Goal: Task Accomplishment & Management: Manage account settings

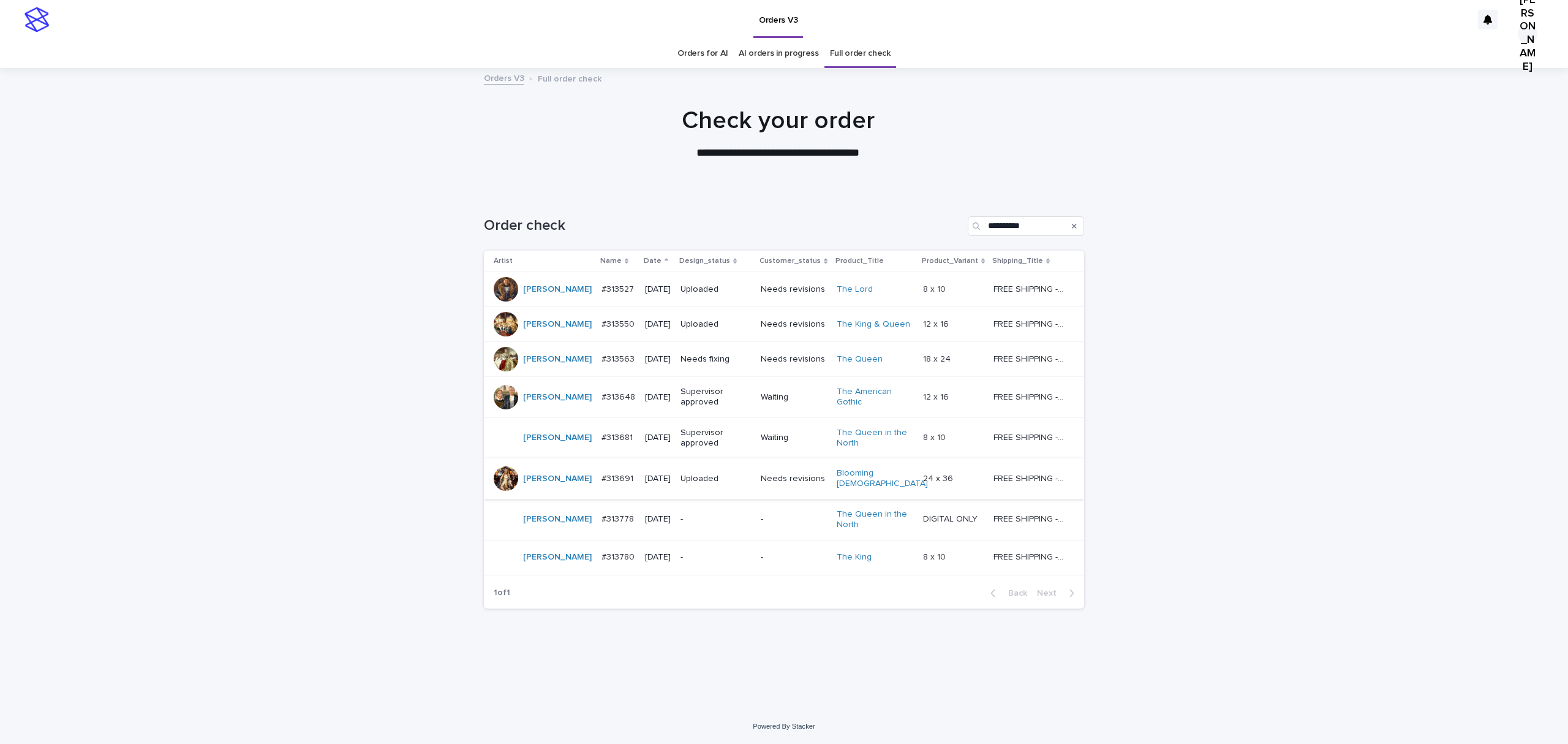
scroll to position [135, 0]
click at [602, 516] on p "#313778" at bounding box center [619, 518] width 35 height 13
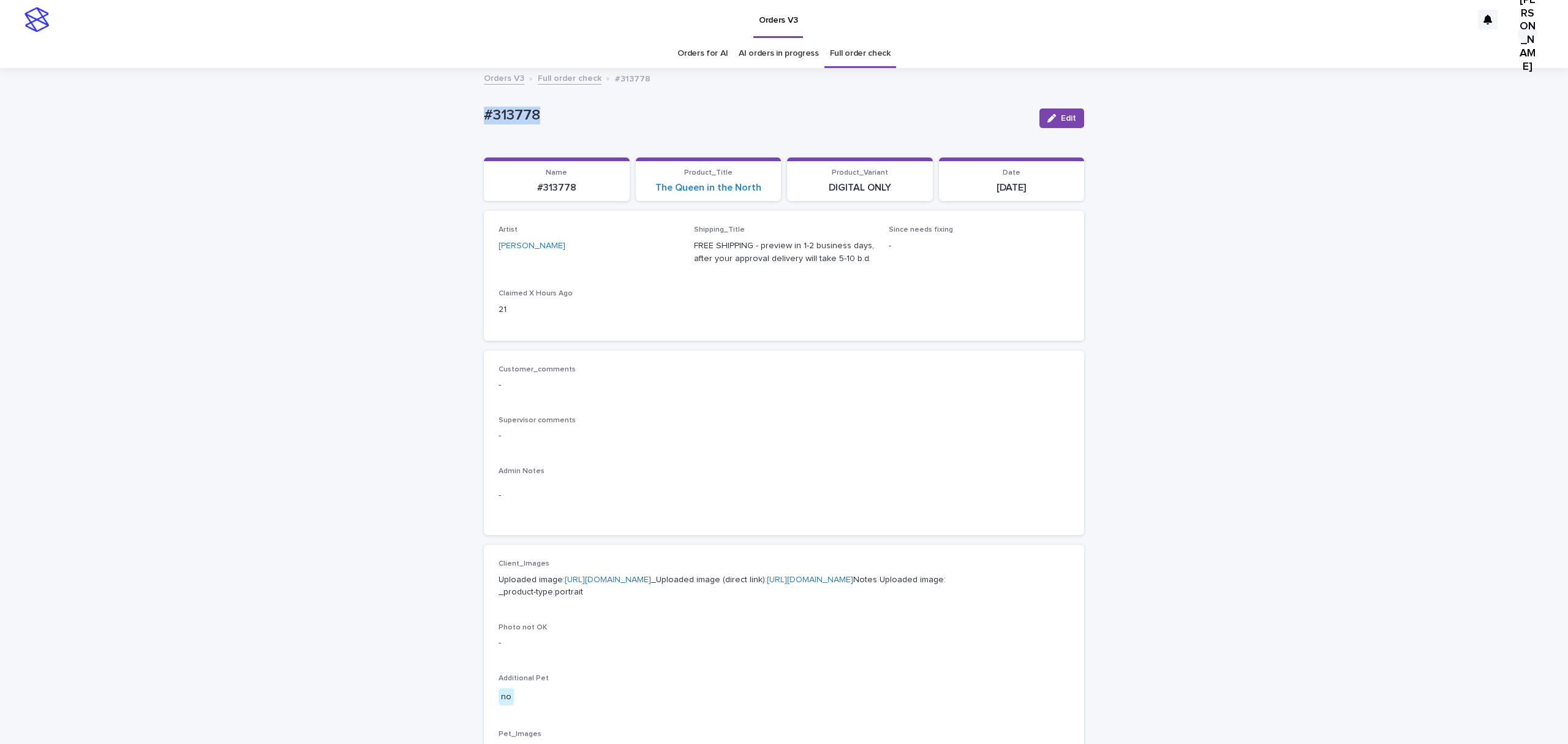
drag, startPoint x: 565, startPoint y: 118, endPoint x: 405, endPoint y: 119, distance: 160.0
click at [405, 119] on div "Loading... Saving… Loading... Saving… #313778 Edit #313778 Edit Sorry, there wa…" at bounding box center [784, 628] width 1568 height 1117
copy p "#313778"
click at [1013, 502] on div "Customer_comments - Supervisor comments - Admin Notes -" at bounding box center [784, 443] width 571 height 156
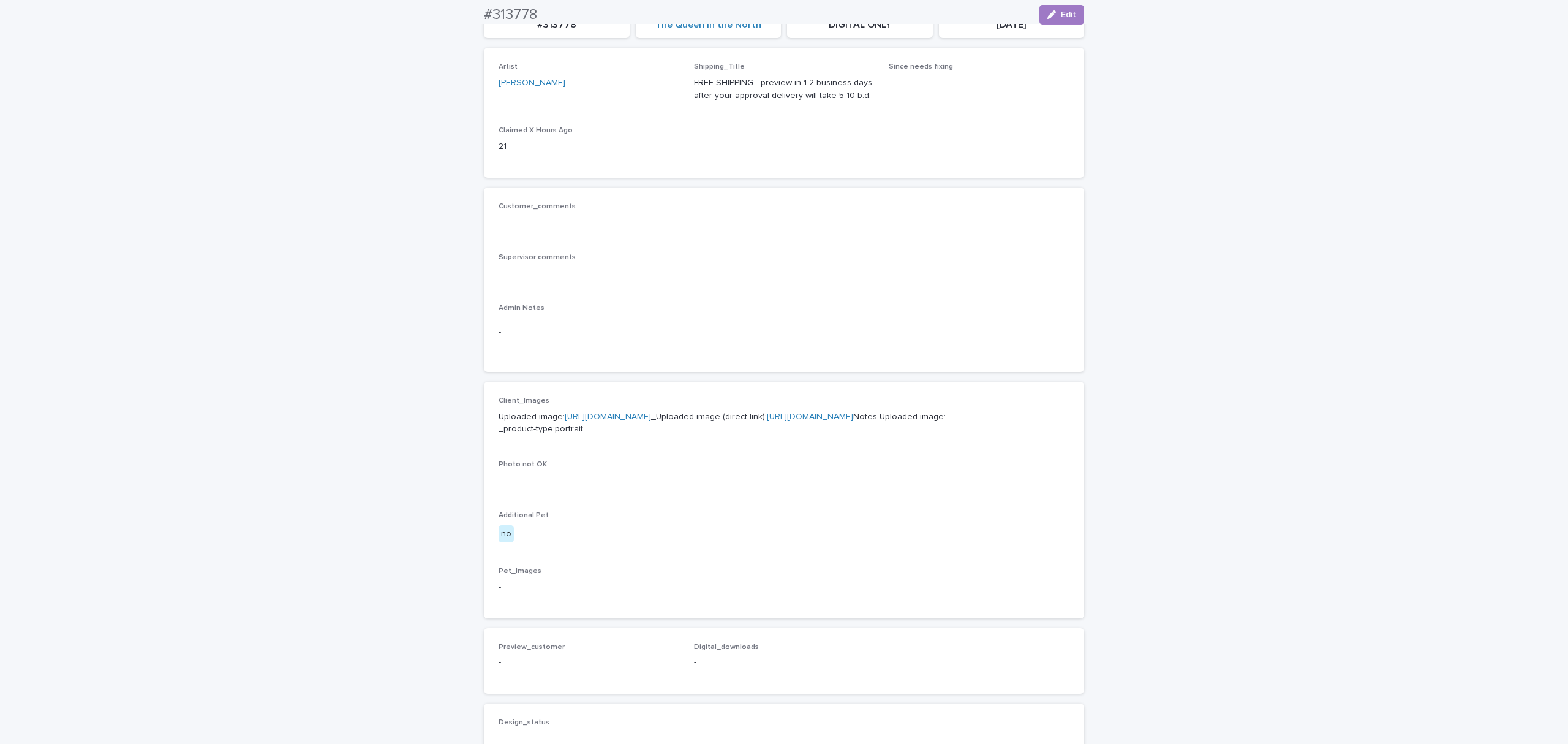
scroll to position [490, 0]
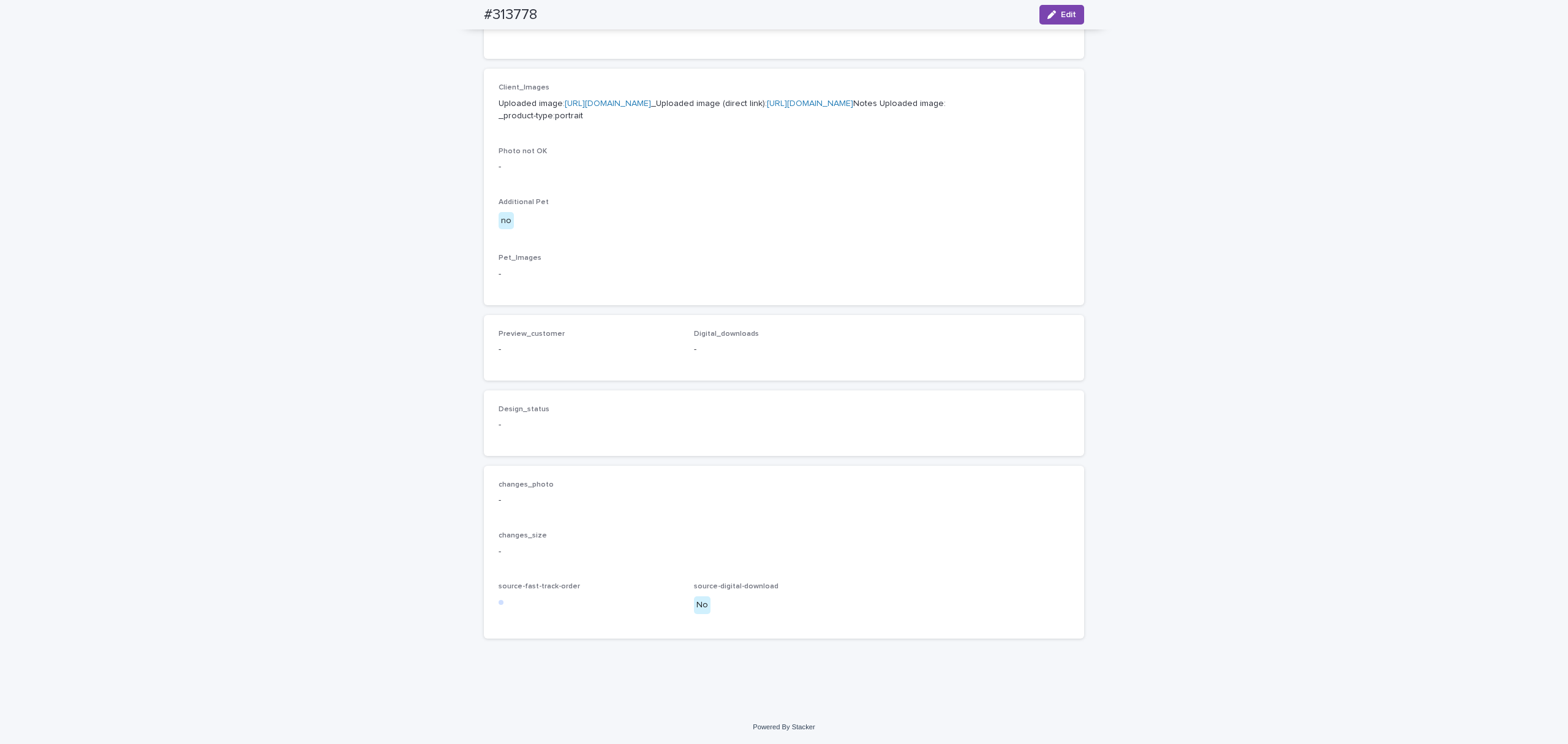
click at [767, 108] on link "https://files.getuploadkit.com/e11cfb23-3d37-4f5e-b252-d52a065c0f83/bfab8486-32…" at bounding box center [810, 103] width 86 height 8
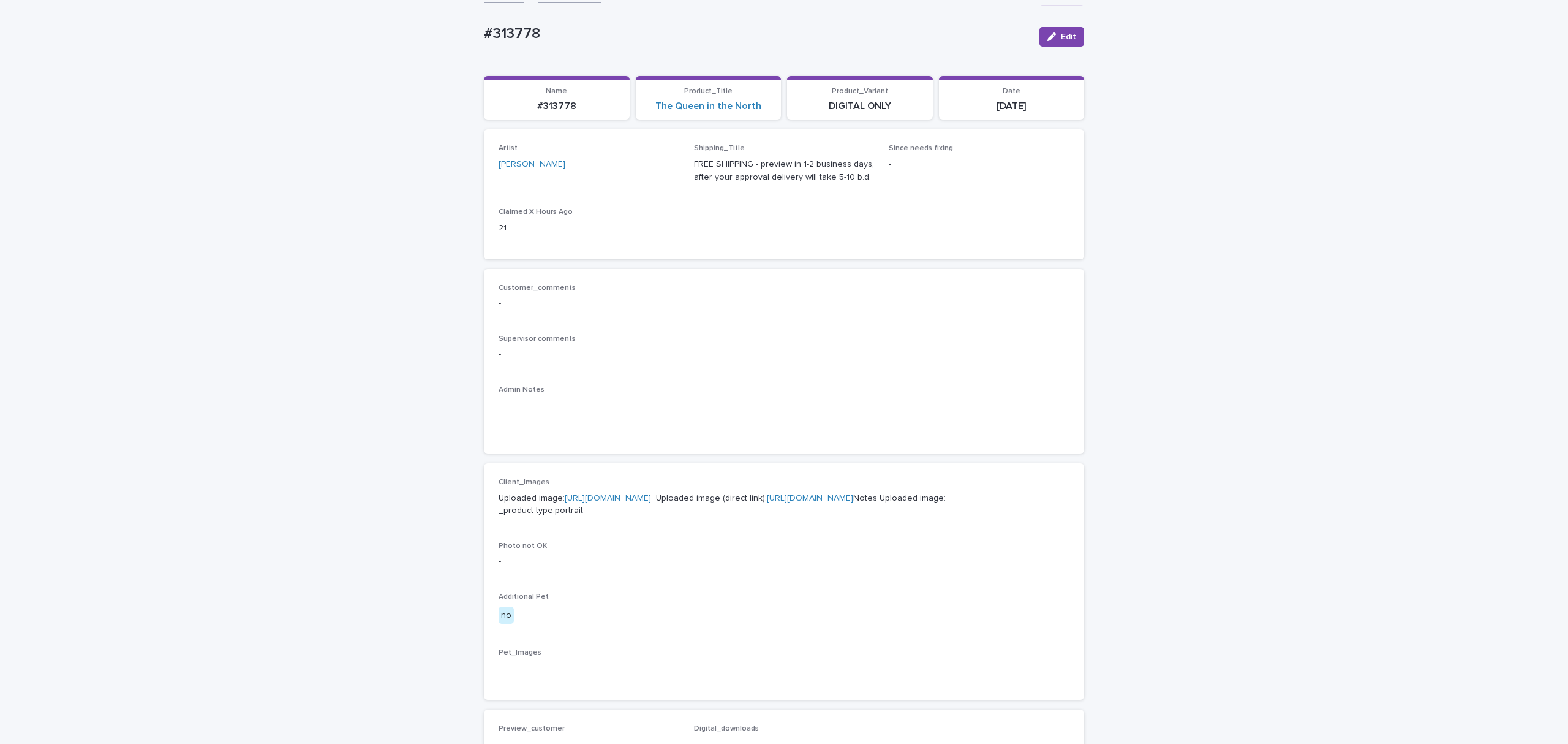
scroll to position [0, 0]
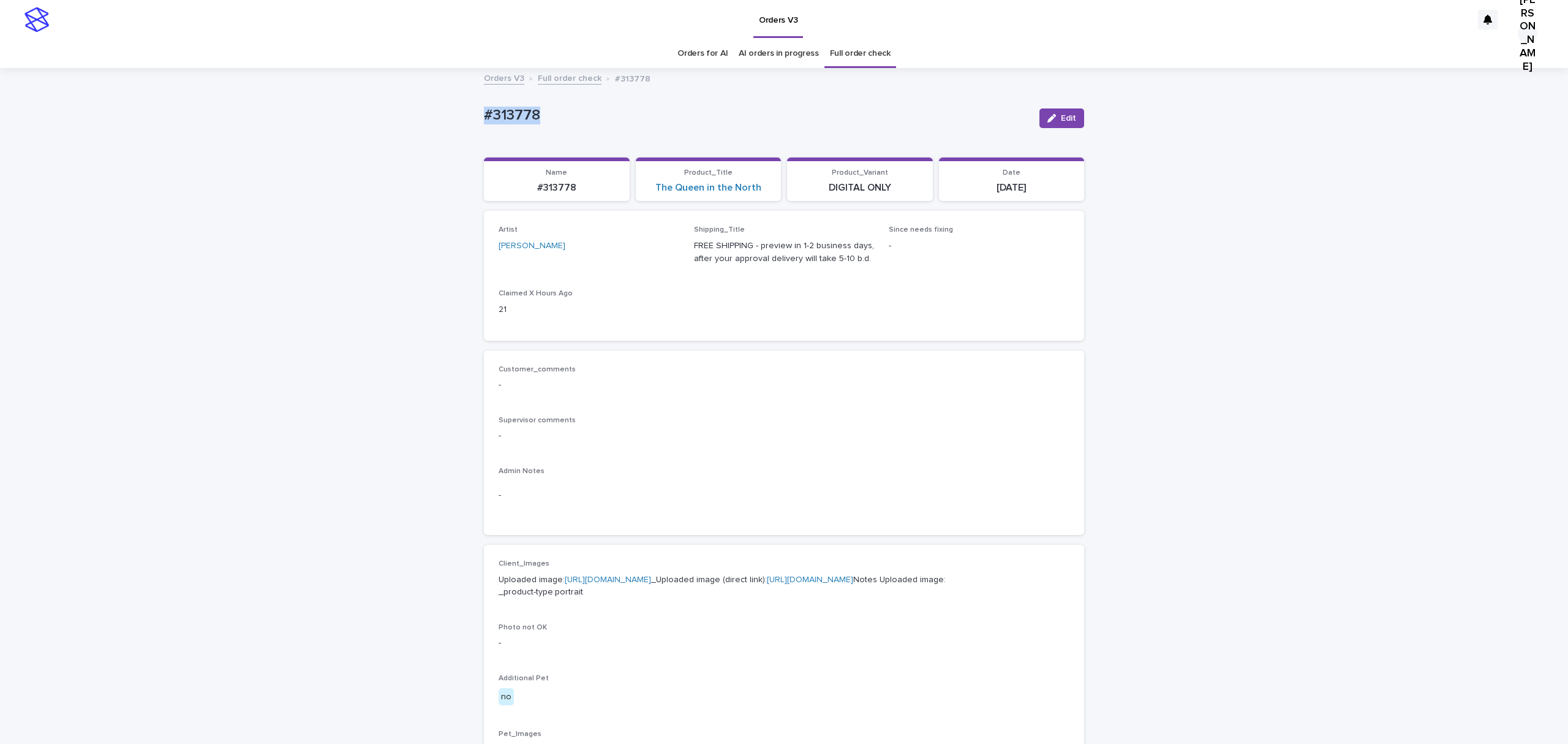
drag, startPoint x: 579, startPoint y: 122, endPoint x: 464, endPoint y: 123, distance: 115.0
click at [464, 123] on div "Loading... Saving… Loading... Saving… #313778 Edit #313778 Edit Sorry, there wa…" at bounding box center [784, 628] width 1568 height 1117
copy p "#313778"
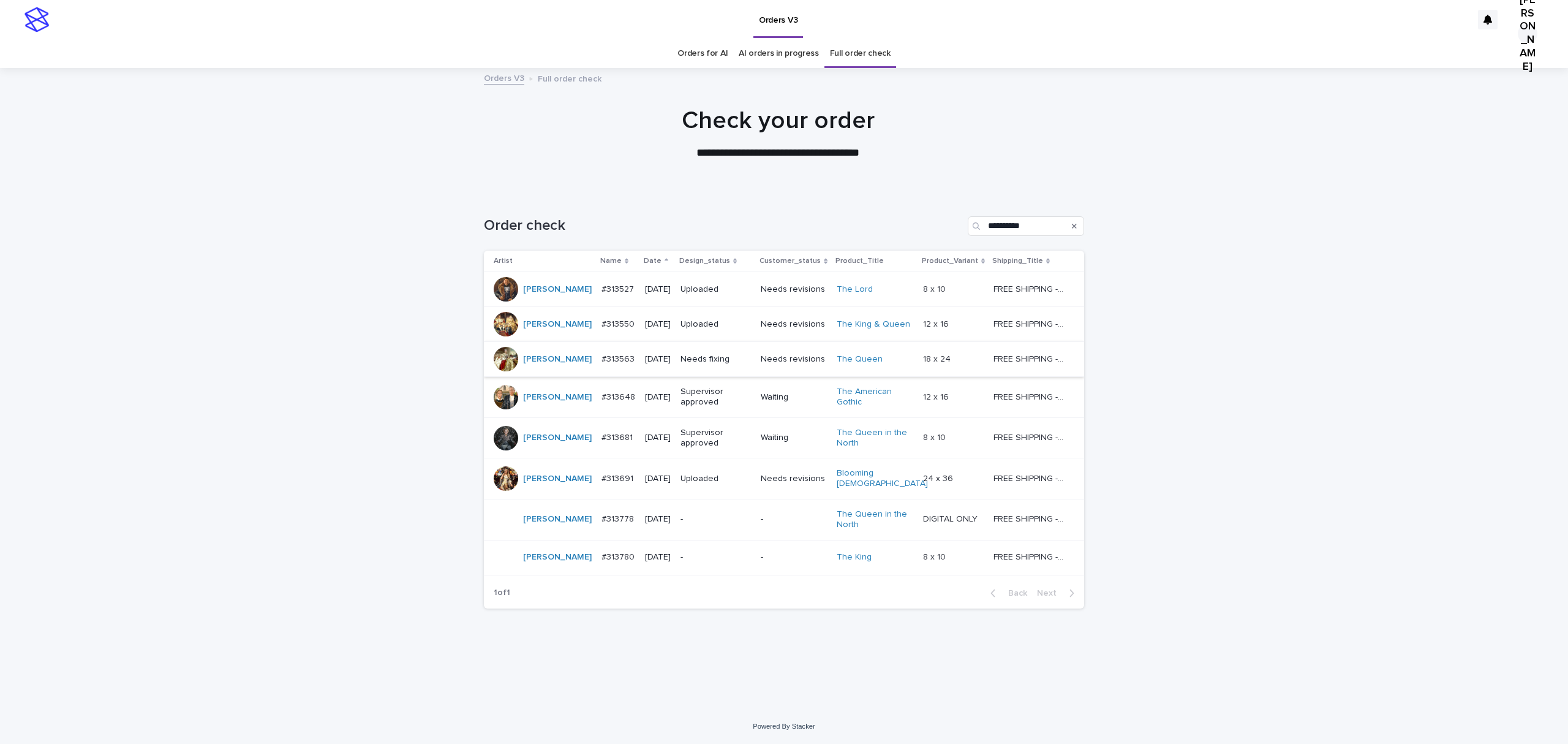
scroll to position [135, 0]
click at [602, 514] on p "#313778" at bounding box center [619, 518] width 35 height 13
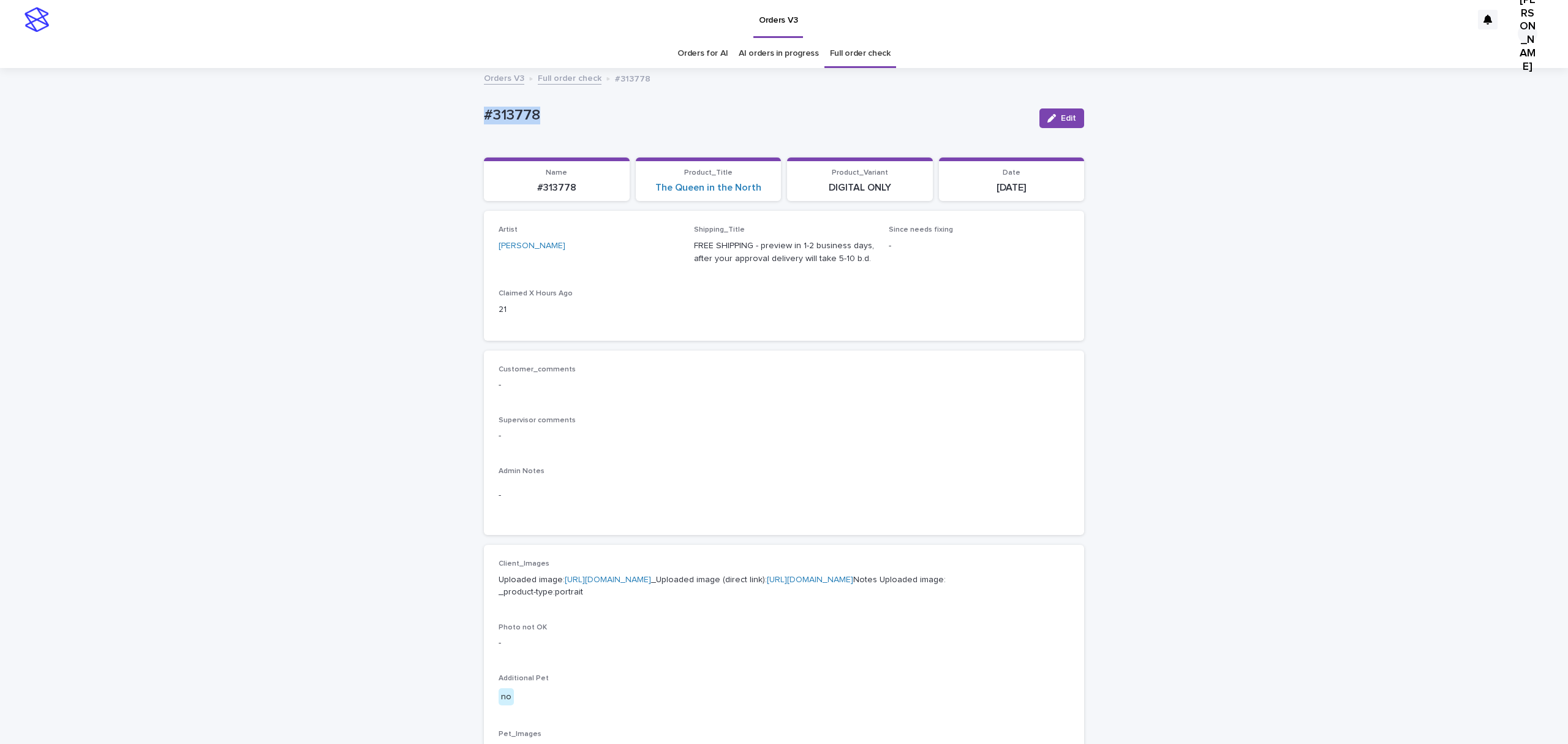
drag, startPoint x: 484, startPoint y: 136, endPoint x: 437, endPoint y: 145, distance: 47.9
click at [437, 145] on div "Loading... Saving… Loading... Saving… #313778 Edit #313778 Edit Sorry, there wa…" at bounding box center [784, 628] width 1568 height 1117
copy p "#313778"
drag, startPoint x: 1062, startPoint y: 125, endPoint x: 738, endPoint y: 381, distance: 412.9
click at [1061, 122] on span "Edit" at bounding box center [1069, 118] width 15 height 8
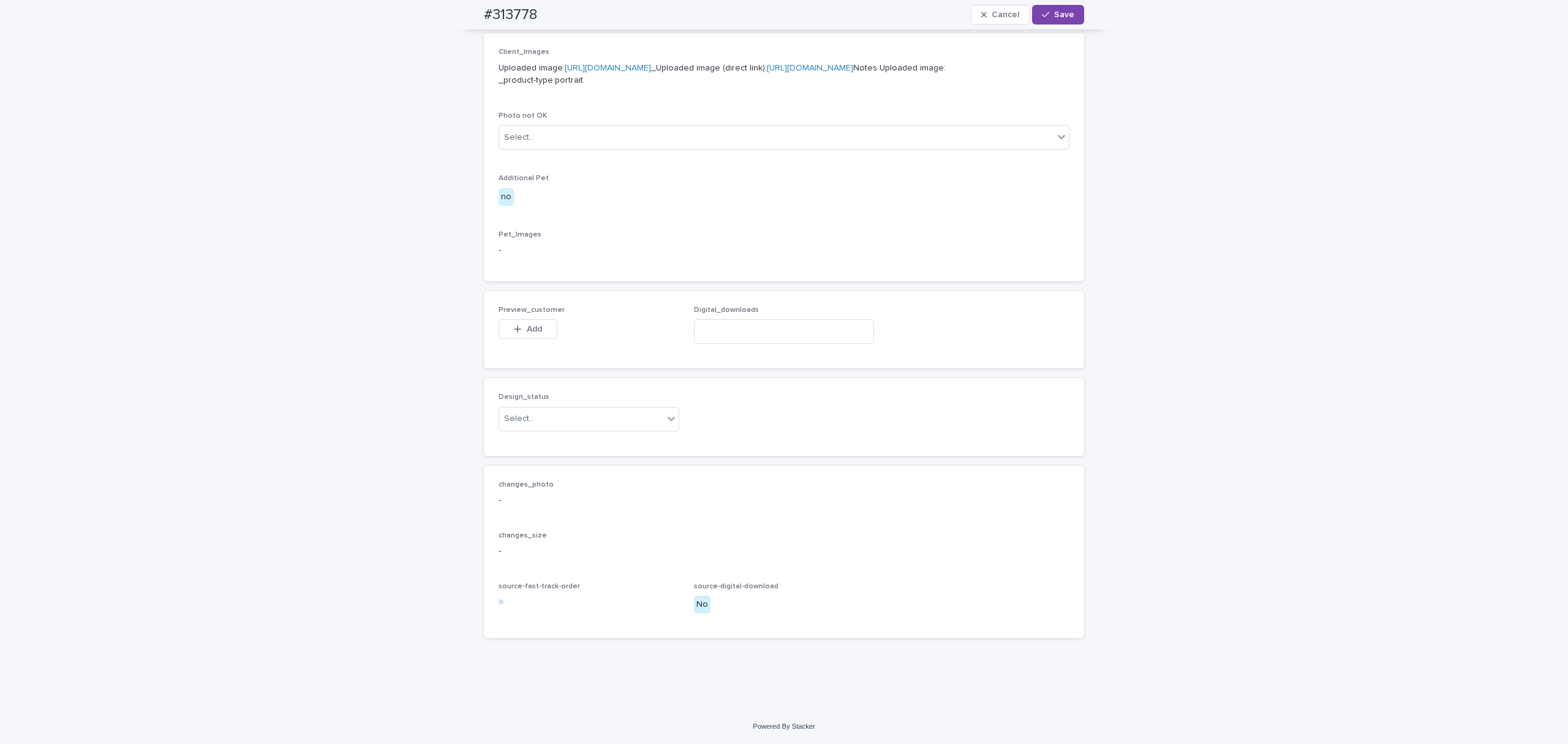
scroll to position [817, 0]
click at [536, 325] on span "Add" at bounding box center [534, 329] width 15 height 8
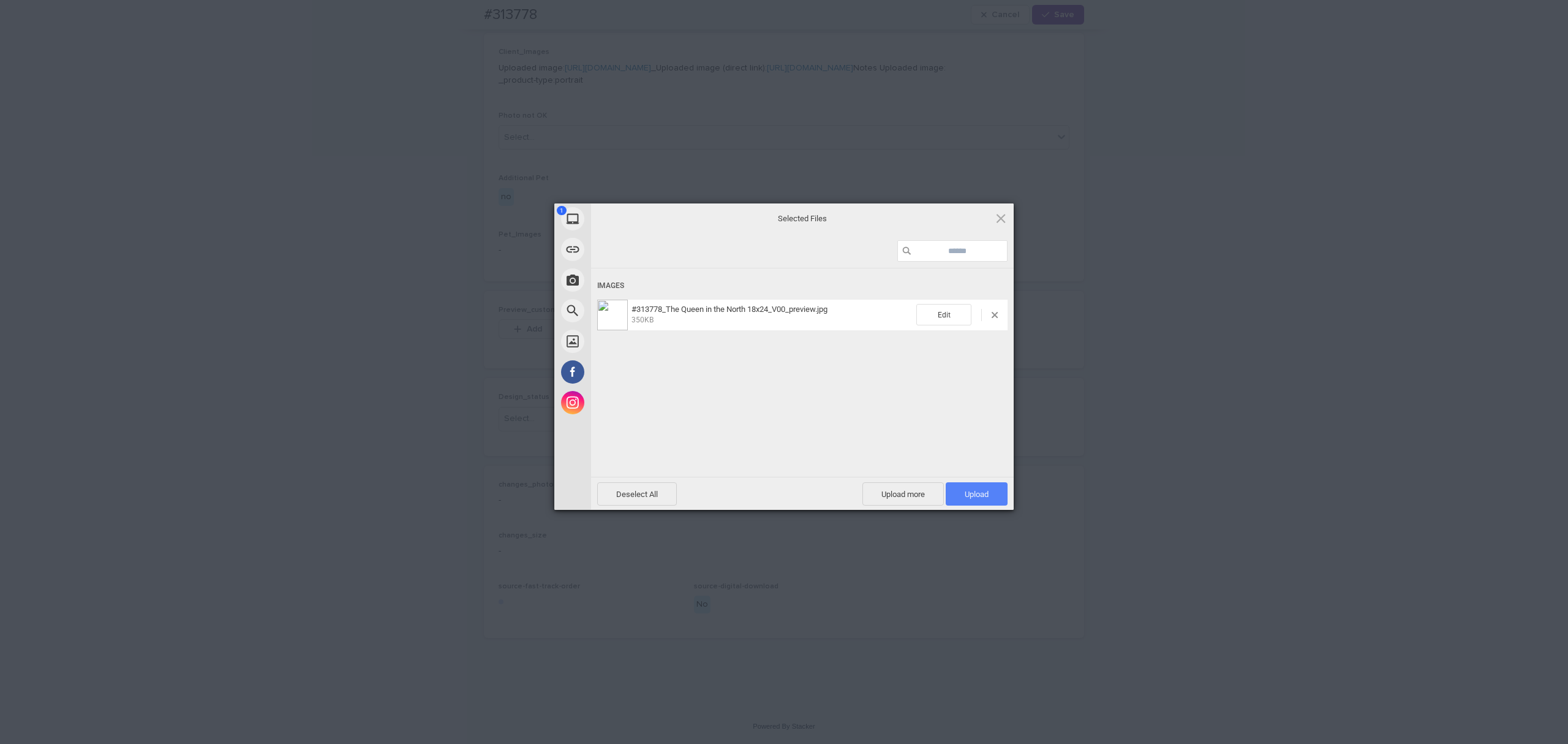
click at [976, 487] on span "Upload 1" at bounding box center [977, 494] width 62 height 23
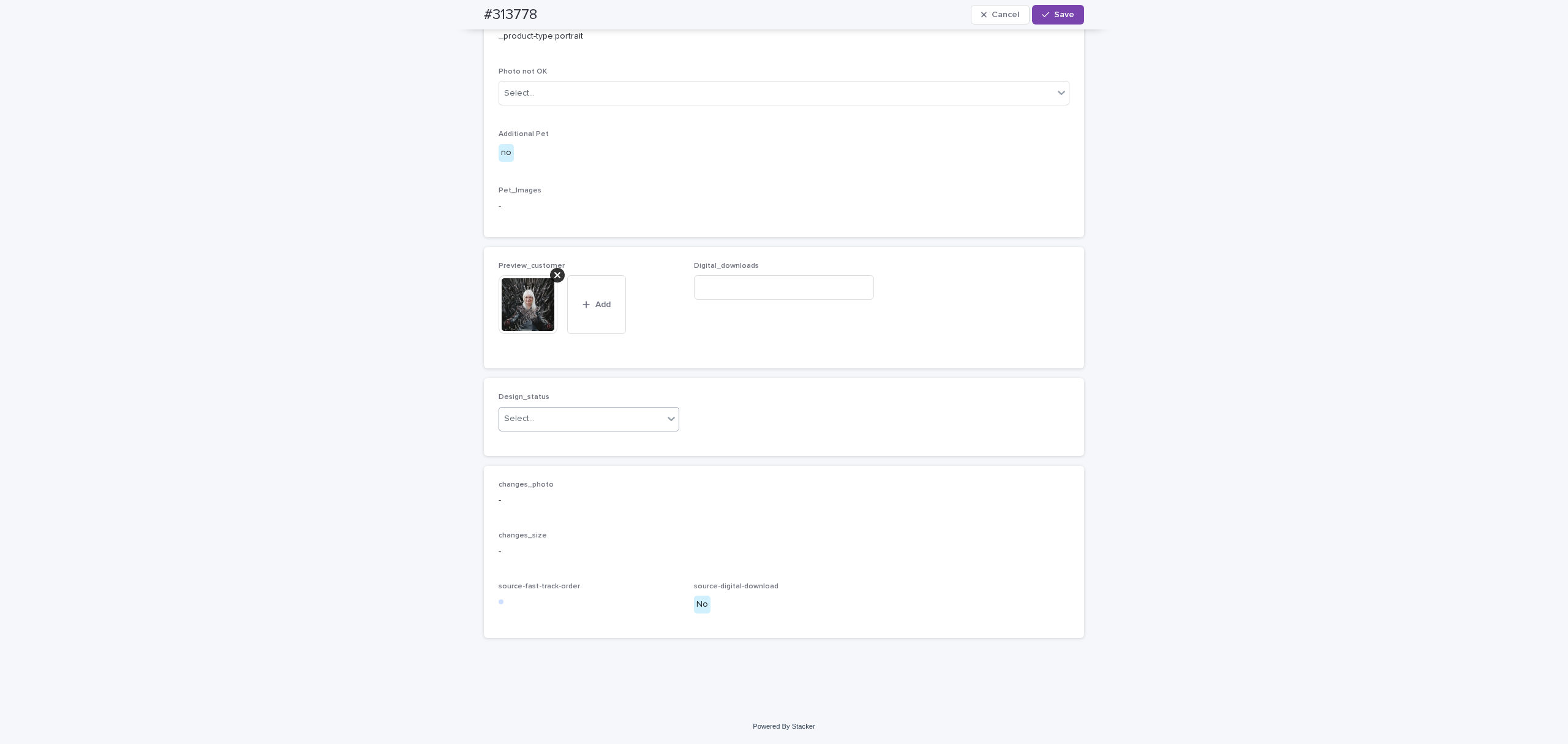
click at [541, 429] on div "Select..." at bounding box center [581, 419] width 164 height 20
click at [537, 499] on div "Uploaded" at bounding box center [584, 498] width 175 height 22
click at [1054, 19] on span "Save" at bounding box center [1064, 15] width 20 height 8
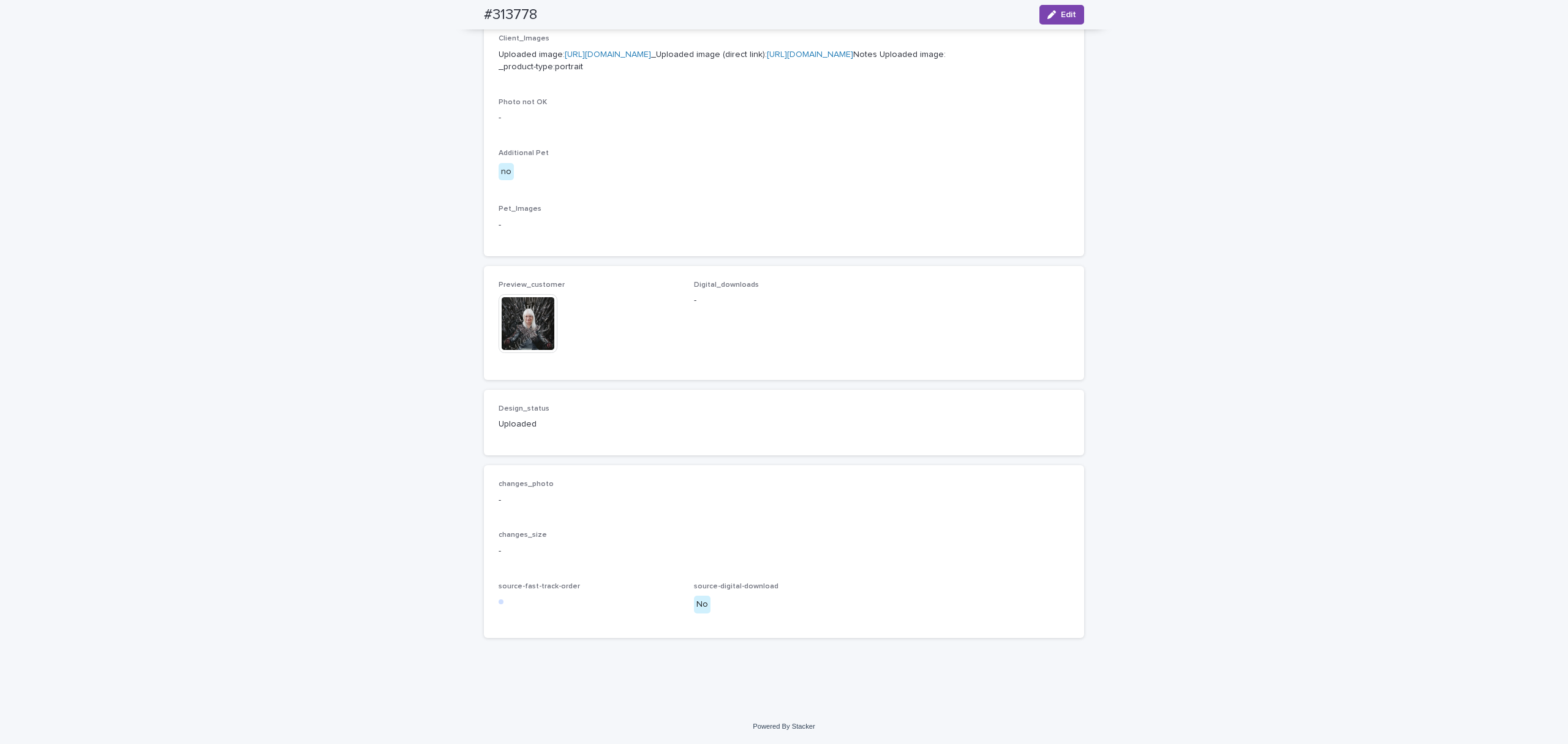
scroll to position [804, 0]
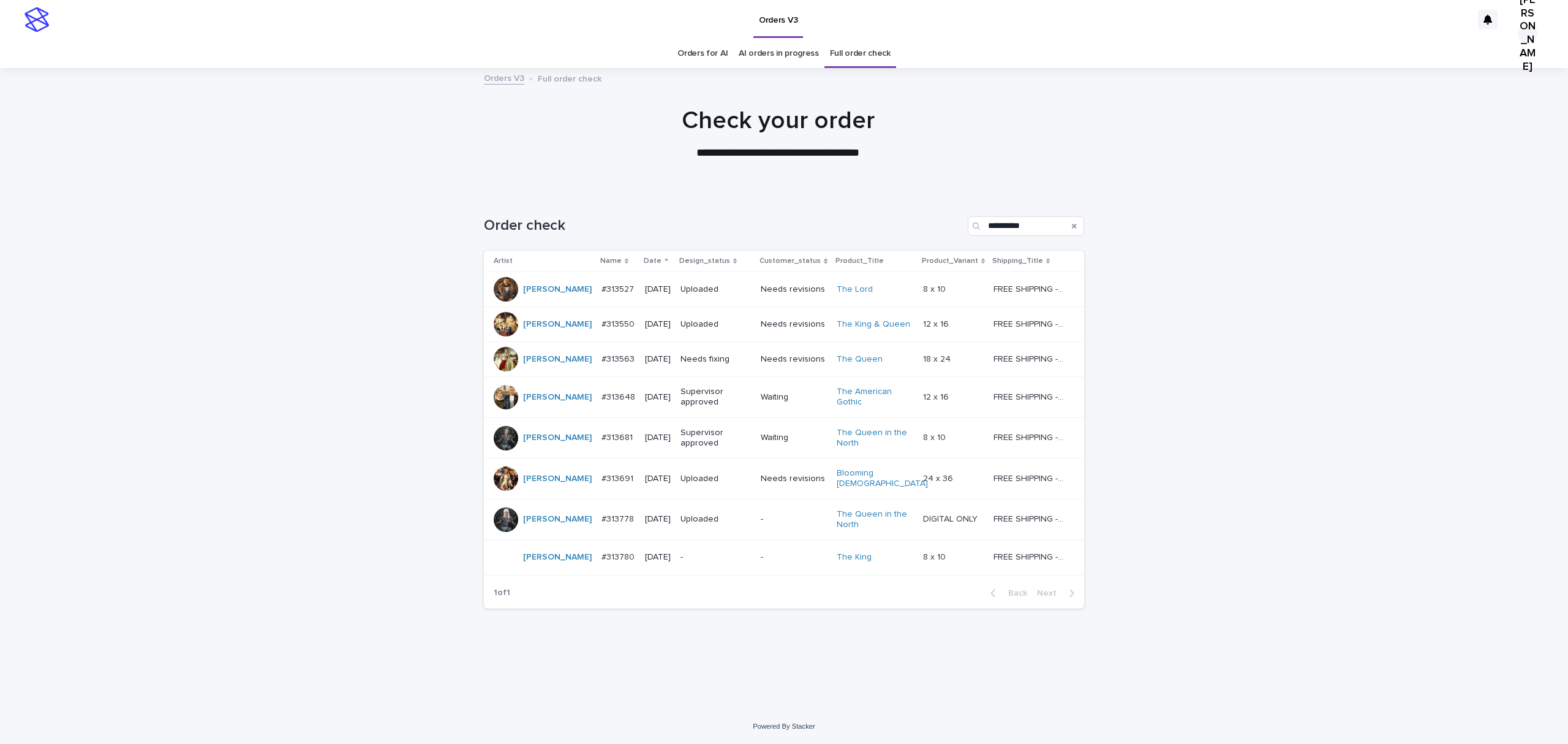
scroll to position [39, 0]
drag, startPoint x: 871, startPoint y: 211, endPoint x: 724, endPoint y: 211, distance: 147.0
click at [724, 216] on div "**********" at bounding box center [784, 226] width 600 height 20
click at [644, 254] on p "Date" at bounding box center [652, 261] width 18 height 13
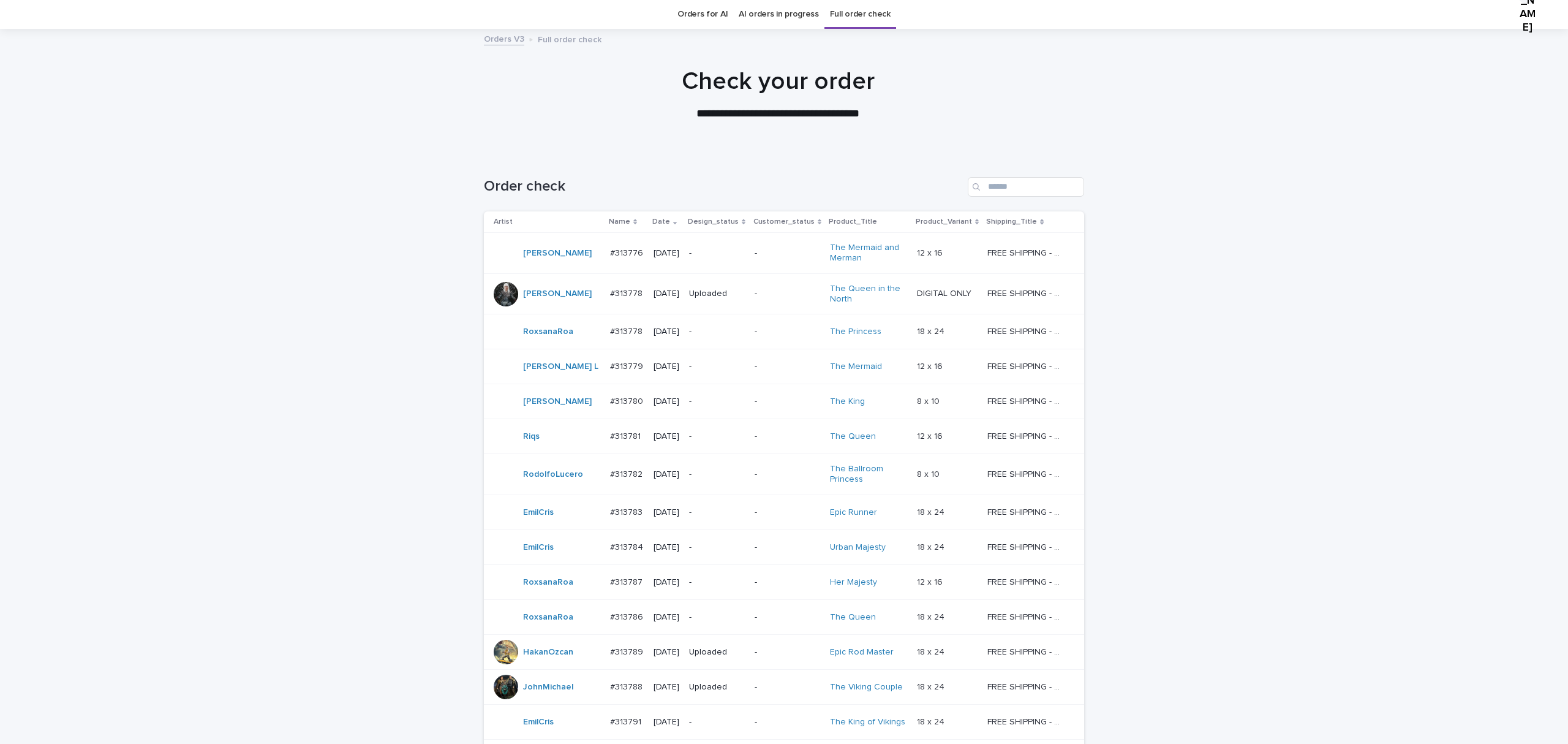
click at [625, 259] on p "#313776" at bounding box center [628, 252] width 36 height 13
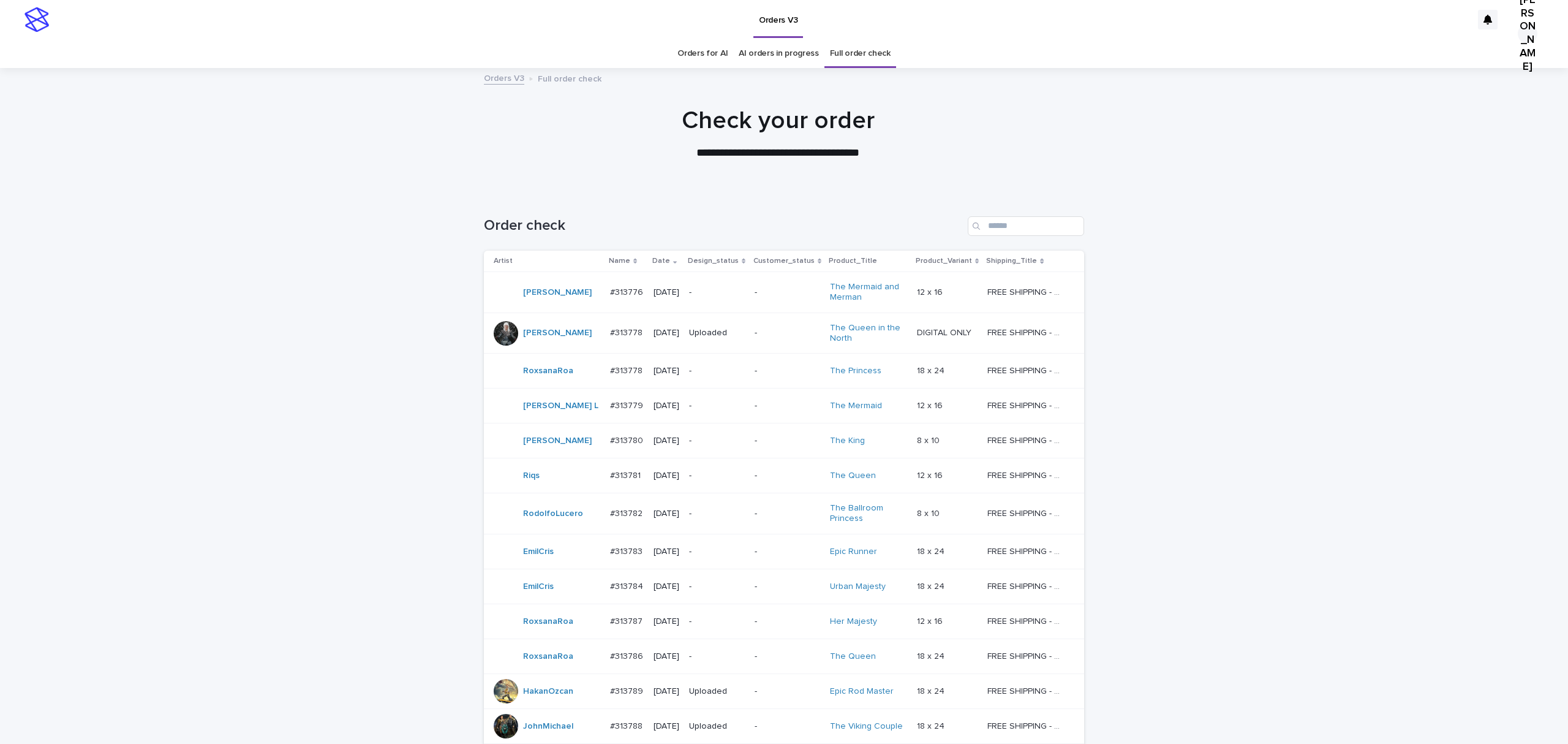
click at [711, 53] on link "Orders for AI" at bounding box center [703, 53] width 51 height 29
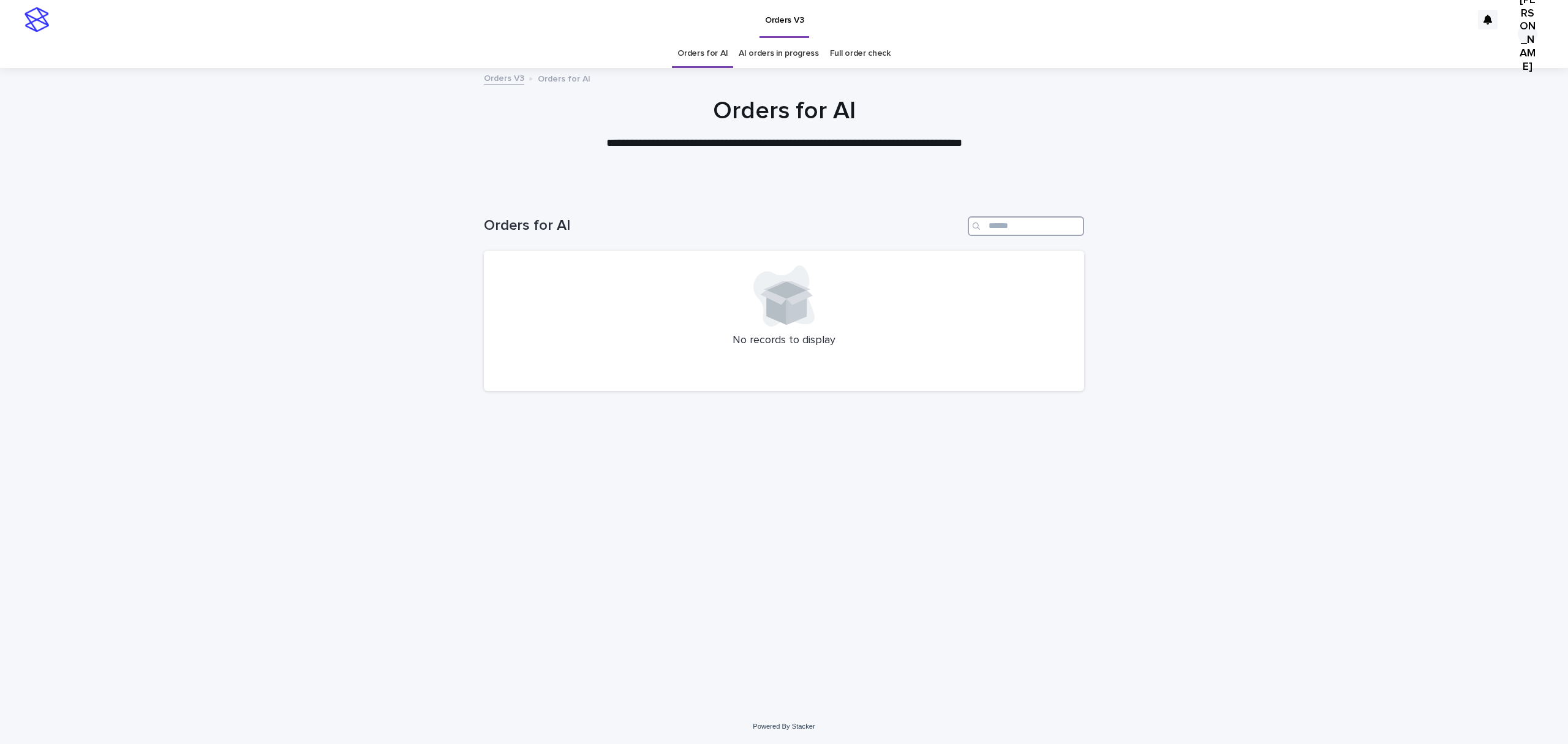
click at [1030, 236] on input "Search" at bounding box center [1026, 226] width 117 height 20
paste input "**********"
type input "**********"
drag, startPoint x: 1047, startPoint y: 250, endPoint x: 741, endPoint y: 248, distance: 306.0
click at [741, 236] on div "**********" at bounding box center [784, 226] width 600 height 20
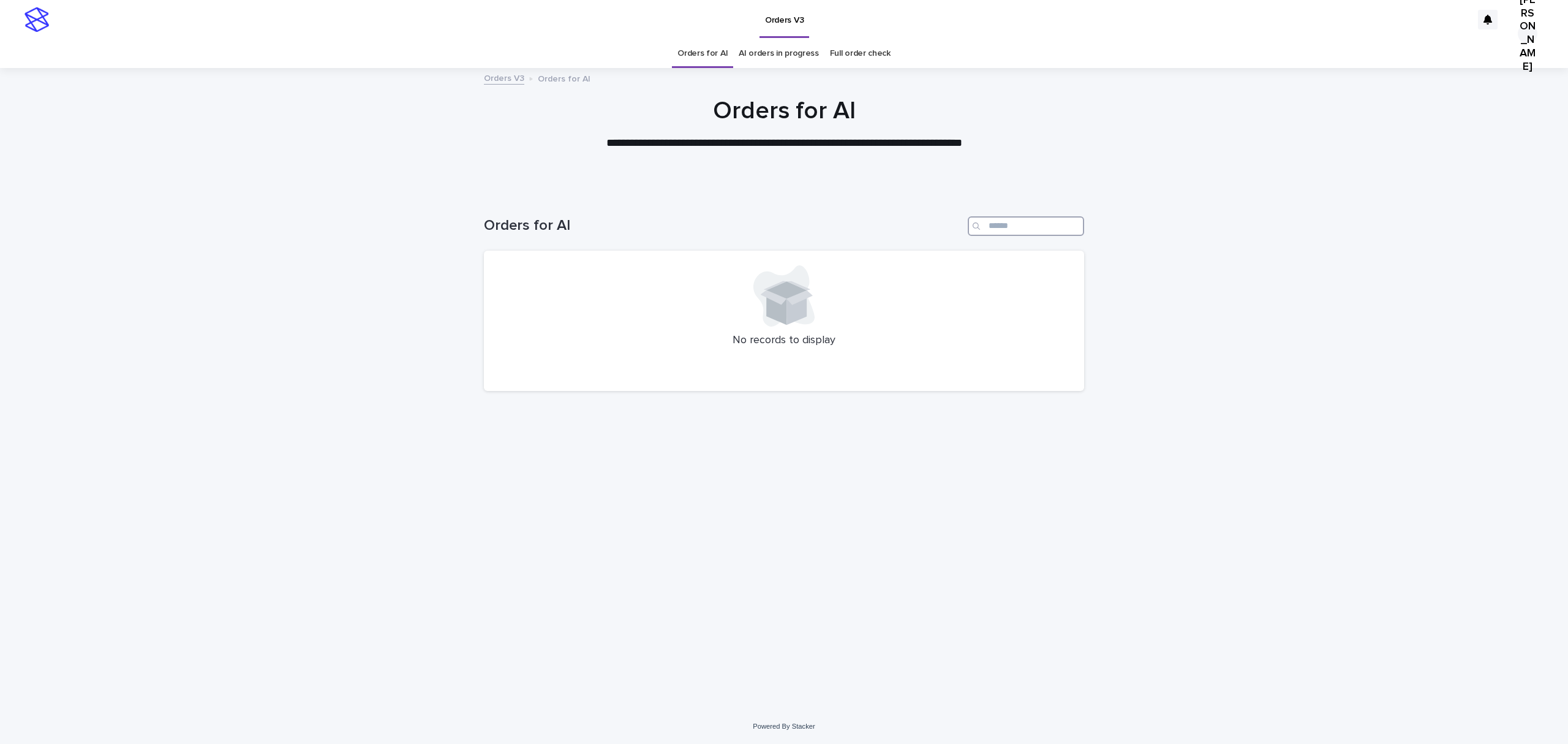
click at [1022, 236] on input "Search" at bounding box center [1026, 226] width 117 height 20
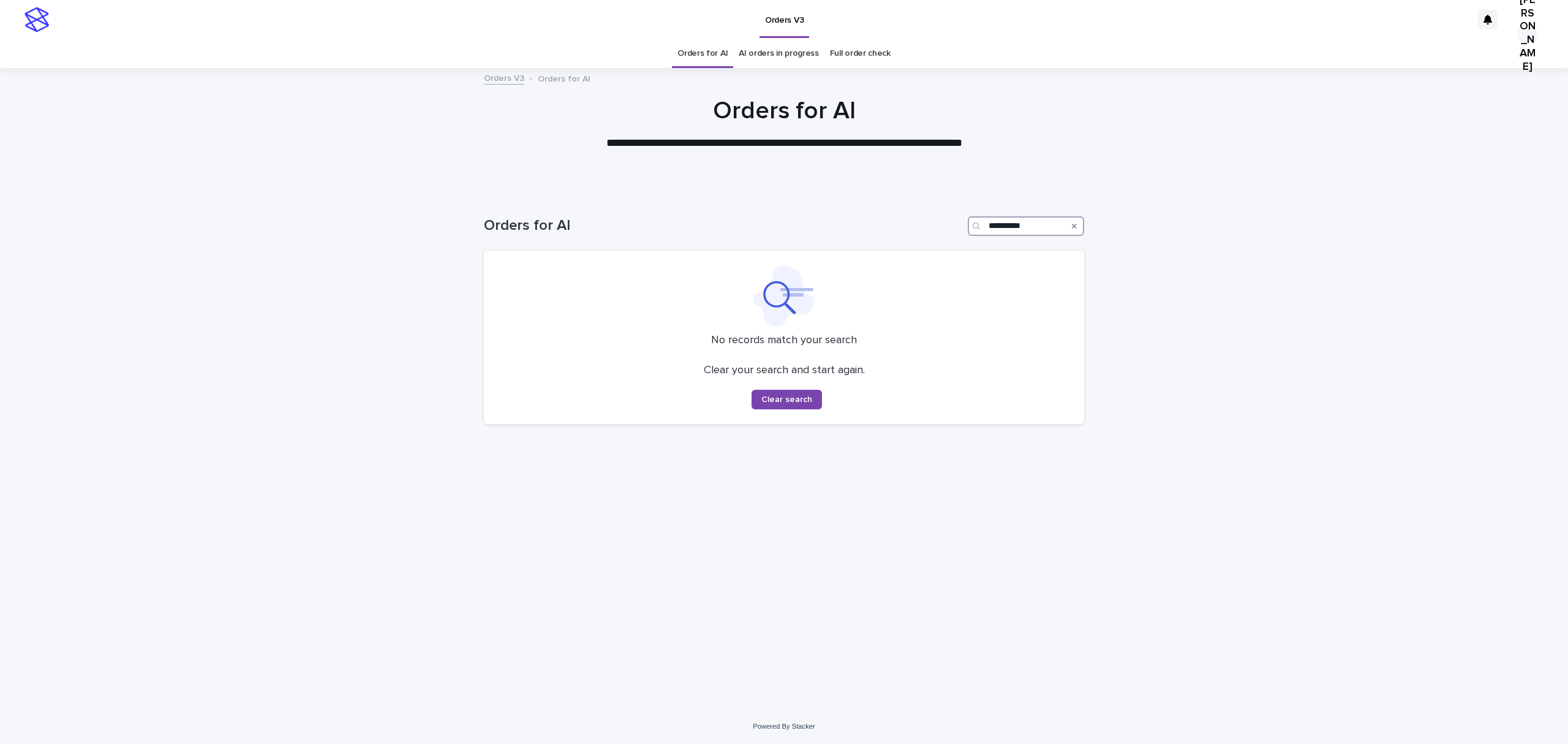
drag, startPoint x: 1046, startPoint y: 248, endPoint x: 737, endPoint y: 265, distance: 309.5
click at [737, 251] on div "**********" at bounding box center [784, 221] width 600 height 59
drag, startPoint x: 1052, startPoint y: 242, endPoint x: 819, endPoint y: 242, distance: 233.0
click at [845, 236] on div "Orders for AI *******" at bounding box center [784, 226] width 600 height 20
type input "**********"
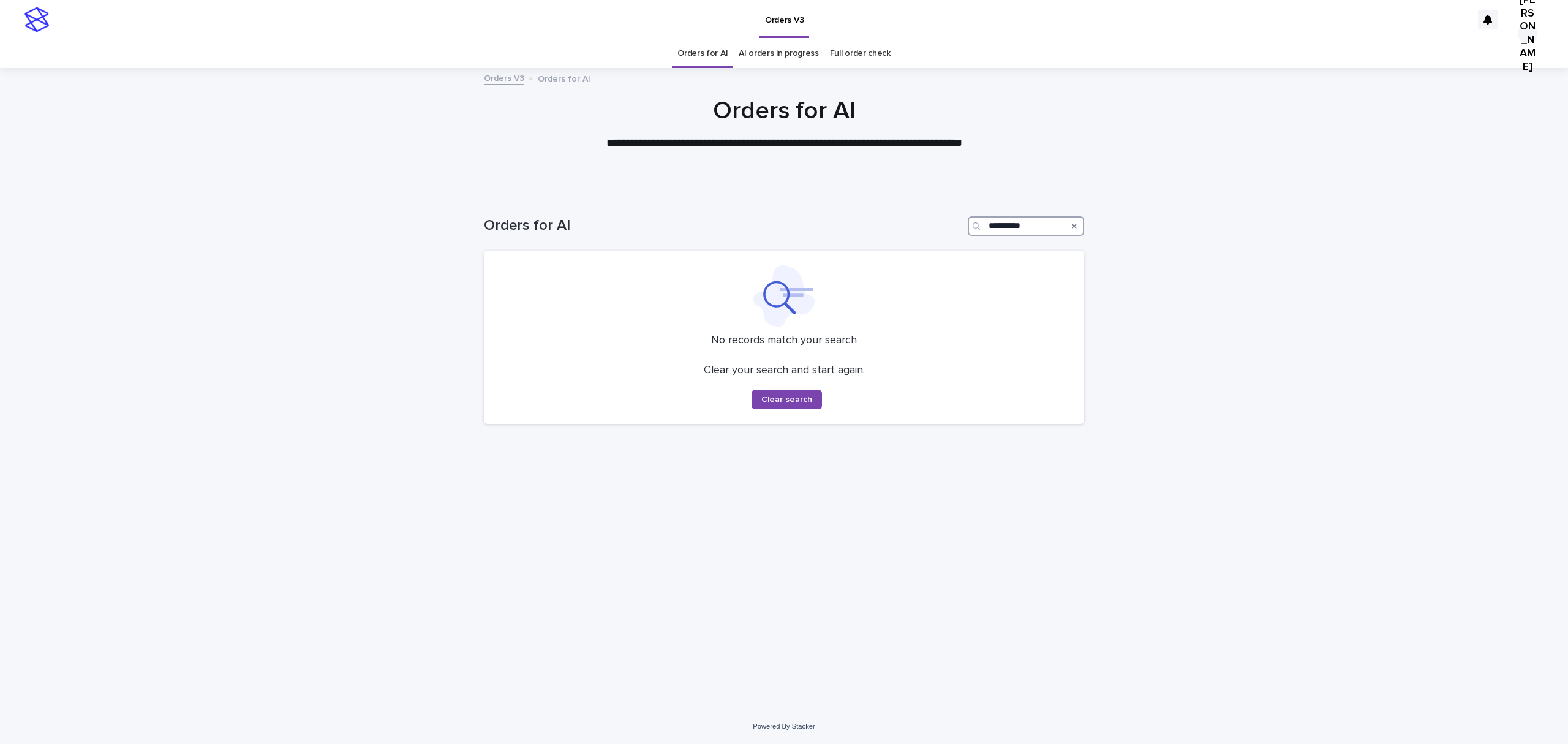
drag, startPoint x: 1050, startPoint y: 248, endPoint x: 753, endPoint y: 263, distance: 297.4
click at [753, 251] on div "**********" at bounding box center [784, 221] width 600 height 59
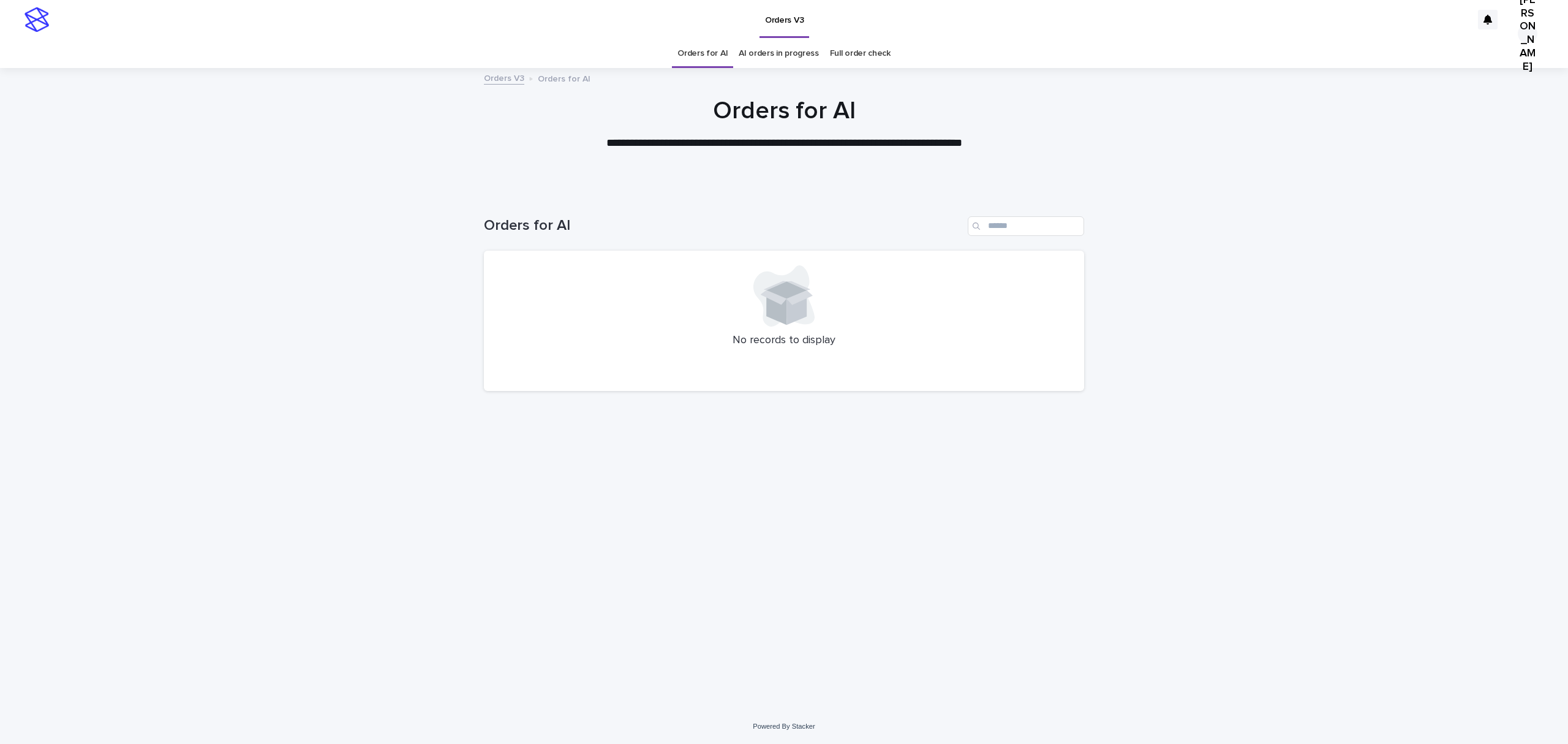
drag, startPoint x: 506, startPoint y: 457, endPoint x: 500, endPoint y: 454, distance: 6.7
click at [506, 457] on div "Loading... Saving… Loading... Saving… Orders for AI No records to display" at bounding box center [784, 435] width 612 height 487
click at [346, 348] on div "Loading... Saving… Loading... Saving… Orders for AI No records to display" at bounding box center [784, 450] width 1568 height 517
click at [992, 236] on div "Search" at bounding box center [1026, 226] width 117 height 20
click at [1011, 236] on input "Search" at bounding box center [1026, 226] width 117 height 20
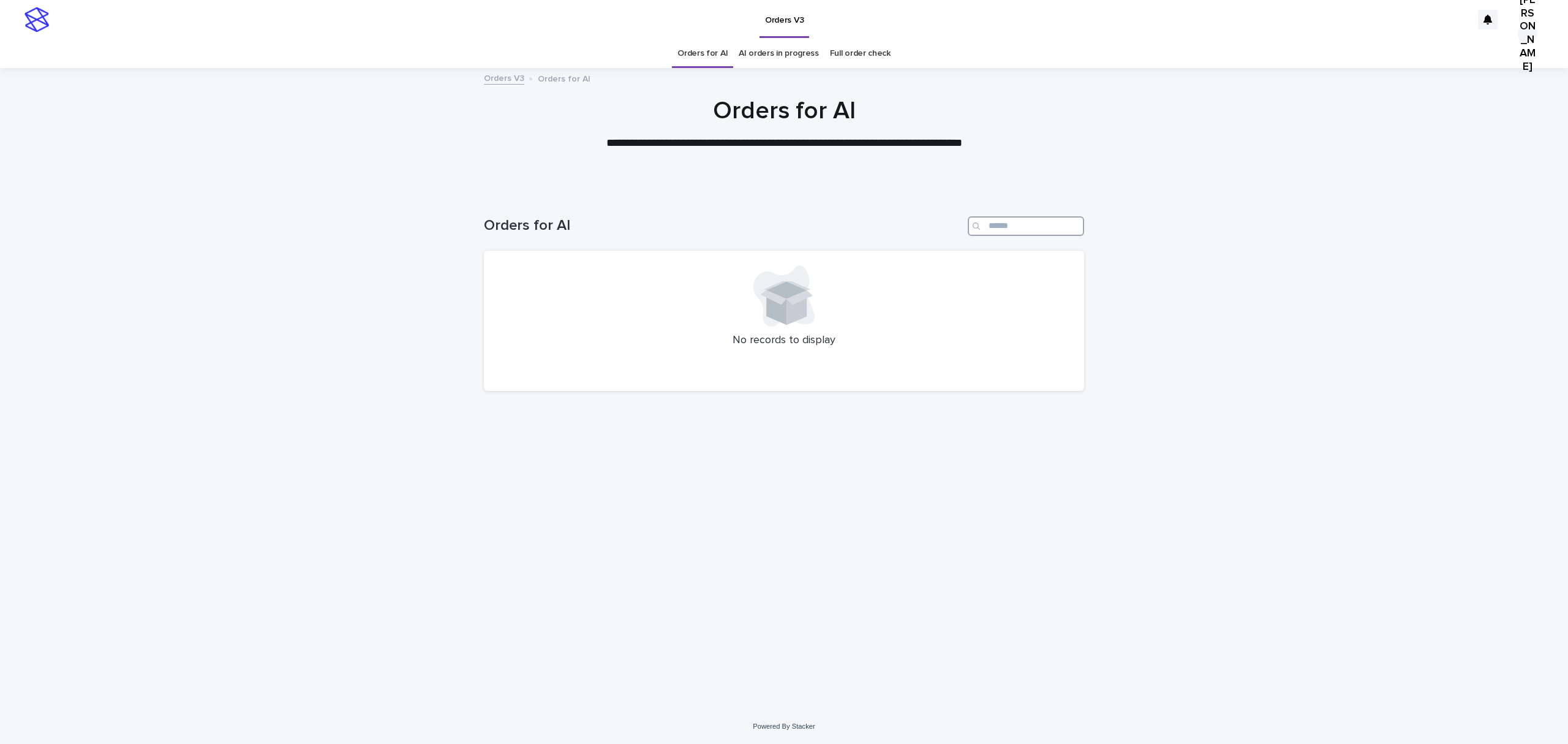
paste input "**********"
type input "**********"
drag, startPoint x: 1049, startPoint y: 243, endPoint x: 613, endPoint y: 258, distance: 436.3
click at [615, 236] on div "**********" at bounding box center [784, 226] width 600 height 20
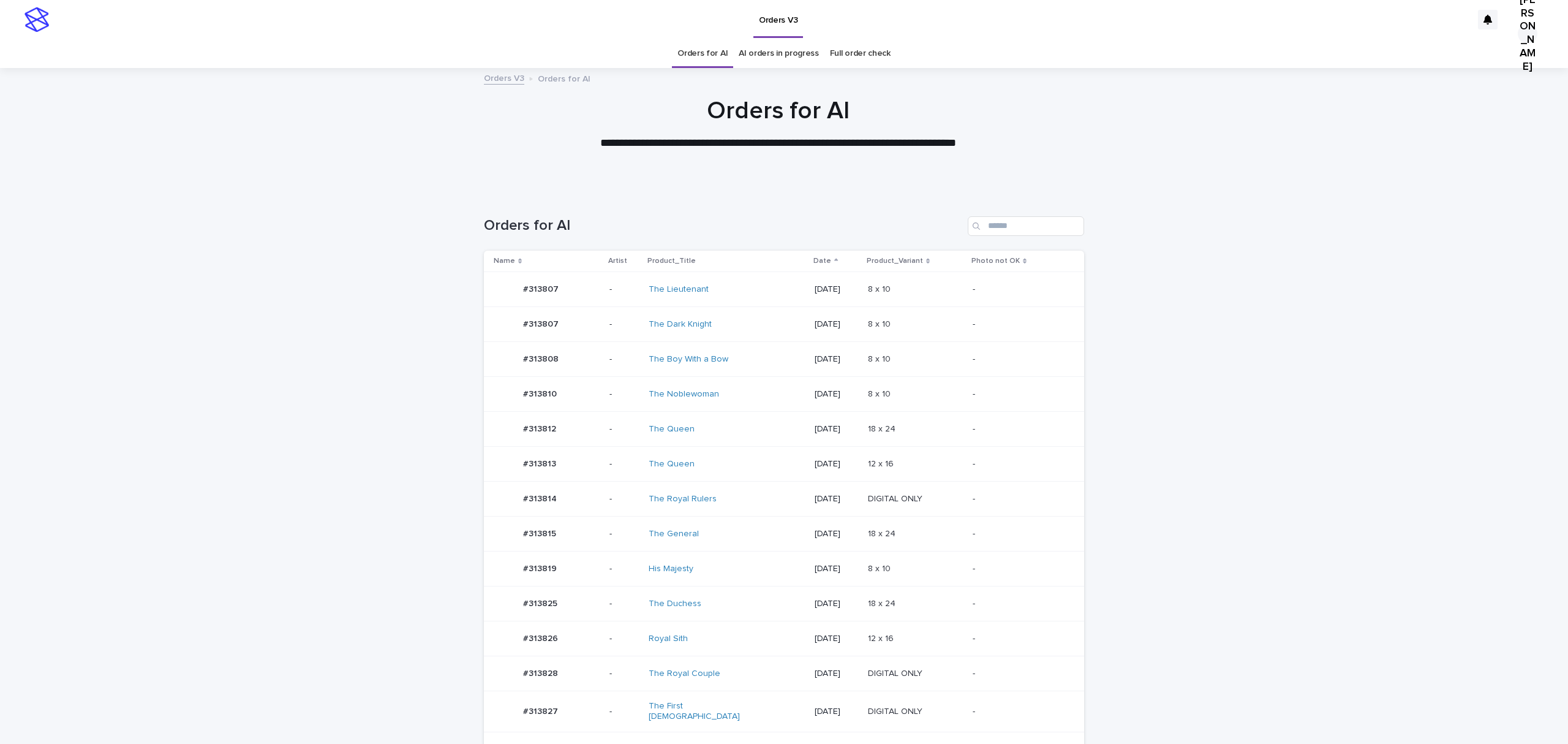
click at [545, 574] on p "#313819" at bounding box center [541, 568] width 36 height 13
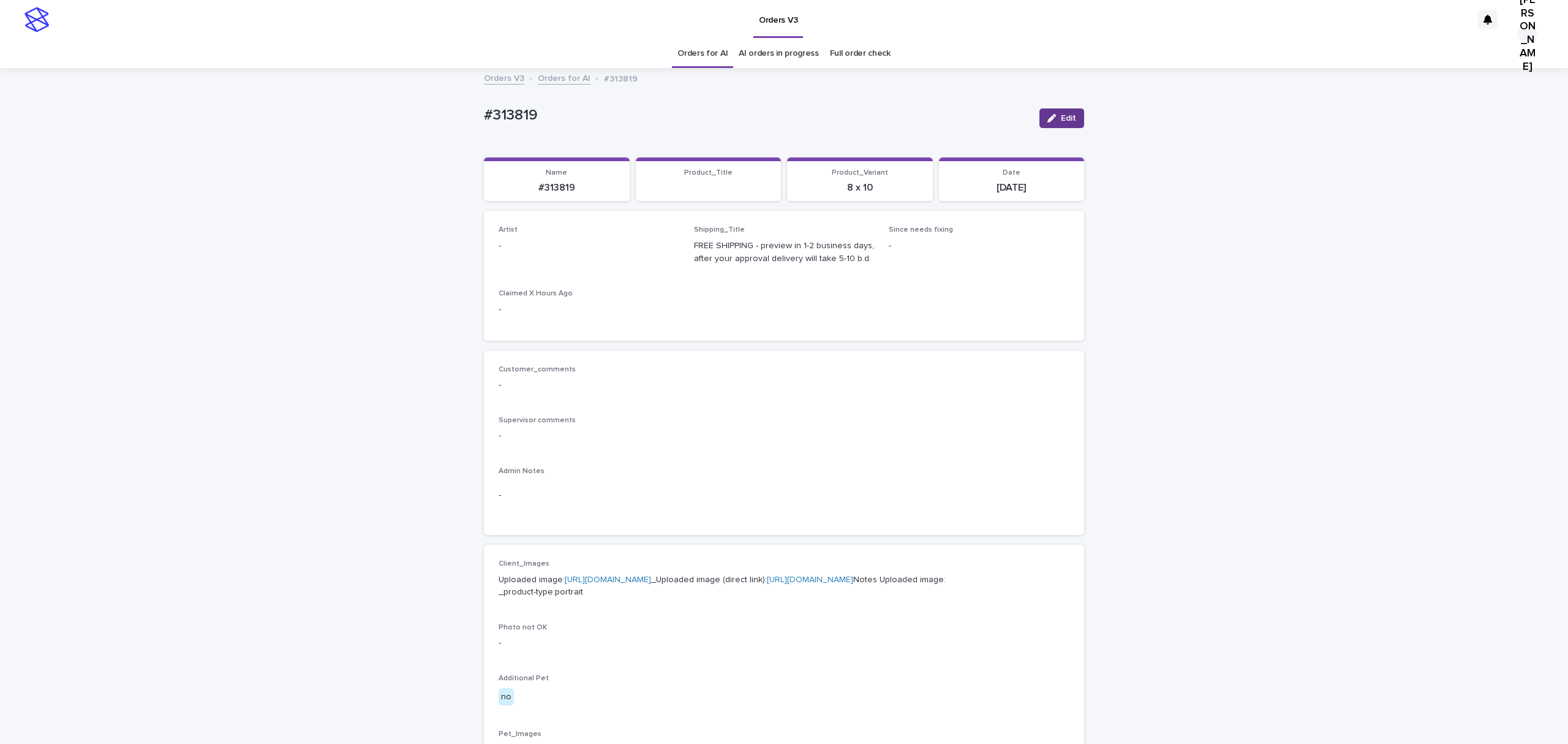
click at [1061, 122] on span "Edit" at bounding box center [1069, 118] width 15 height 8
click at [555, 262] on div "Select..." at bounding box center [569, 252] width 140 height 20
paste input "**********"
type input "**********"
click at [545, 310] on div "[PERSON_NAME]" at bounding box center [584, 306] width 175 height 22
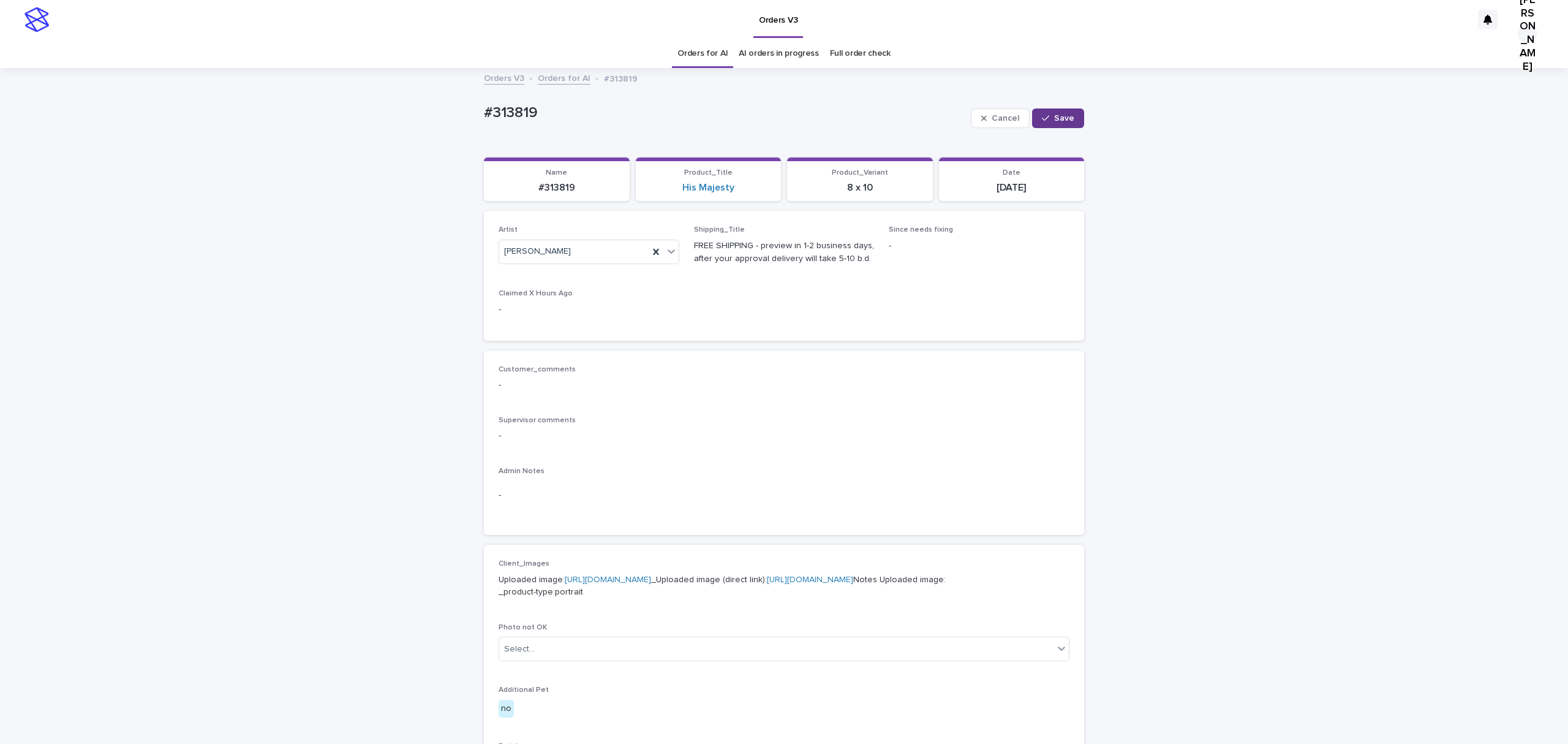
click at [1044, 126] on button "Save" at bounding box center [1058, 118] width 52 height 20
drag, startPoint x: 472, startPoint y: 125, endPoint x: 357, endPoint y: 125, distance: 115.0
click at [357, 125] on div "Loading... Saving… Loading... Saving… #313819 Edit #313819 Edit Sorry, there wa…" at bounding box center [784, 628] width 1568 height 1117
copy p "#313819"
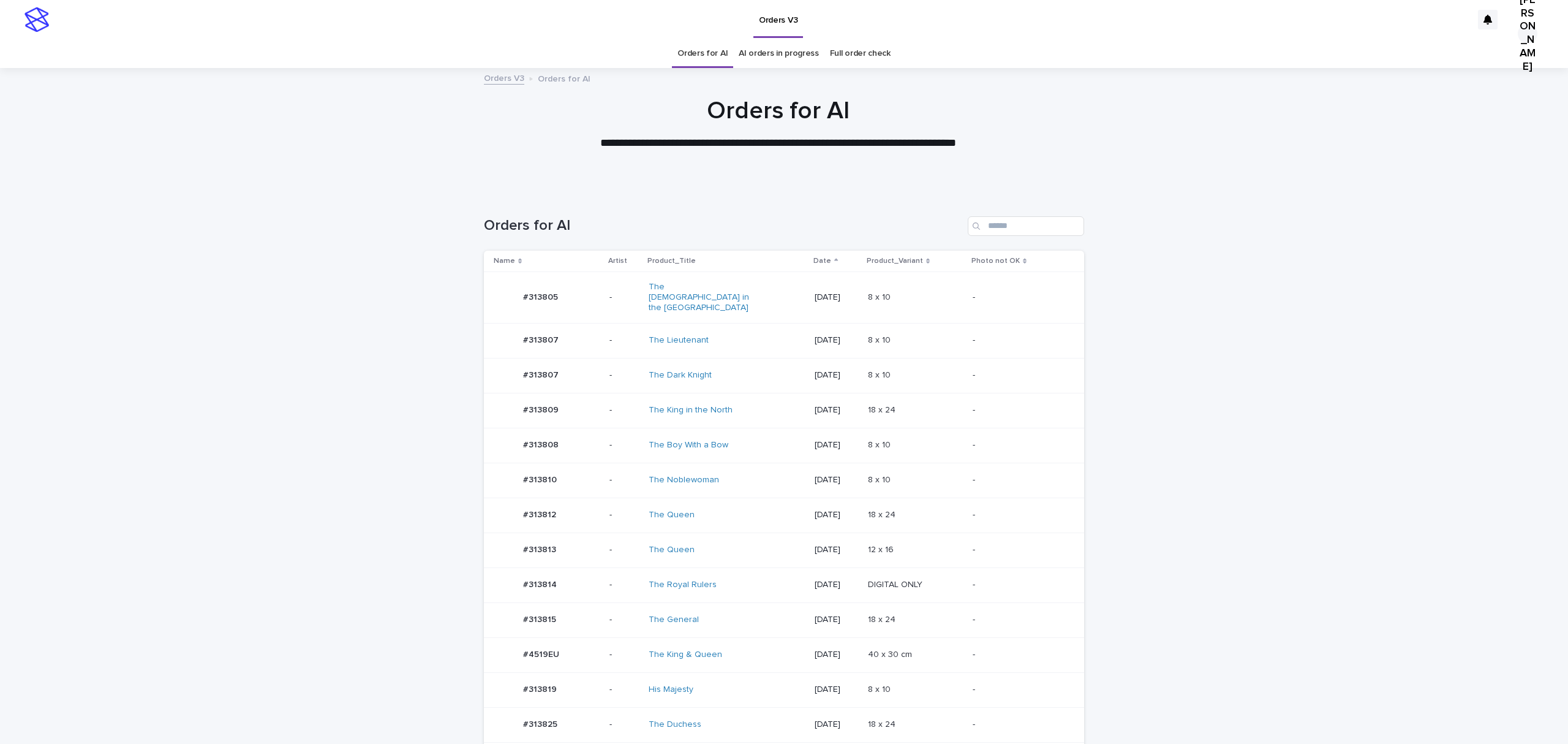
click at [545, 630] on div "#313815 #313815" at bounding box center [539, 620] width 33 height 20
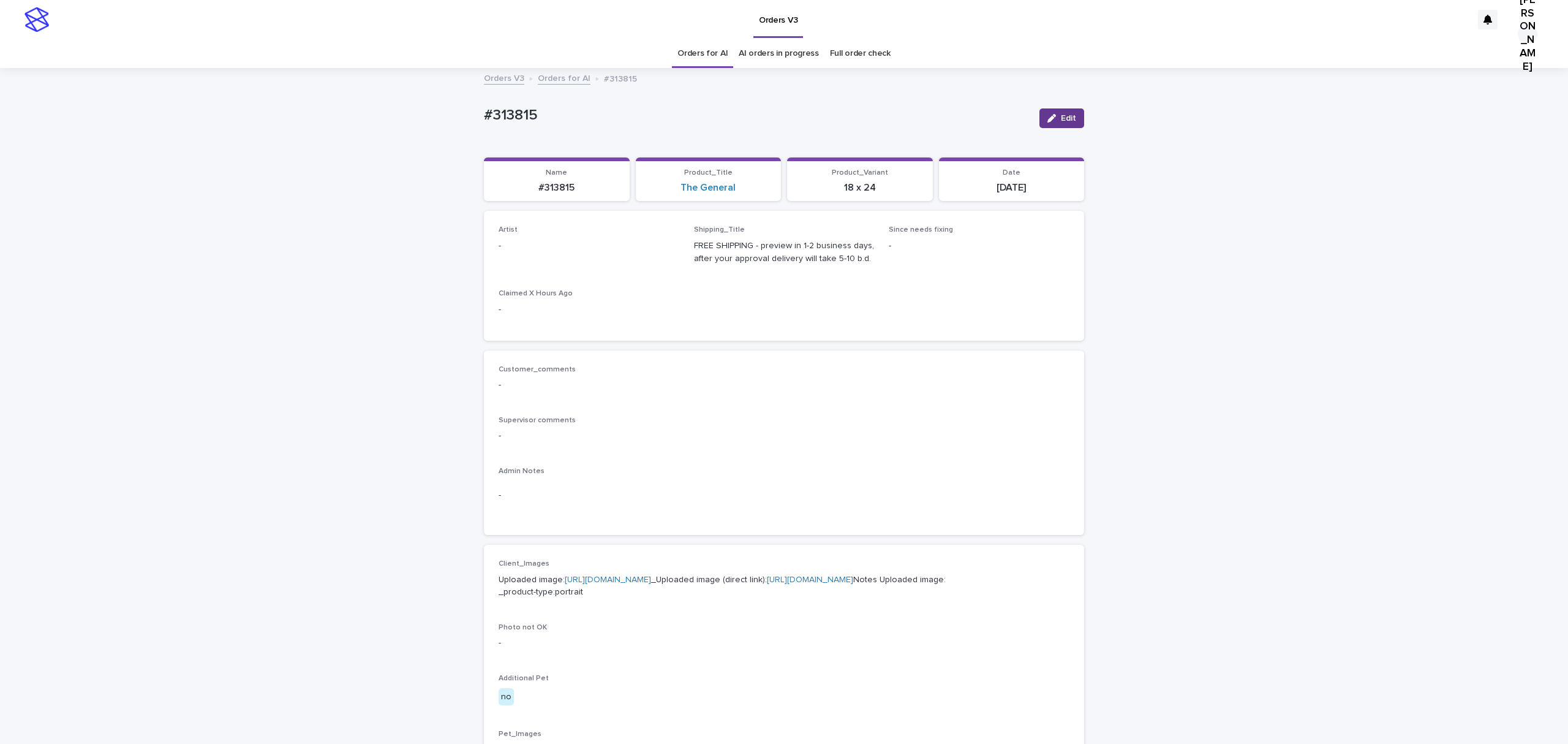
drag, startPoint x: 1052, startPoint y: 126, endPoint x: 536, endPoint y: 253, distance: 531.4
click at [1052, 122] on div "button" at bounding box center [1054, 118] width 13 height 8
click at [532, 258] on div "Select..." at bounding box center [520, 252] width 31 height 13
paste input "**********"
type input "**********"
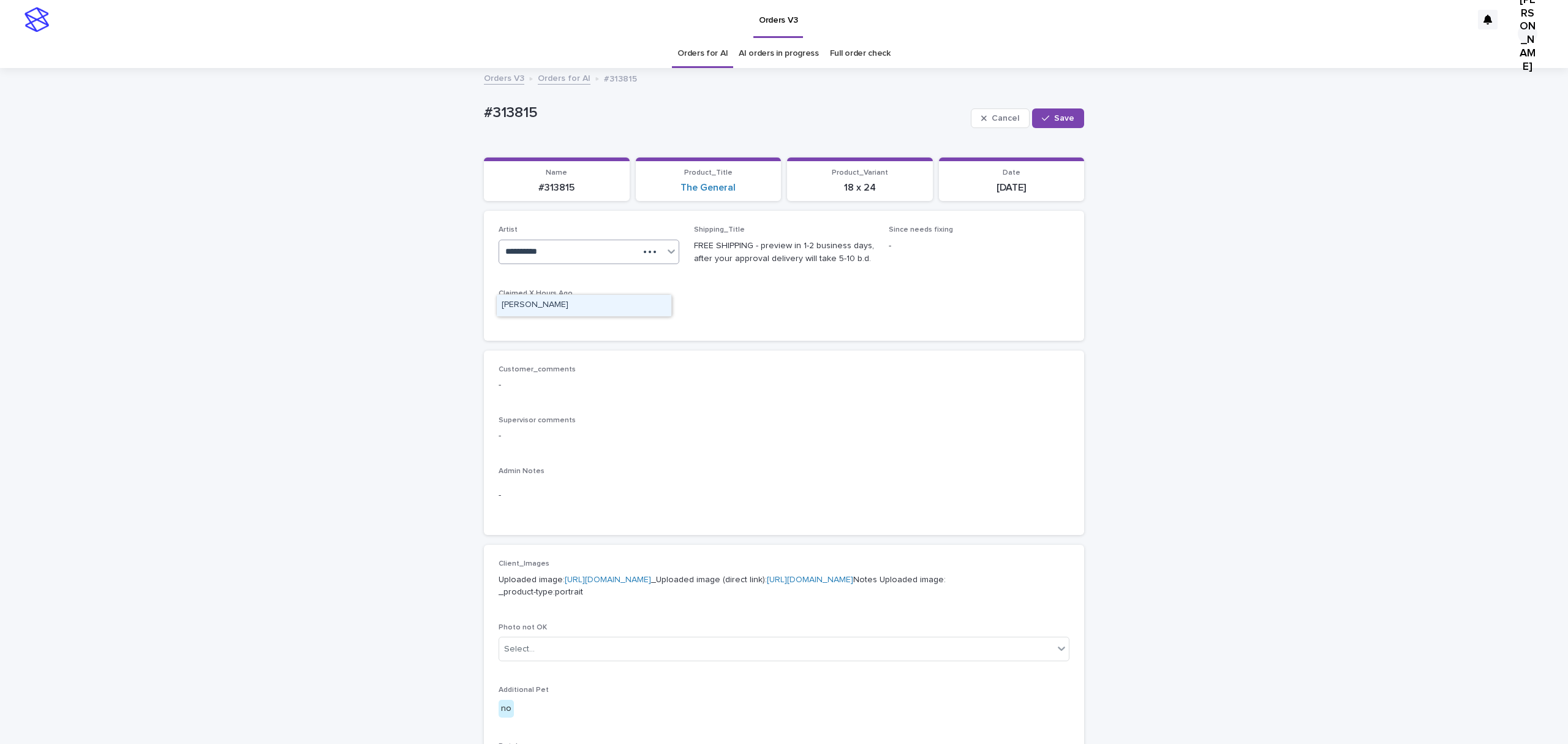
click at [540, 294] on div "Jo Ancheta" at bounding box center [584, 306] width 176 height 22
click at [538, 302] on div "Jo Ancheta" at bounding box center [584, 306] width 175 height 22
click at [1043, 121] on button "Save" at bounding box center [1058, 118] width 52 height 20
drag, startPoint x: 584, startPoint y: 109, endPoint x: 302, endPoint y: 116, distance: 282.1
click at [302, 116] on div "Loading... Saving… Loading... Saving… #313815 Edit #313815 Edit Sorry, there wa…" at bounding box center [784, 628] width 1568 height 1117
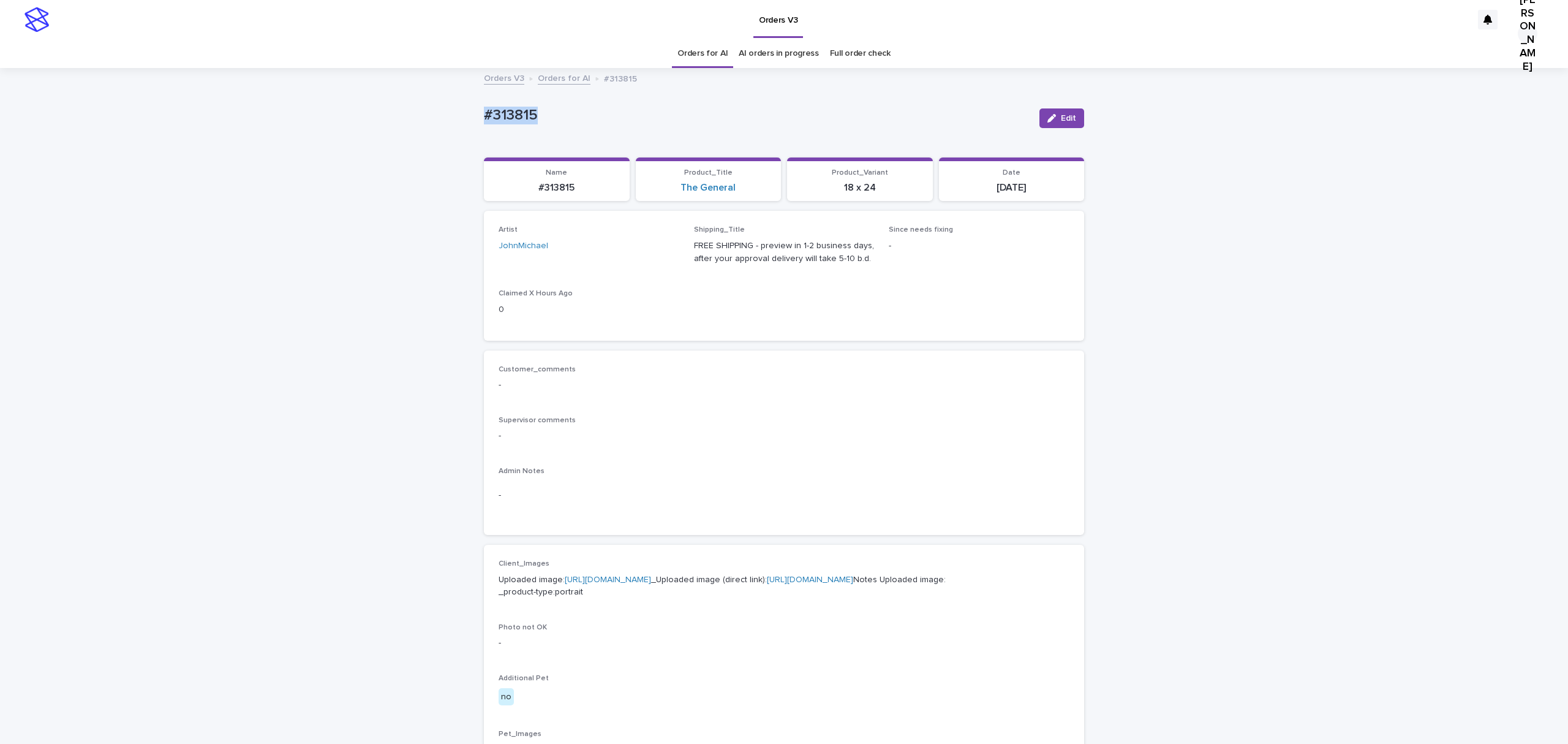
copy p "#313815"
click at [1061, 122] on span "Edit" at bounding box center [1069, 118] width 15 height 8
click at [650, 258] on icon at bounding box center [656, 252] width 12 height 12
type input "*********"
click at [545, 294] on div "[PERSON_NAME]" at bounding box center [584, 306] width 176 height 22
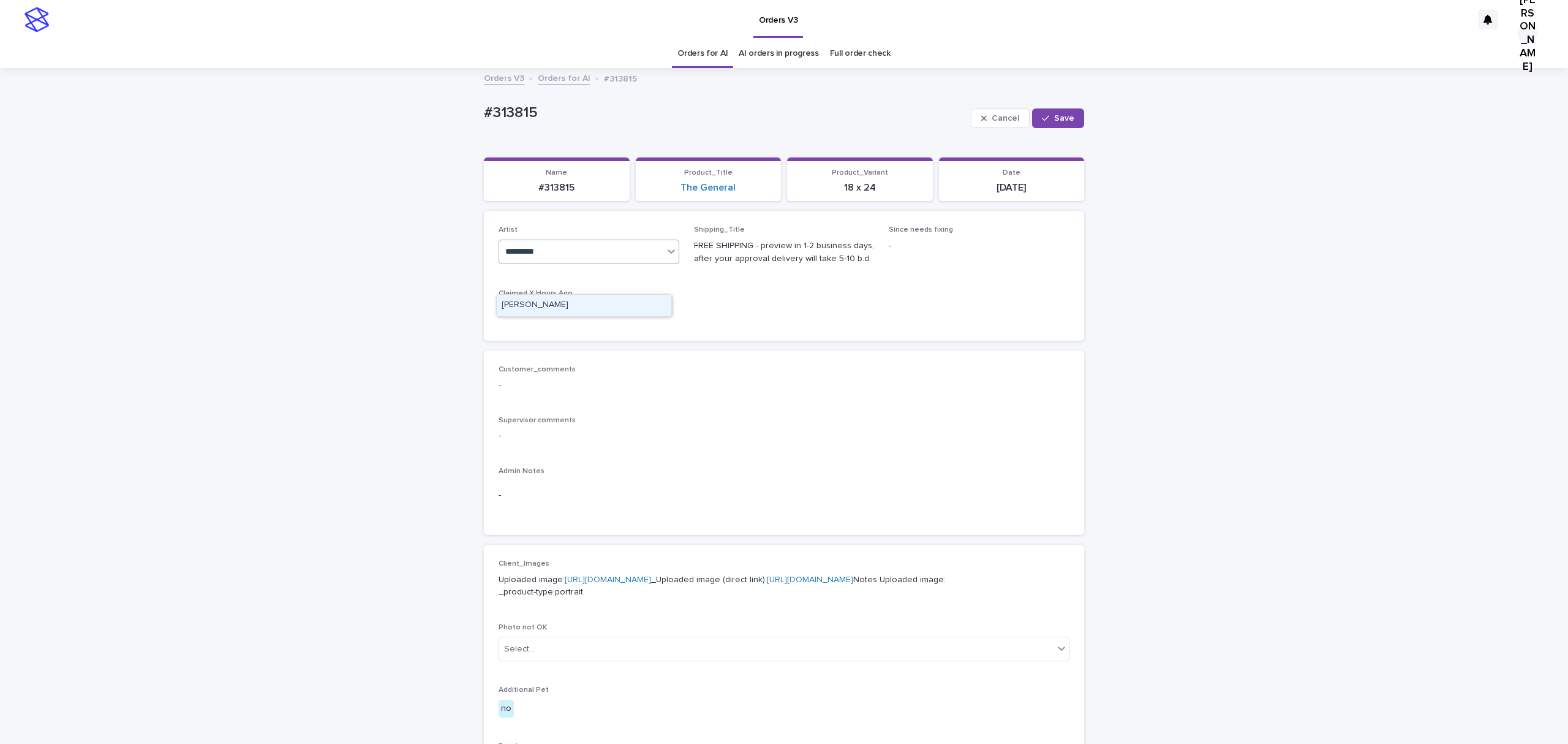
click at [545, 298] on div "[PERSON_NAME]" at bounding box center [584, 306] width 175 height 22
click at [1054, 122] on span "Save" at bounding box center [1064, 118] width 20 height 8
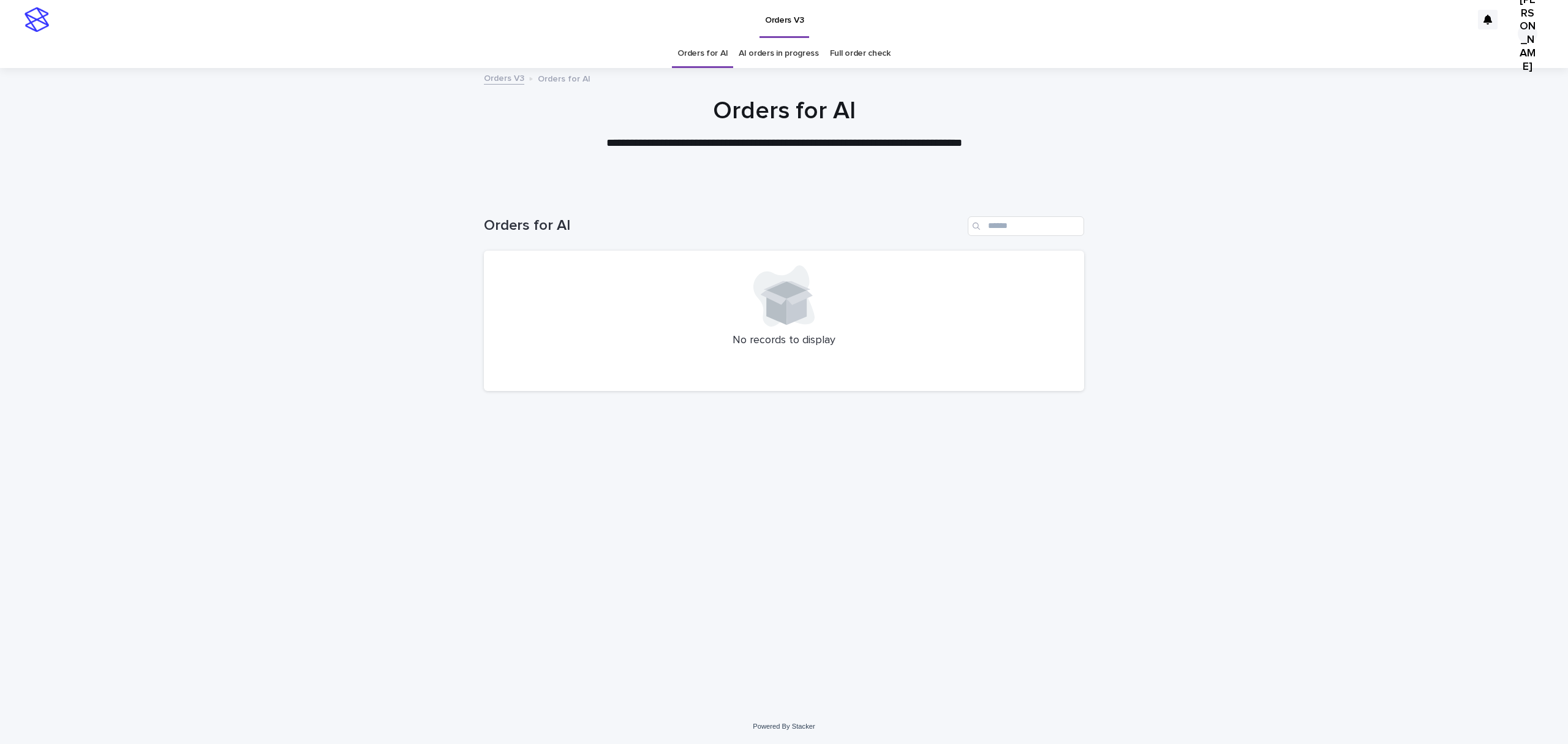
click at [301, 459] on div "Loading... Saving… Loading... Saving… Orders for AI No records to display" at bounding box center [784, 450] width 1568 height 517
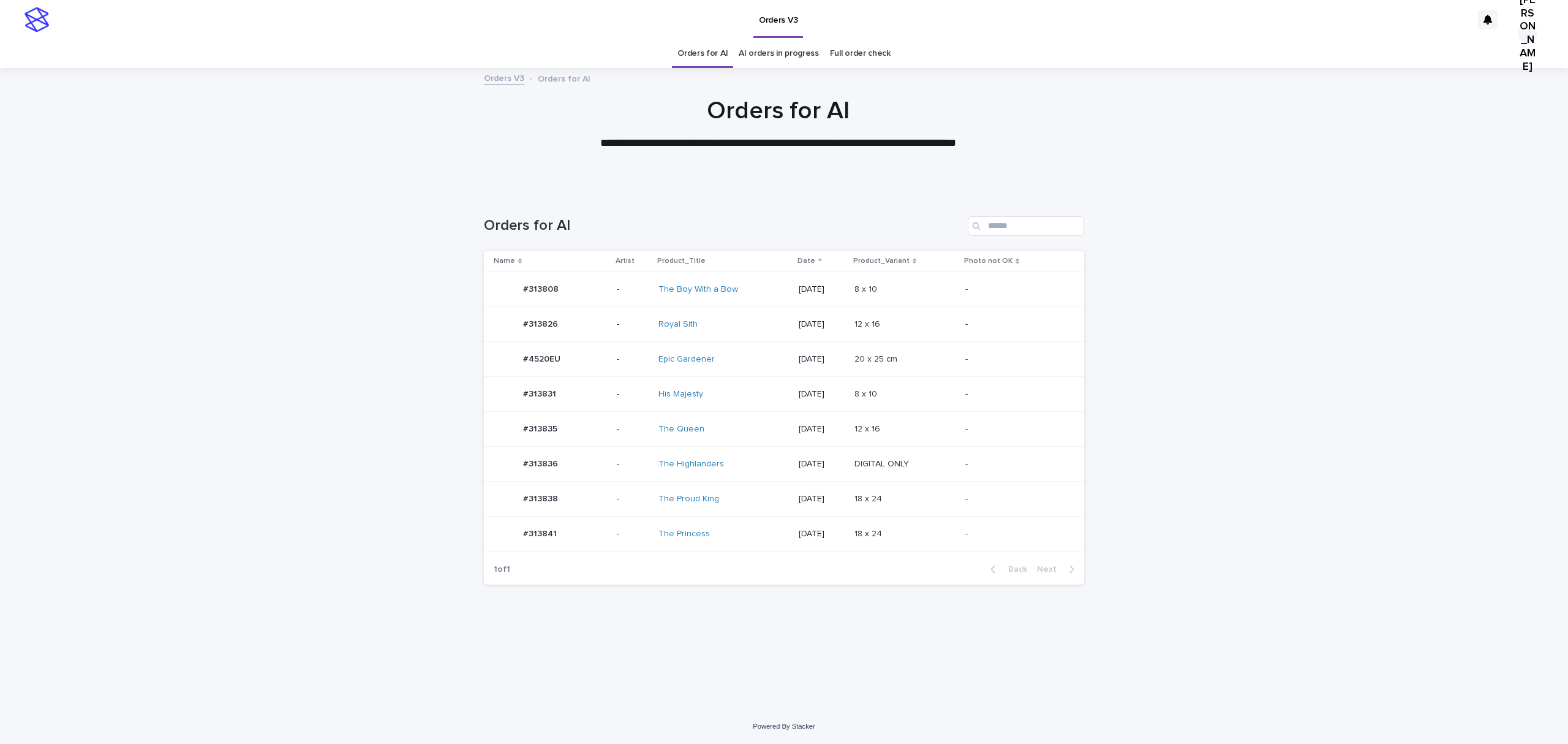
click at [528, 377] on td "#4520EU #4520EU" at bounding box center [548, 360] width 128 height 35
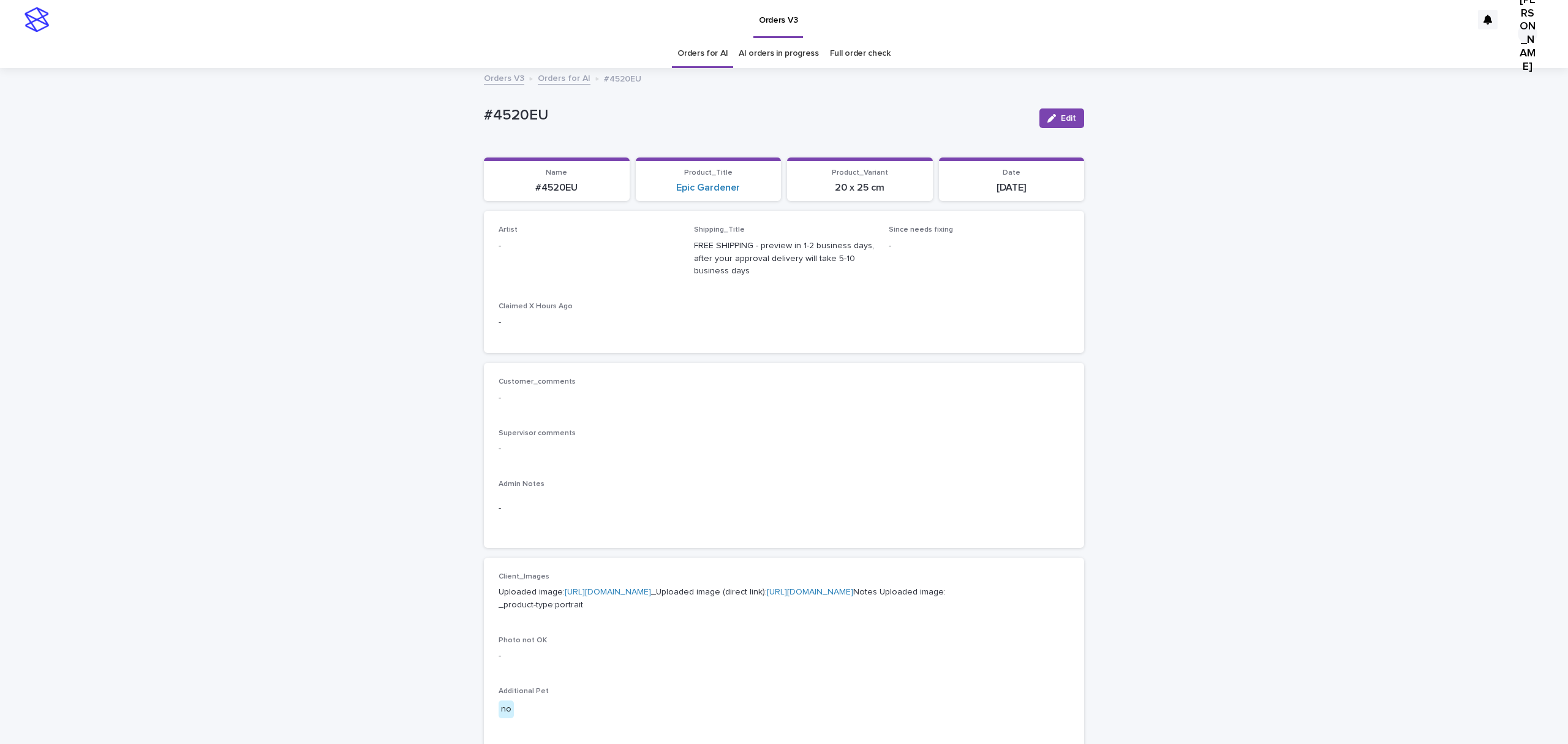
drag, startPoint x: 1066, startPoint y: 122, endPoint x: 947, endPoint y: 175, distance: 130.3
click at [1065, 126] on button "Edit" at bounding box center [1062, 118] width 45 height 20
click at [569, 262] on div "Select..." at bounding box center [581, 252] width 164 height 20
paste input "**********"
type input "**********"
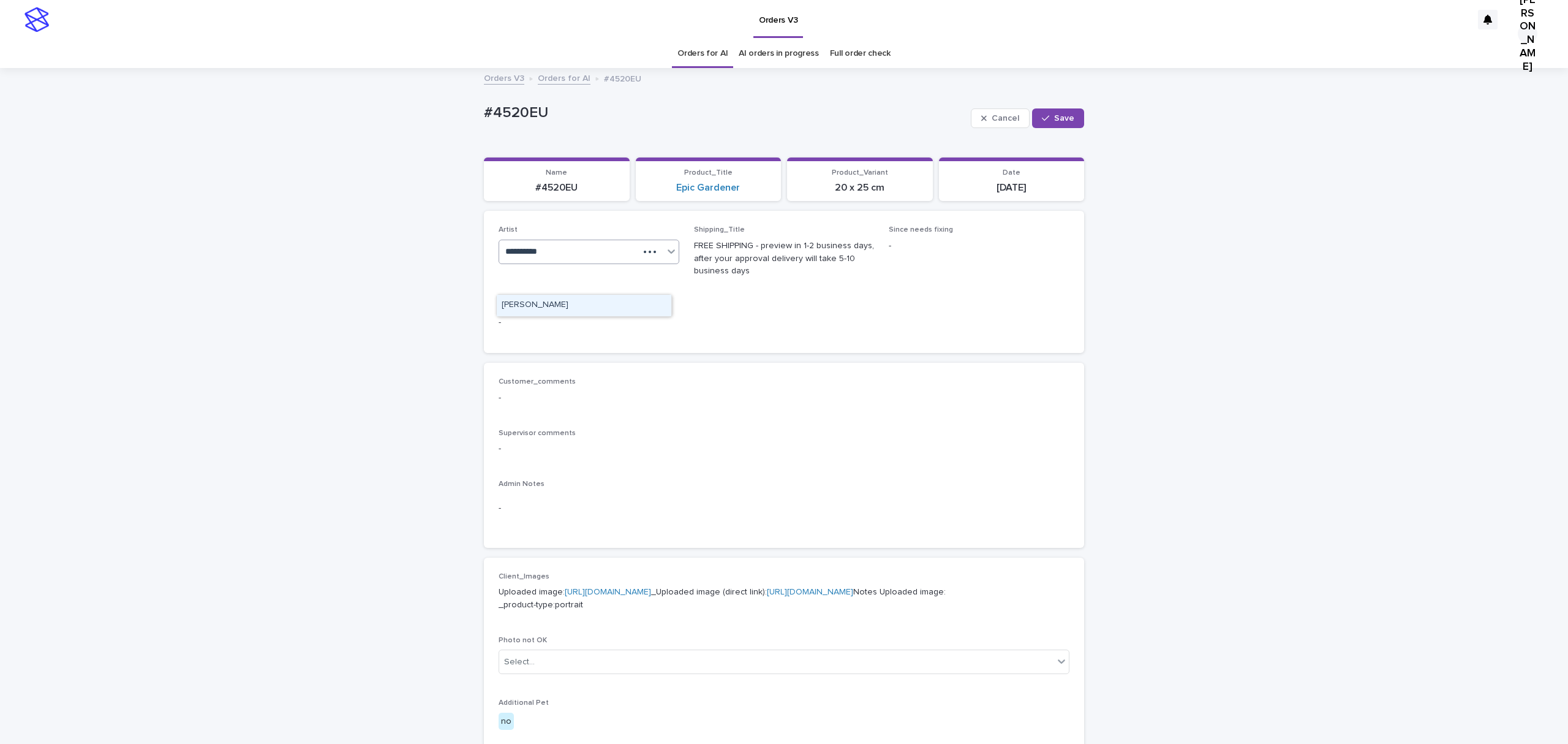
click at [554, 310] on div "[PERSON_NAME]" at bounding box center [584, 306] width 175 height 22
click at [1055, 122] on span "Save" at bounding box center [1064, 118] width 20 height 8
drag, startPoint x: 586, startPoint y: 136, endPoint x: 324, endPoint y: 141, distance: 262.0
click at [324, 141] on div "Loading... Saving… Loading... Saving… #4520EU Edit #4520EU Edit Sorry, there wa…" at bounding box center [784, 634] width 1568 height 1130
copy p "#4520EU"
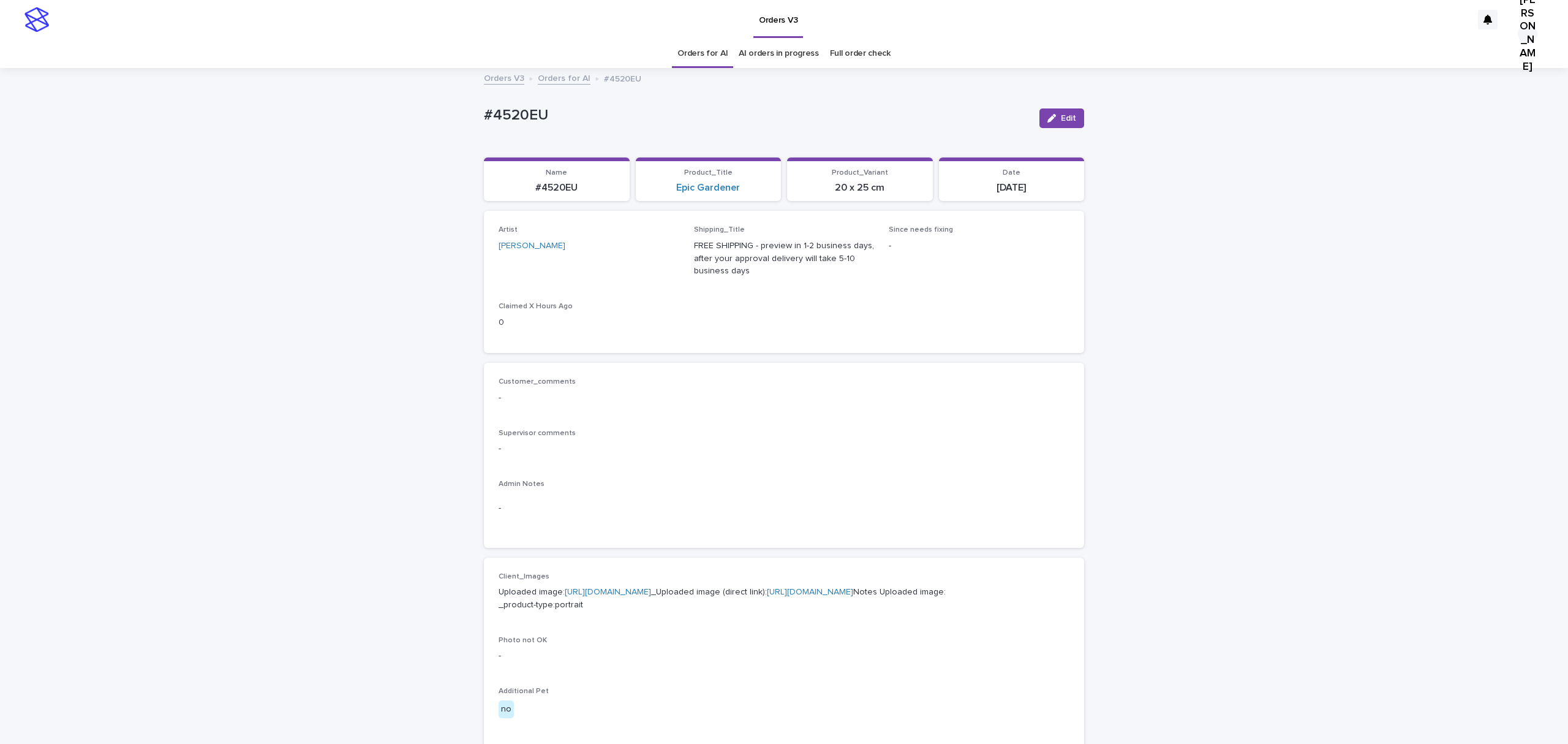
click at [312, 157] on div "Loading... Saving… Loading... Saving… #4520EU Edit #4520EU Edit Sorry, there wa…" at bounding box center [784, 634] width 1568 height 1130
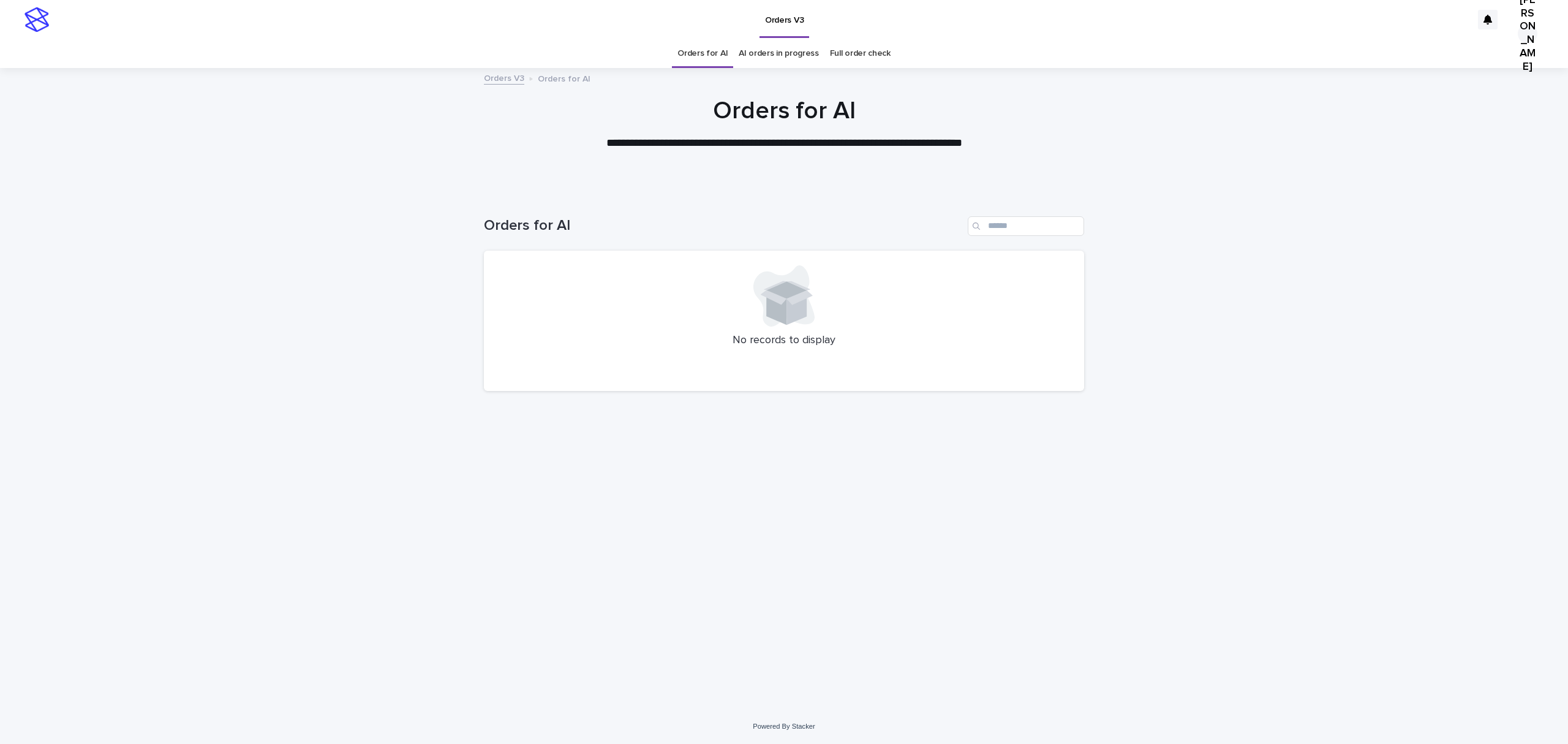
click at [854, 51] on link "Full order check" at bounding box center [860, 53] width 60 height 29
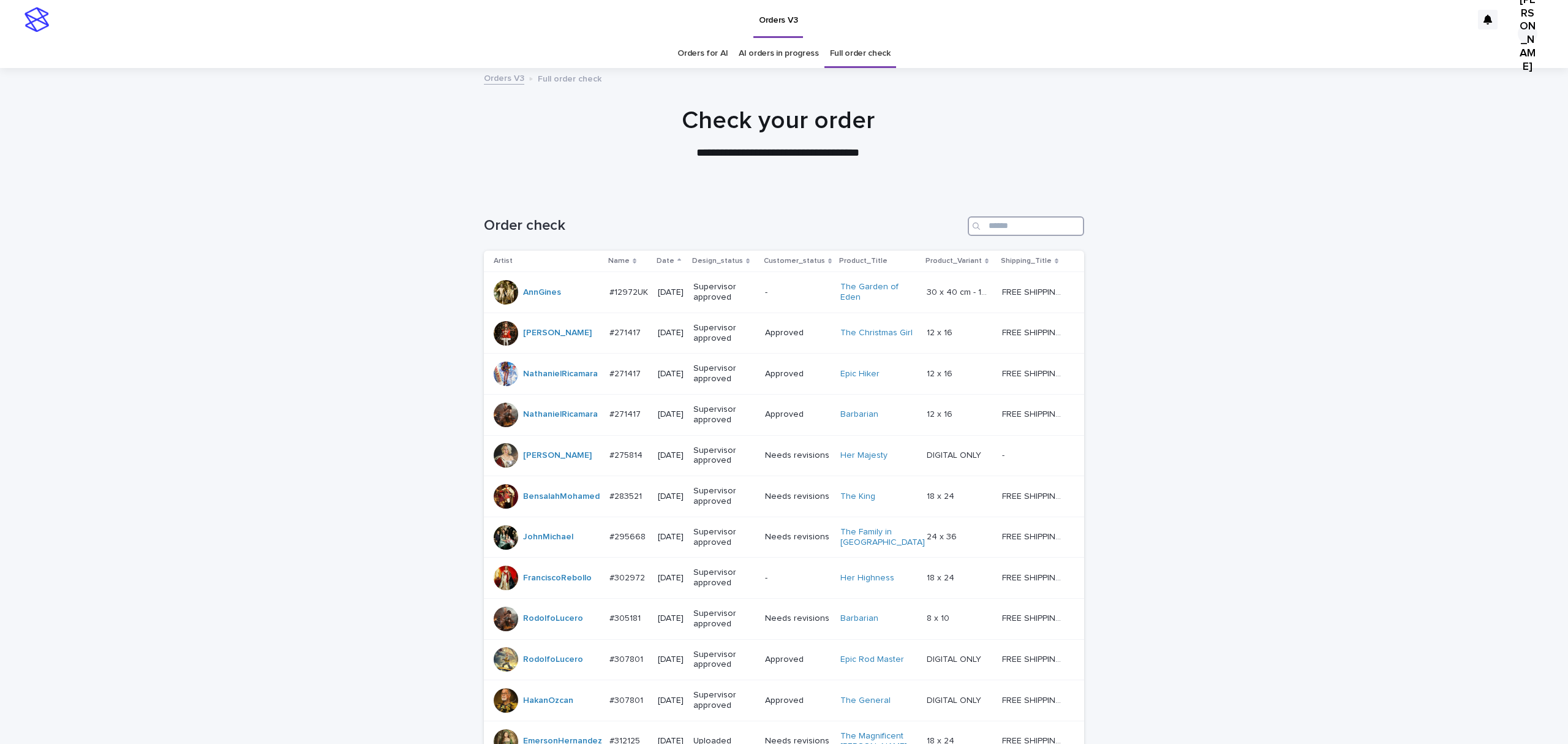
click at [1017, 236] on input "Search" at bounding box center [1026, 226] width 117 height 20
paste input "*******"
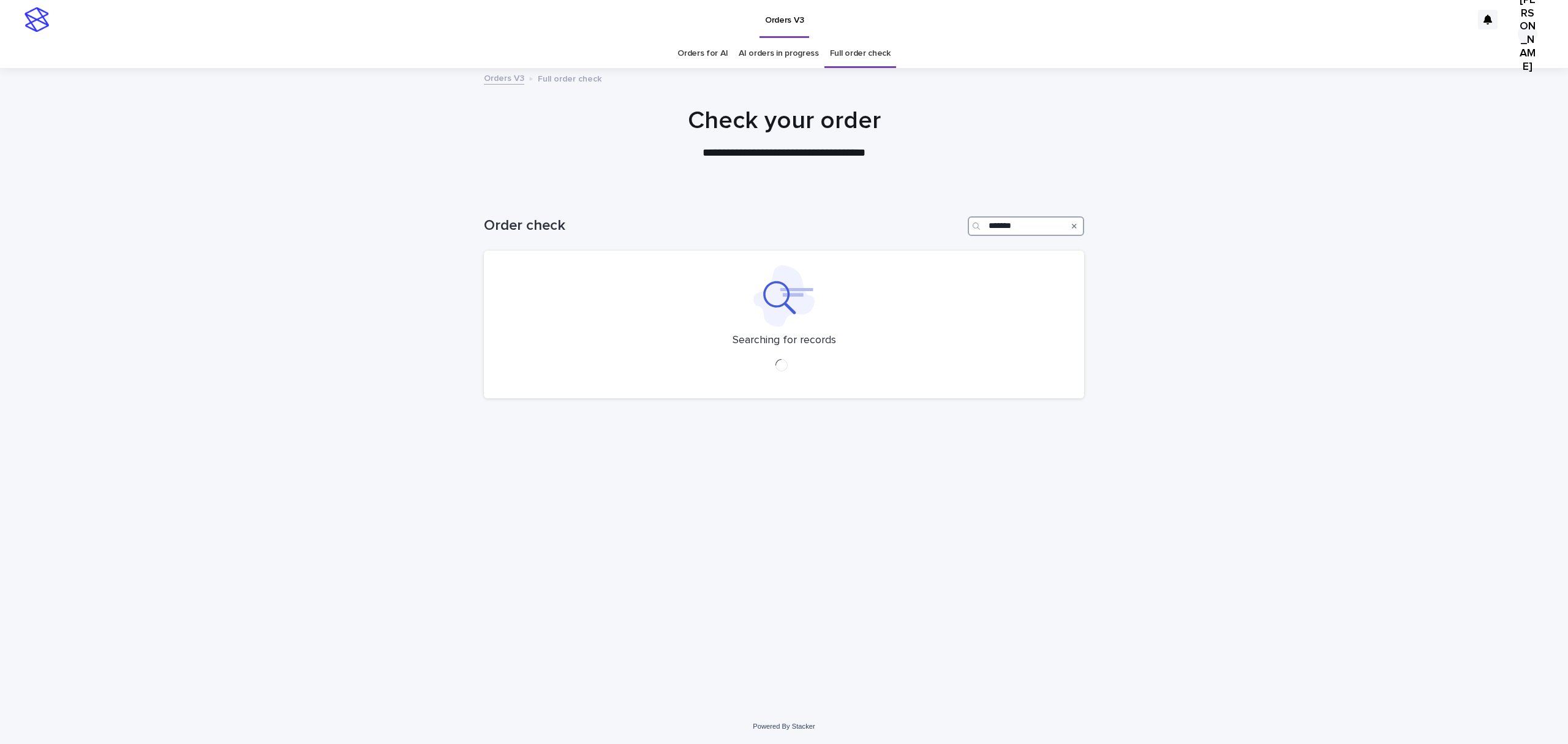
drag, startPoint x: 1045, startPoint y: 255, endPoint x: 898, endPoint y: 254, distance: 147.0
click at [904, 236] on div "Order check *******" at bounding box center [784, 226] width 600 height 20
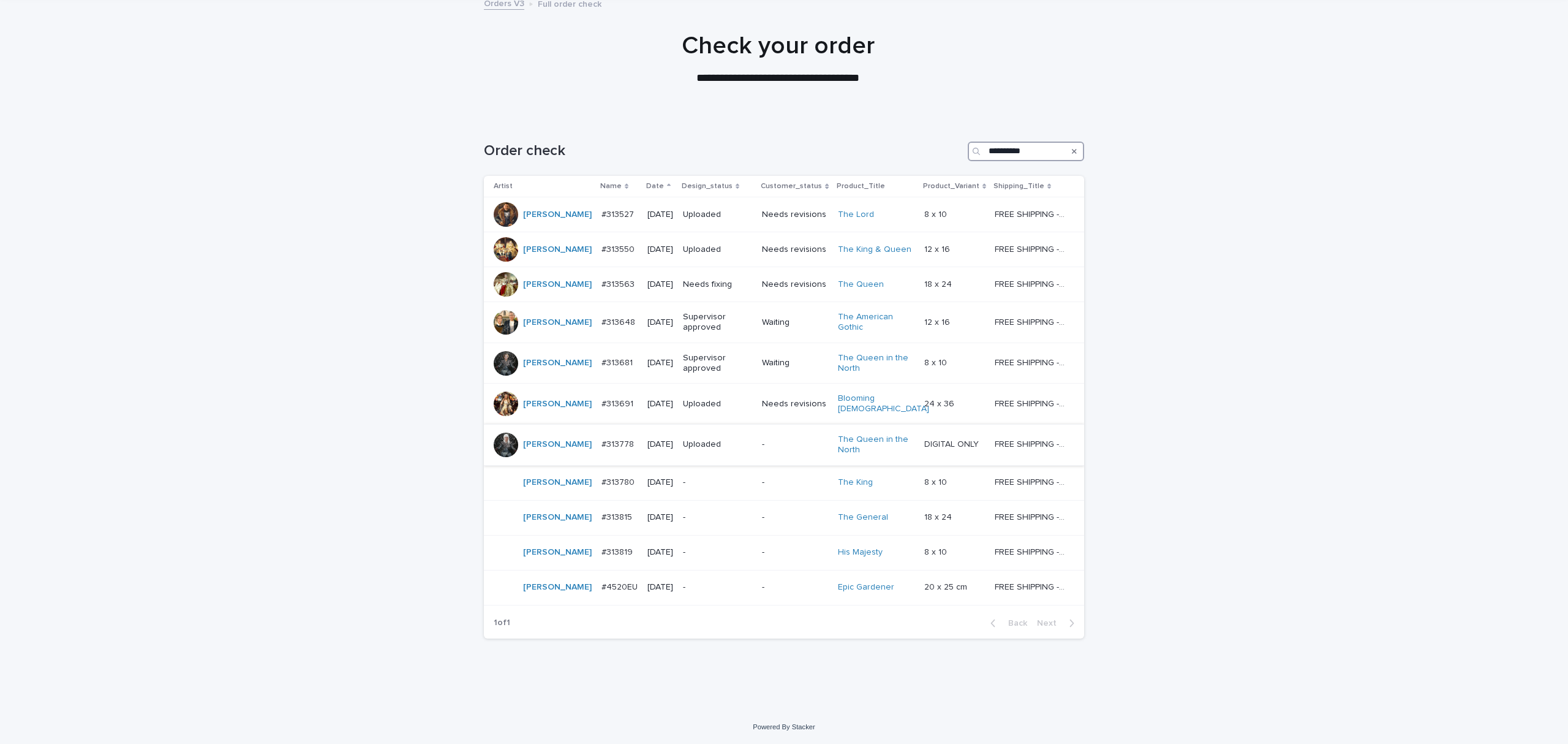
scroll to position [245, 0]
type input "**********"
click at [223, 499] on div "**********" at bounding box center [784, 414] width 1568 height 593
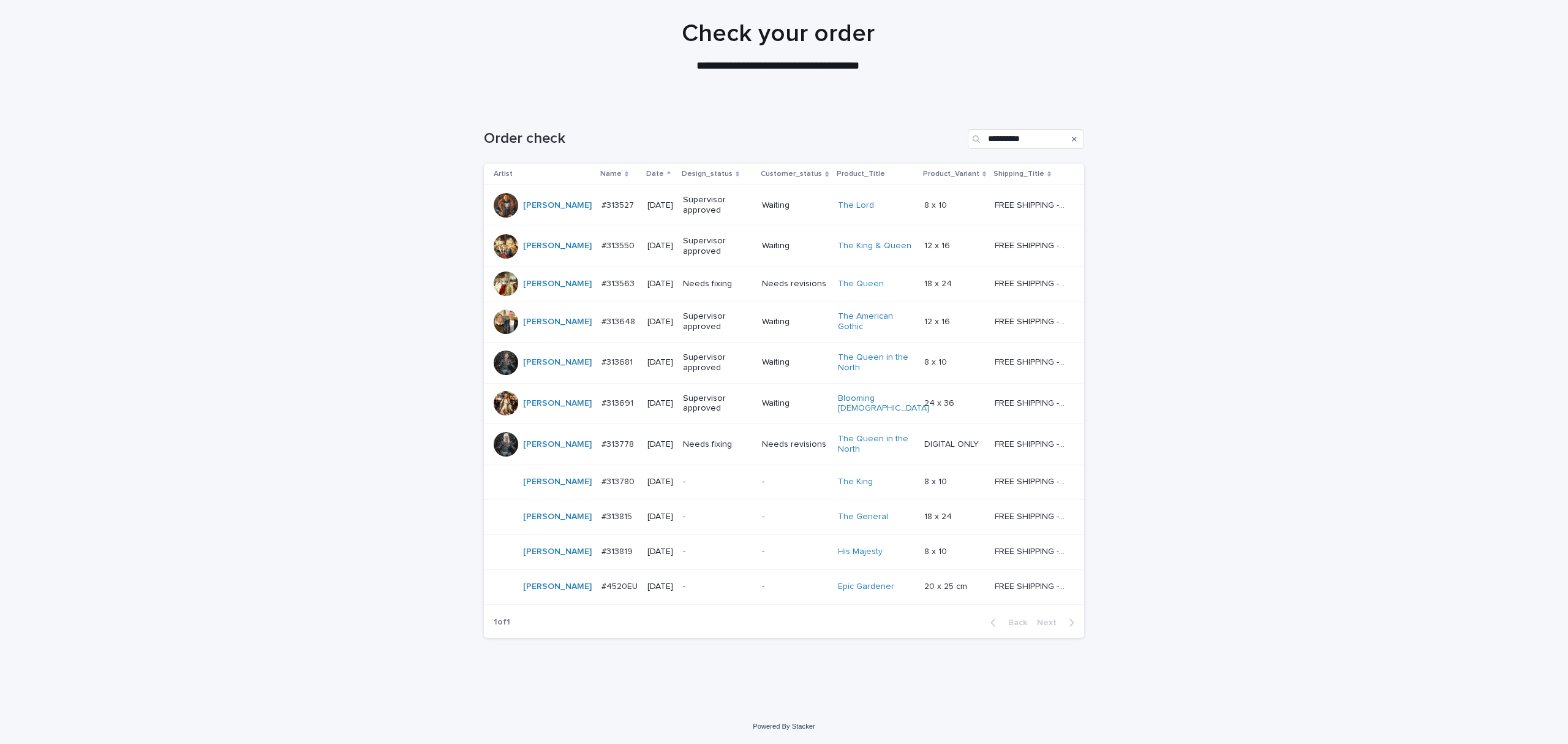
click at [602, 437] on p "#313778" at bounding box center [619, 443] width 35 height 13
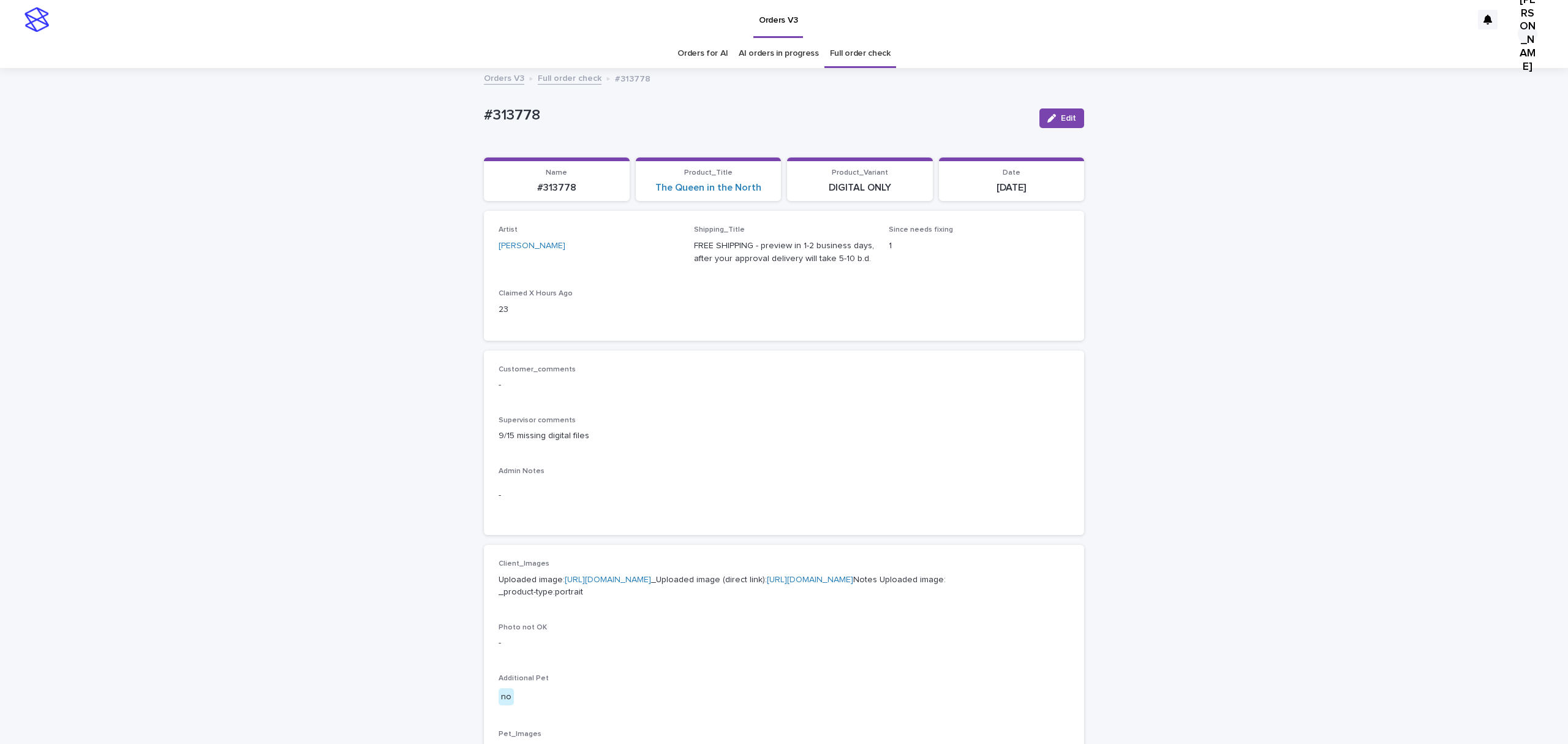
click at [370, 500] on div "Loading... Saving… Loading... Saving… #313778 Edit #313778 Edit Sorry, there wa…" at bounding box center [784, 652] width 1568 height 1166
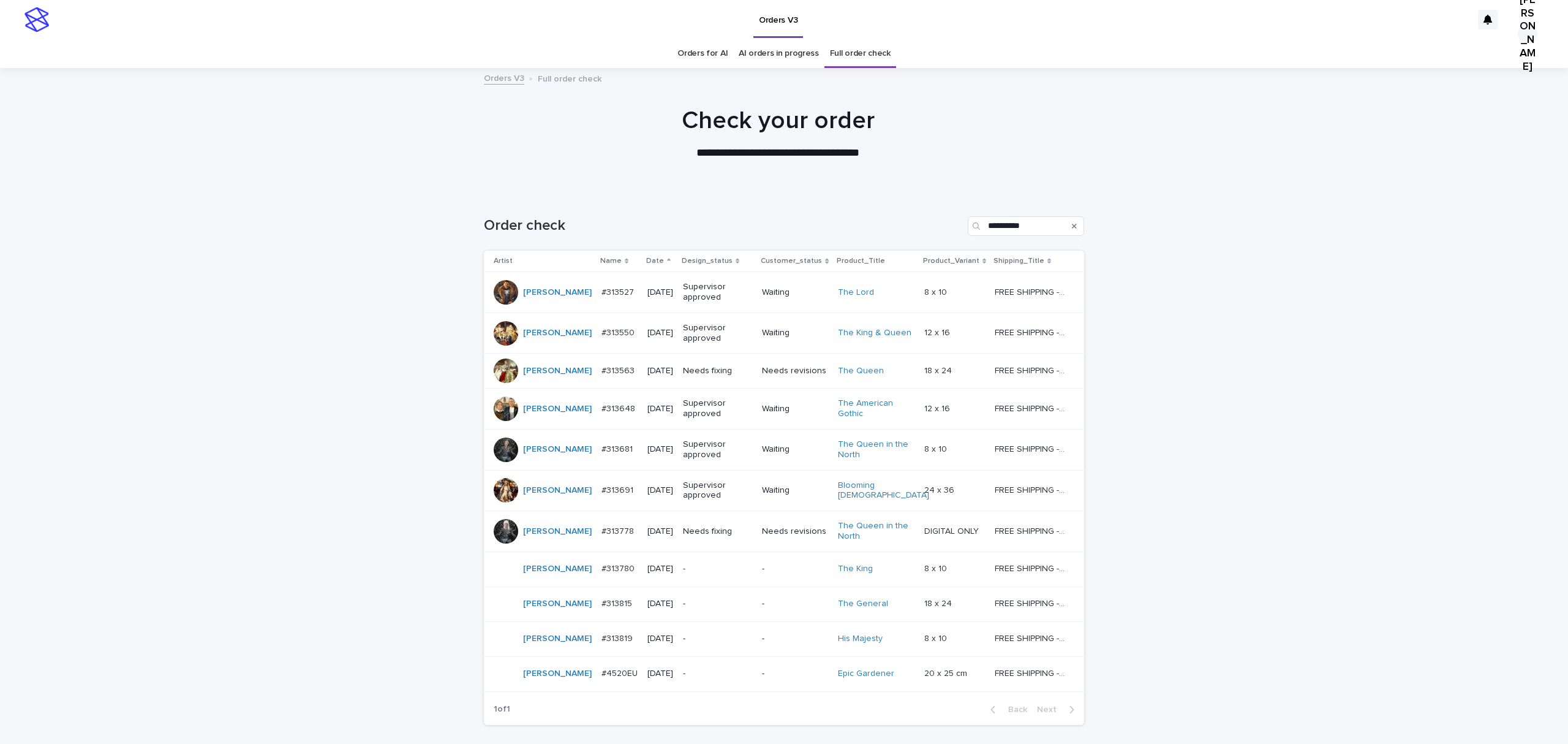
click at [604, 377] on p "#313563" at bounding box center [619, 370] width 36 height 13
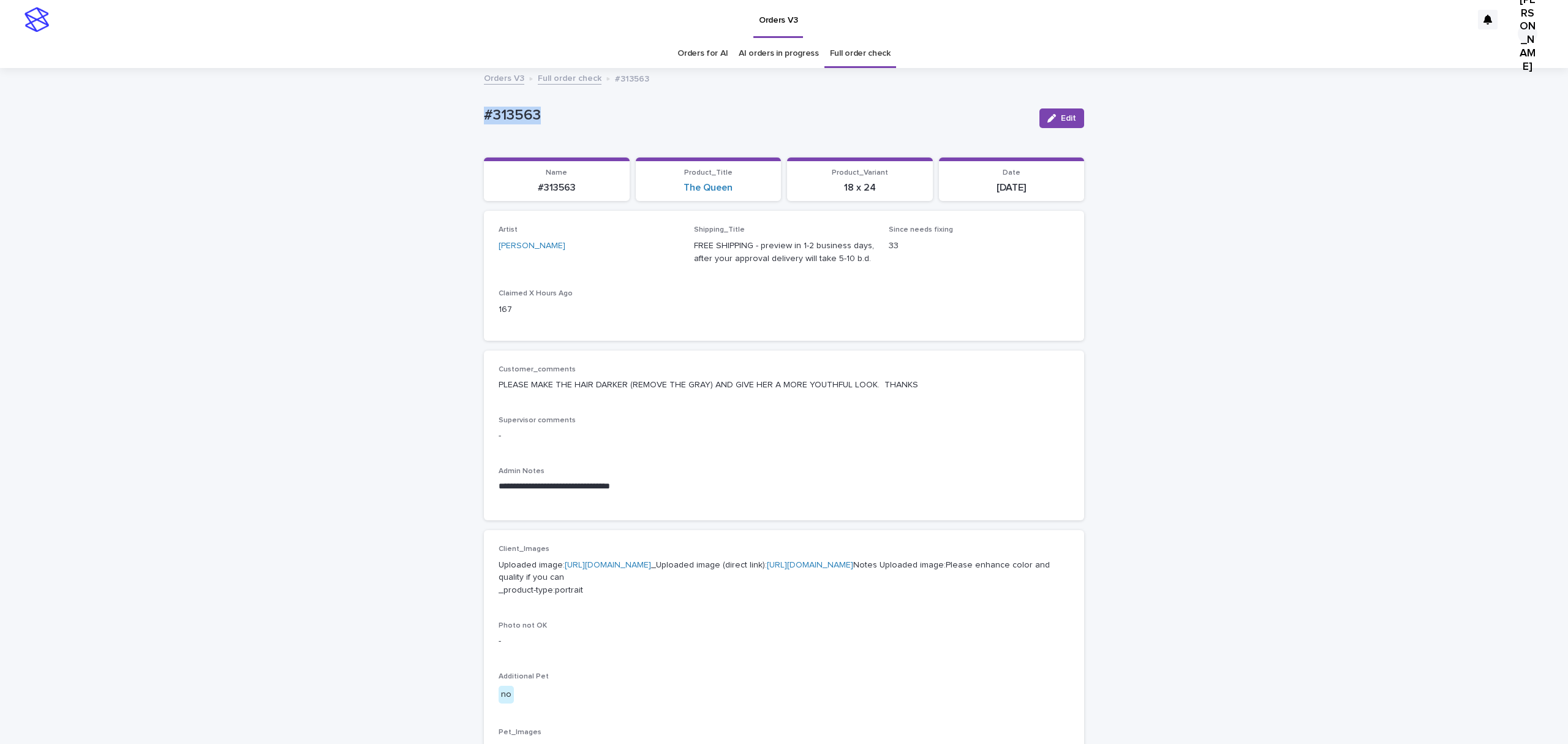
drag, startPoint x: 562, startPoint y: 122, endPoint x: 432, endPoint y: 140, distance: 131.2
click at [432, 138] on div "**********" at bounding box center [784, 651] width 1568 height 1163
copy p "#313563"
drag, startPoint x: 1057, startPoint y: 122, endPoint x: 1030, endPoint y: 141, distance: 33.0
click at [1057, 122] on button "Edit" at bounding box center [1062, 118] width 45 height 20
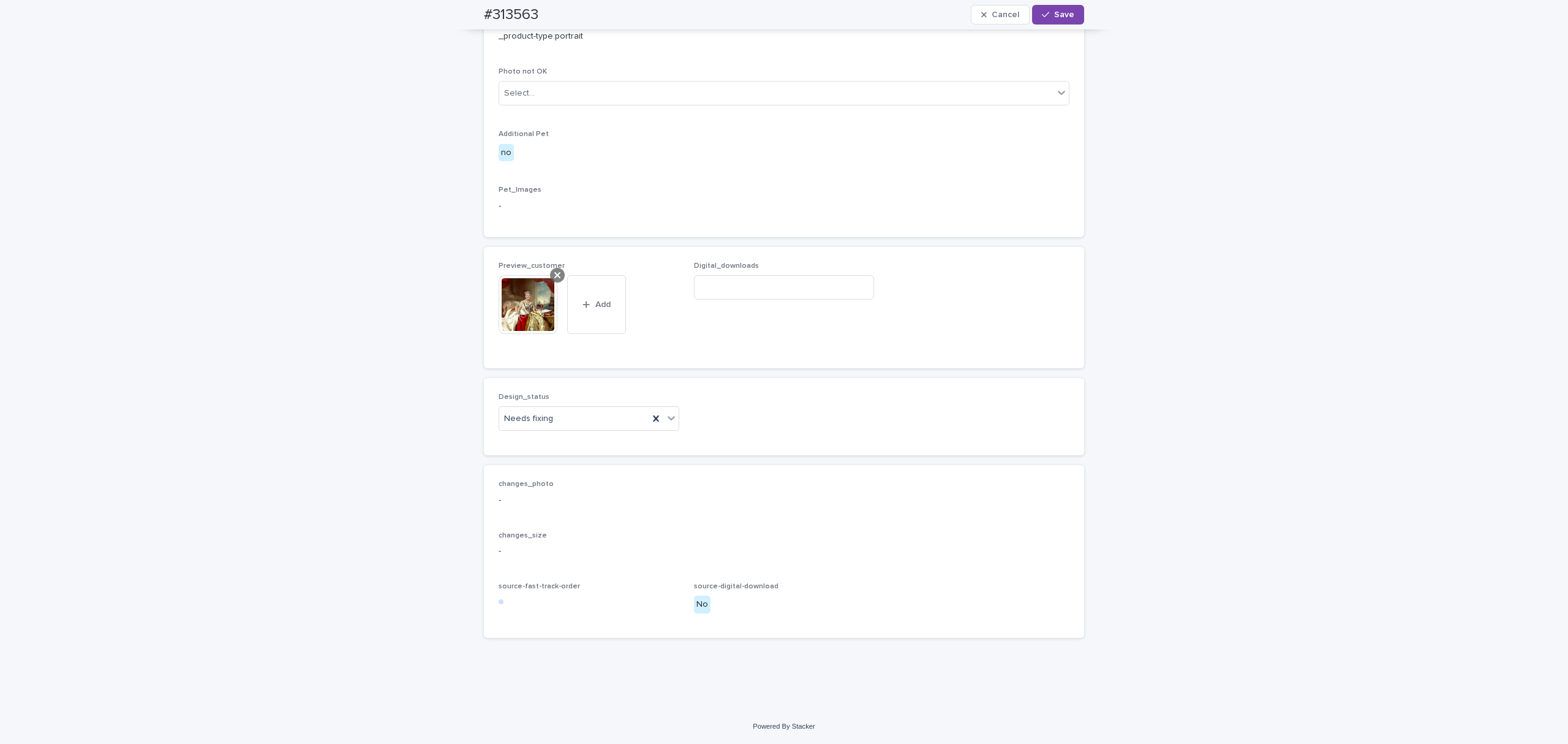
click at [555, 270] on icon at bounding box center [558, 275] width 6 height 10
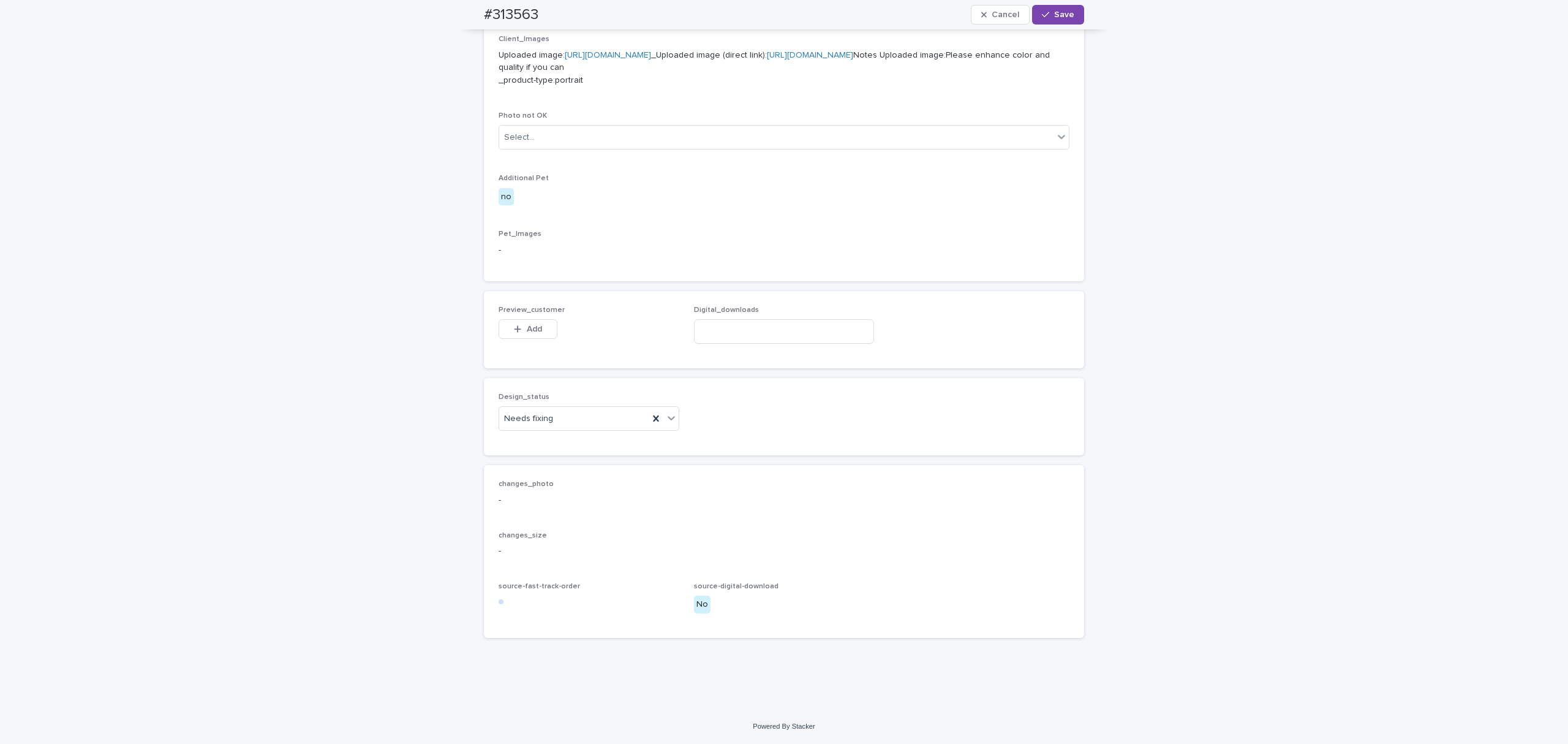
scroll to position [851, 0]
click at [522, 325] on div "button" at bounding box center [520, 329] width 12 height 8
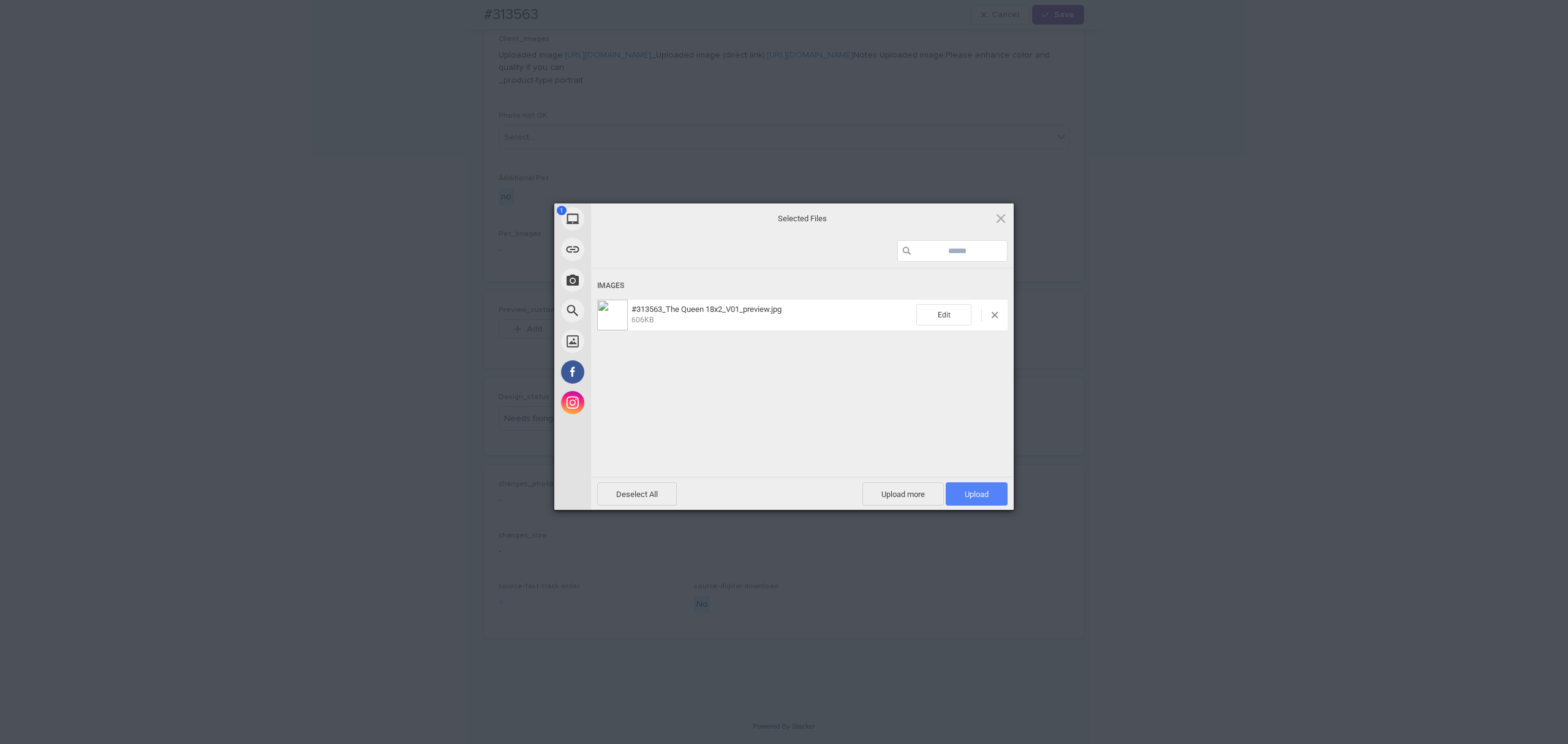
click at [974, 492] on span "Upload 1" at bounding box center [977, 494] width 24 height 9
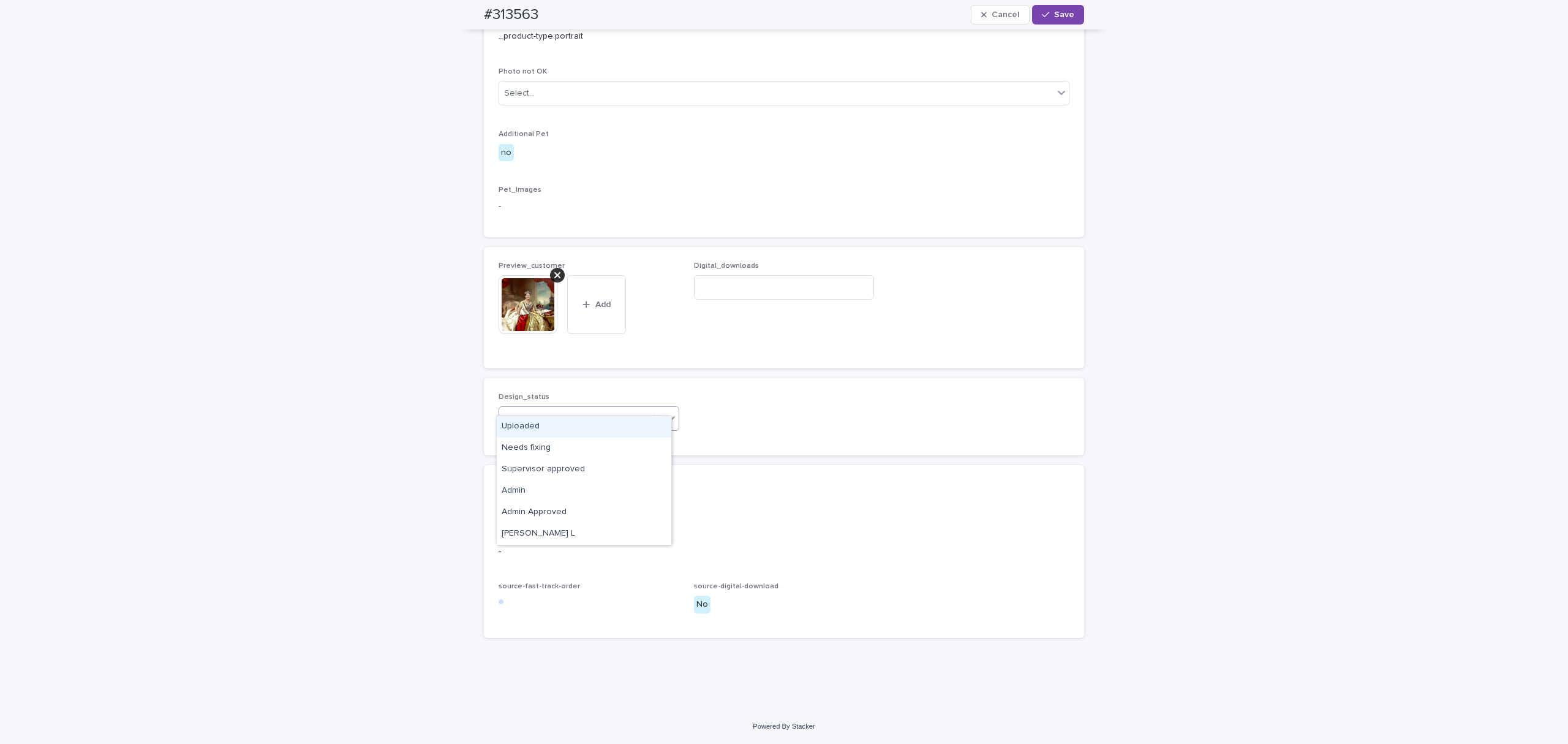
drag, startPoint x: 556, startPoint y: 398, endPoint x: 537, endPoint y: 411, distance: 23.0
click at [521, 427] on div "Uploaded" at bounding box center [584, 426] width 175 height 22
click at [1067, 13] on button "Save" at bounding box center [1058, 15] width 52 height 20
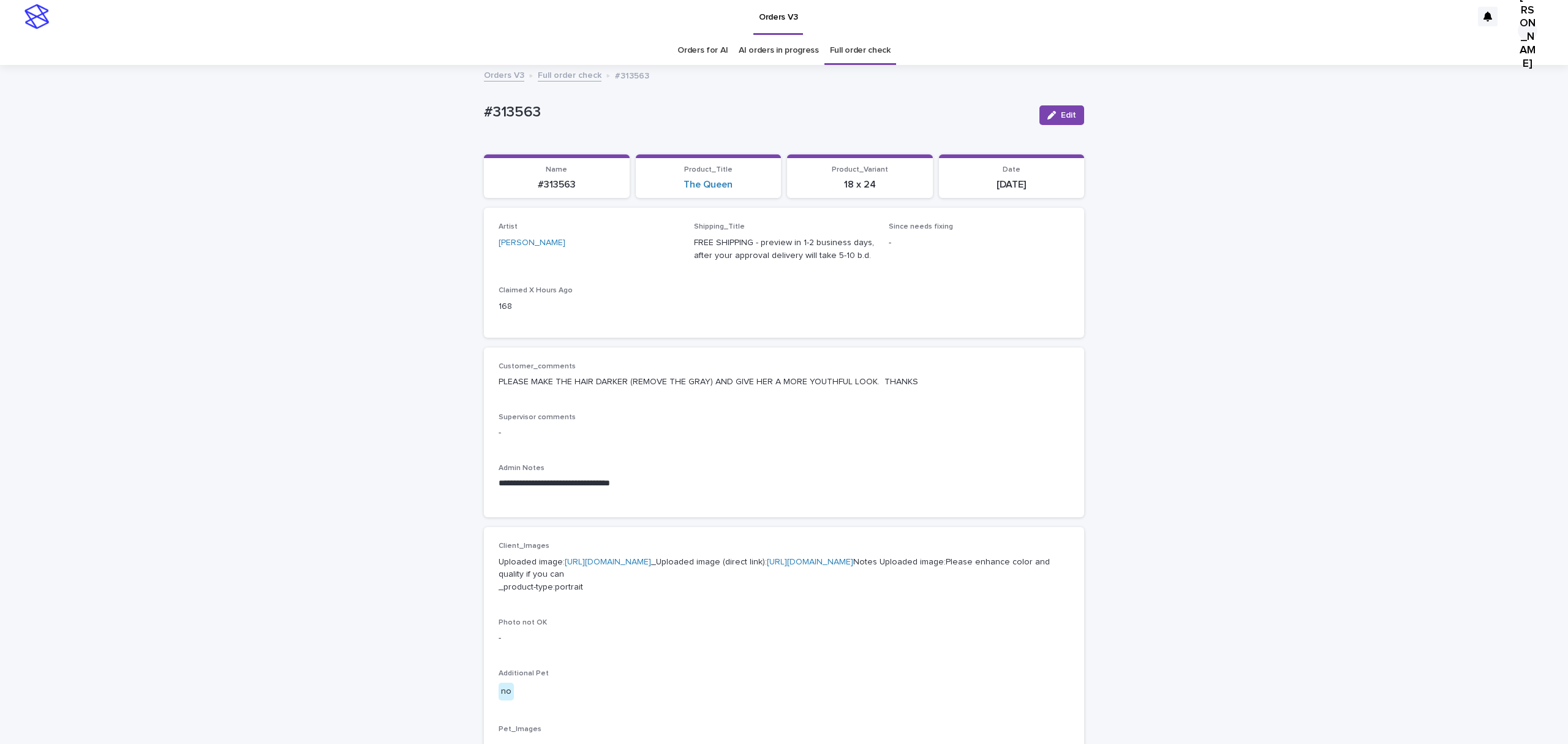
scroll to position [0, 0]
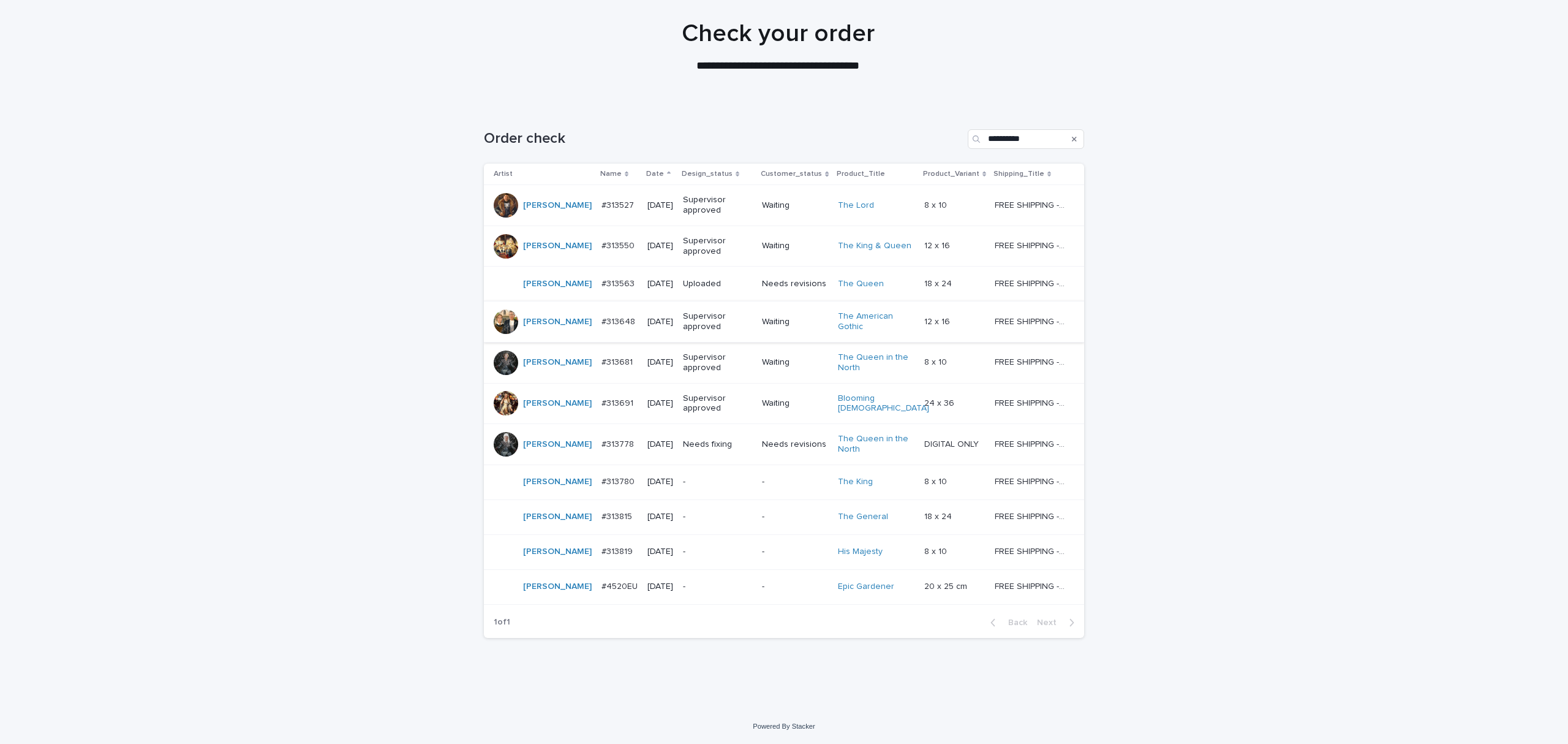
scroll to position [314, 0]
click at [602, 437] on p "#313778" at bounding box center [619, 443] width 35 height 13
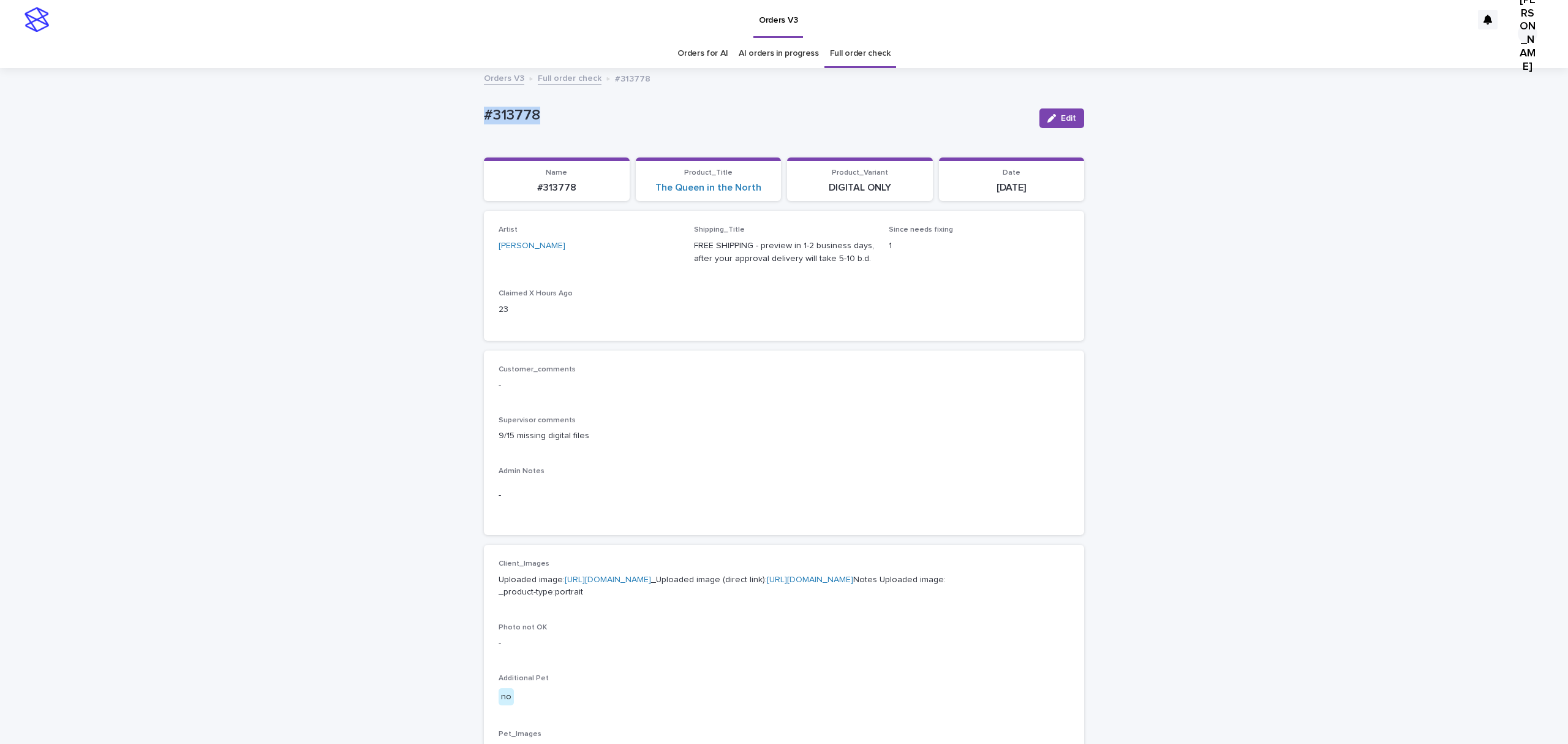
drag, startPoint x: 548, startPoint y: 121, endPoint x: 304, endPoint y: 143, distance: 245.0
click at [304, 143] on div "Loading... Saving… Loading... Saving… #313778 Edit #313778 Edit Sorry, there wa…" at bounding box center [784, 652] width 1568 height 1166
copy p "#313778"
drag, startPoint x: 1067, startPoint y: 125, endPoint x: 861, endPoint y: 396, distance: 340.4
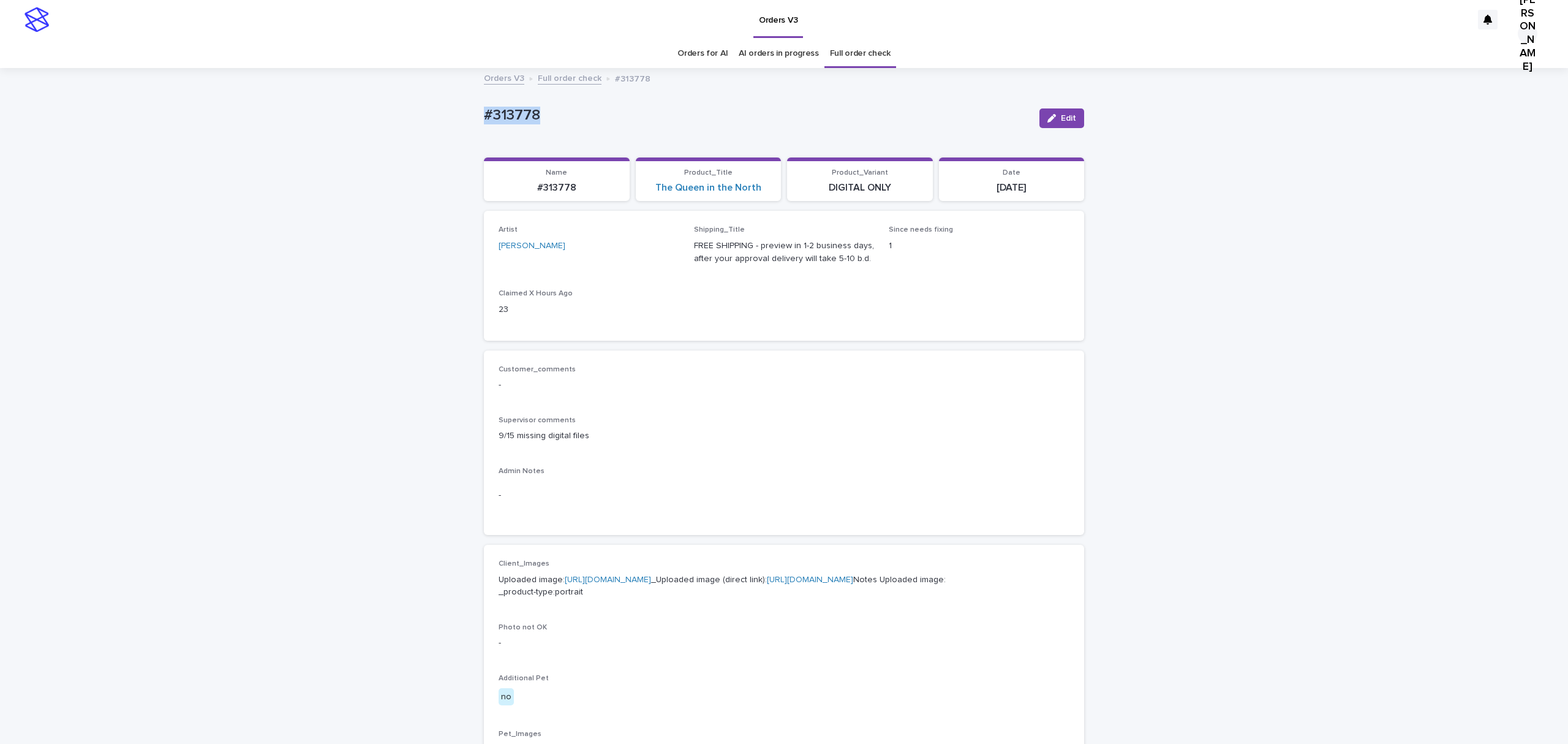
click at [1067, 122] on span "Edit" at bounding box center [1069, 118] width 15 height 8
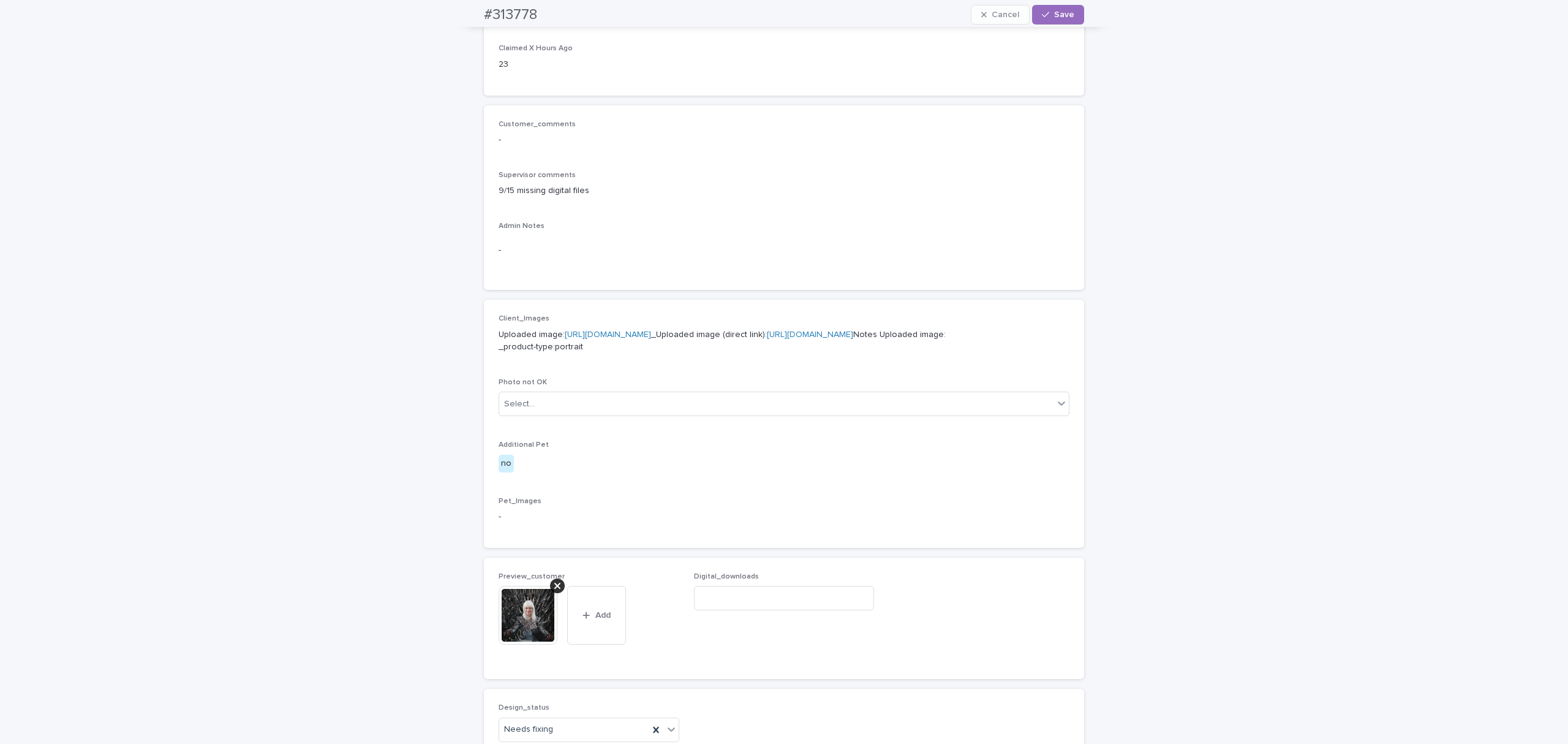
scroll to position [572, 0]
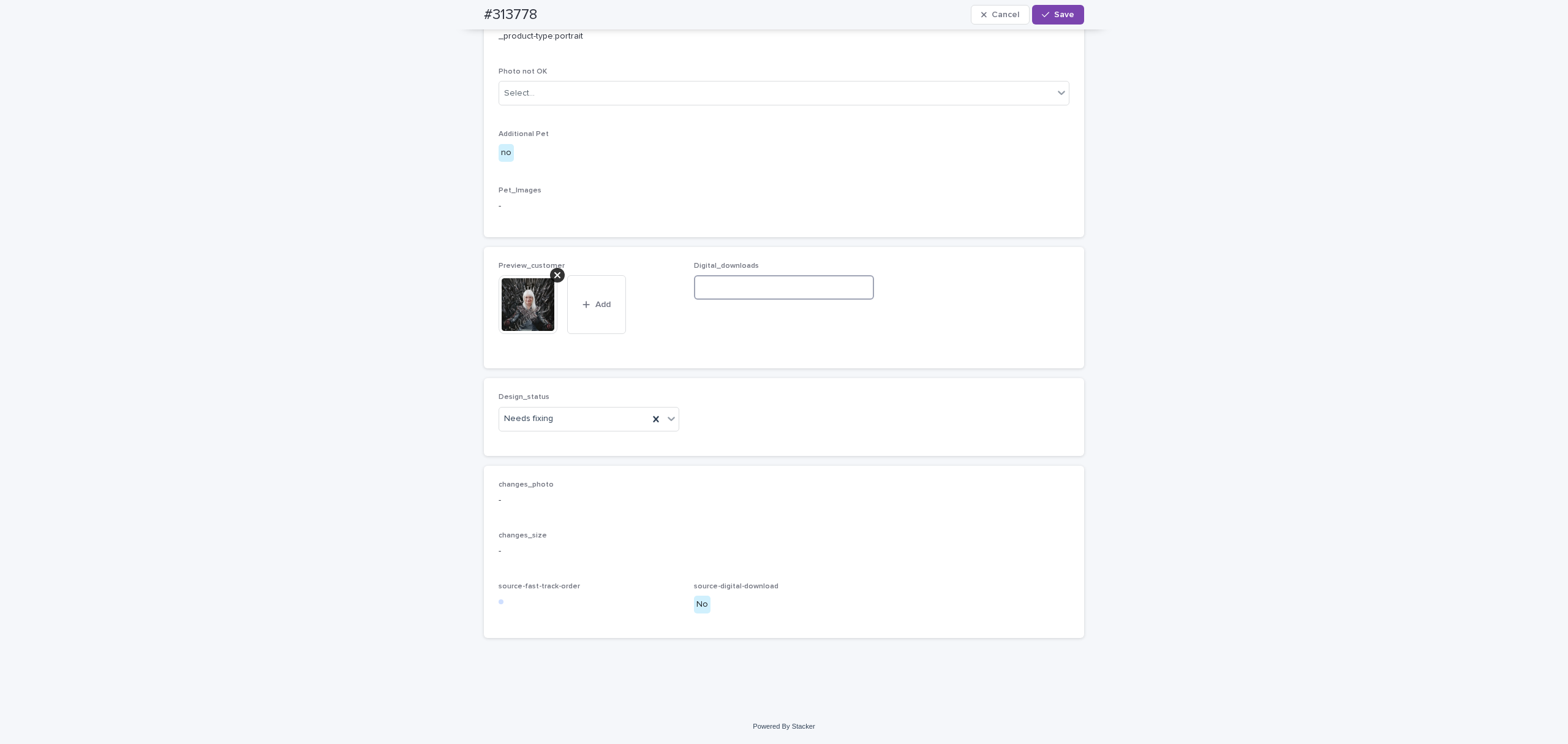
click at [746, 300] on input at bounding box center [784, 287] width 180 height 25
paste input "**********"
type input "**********"
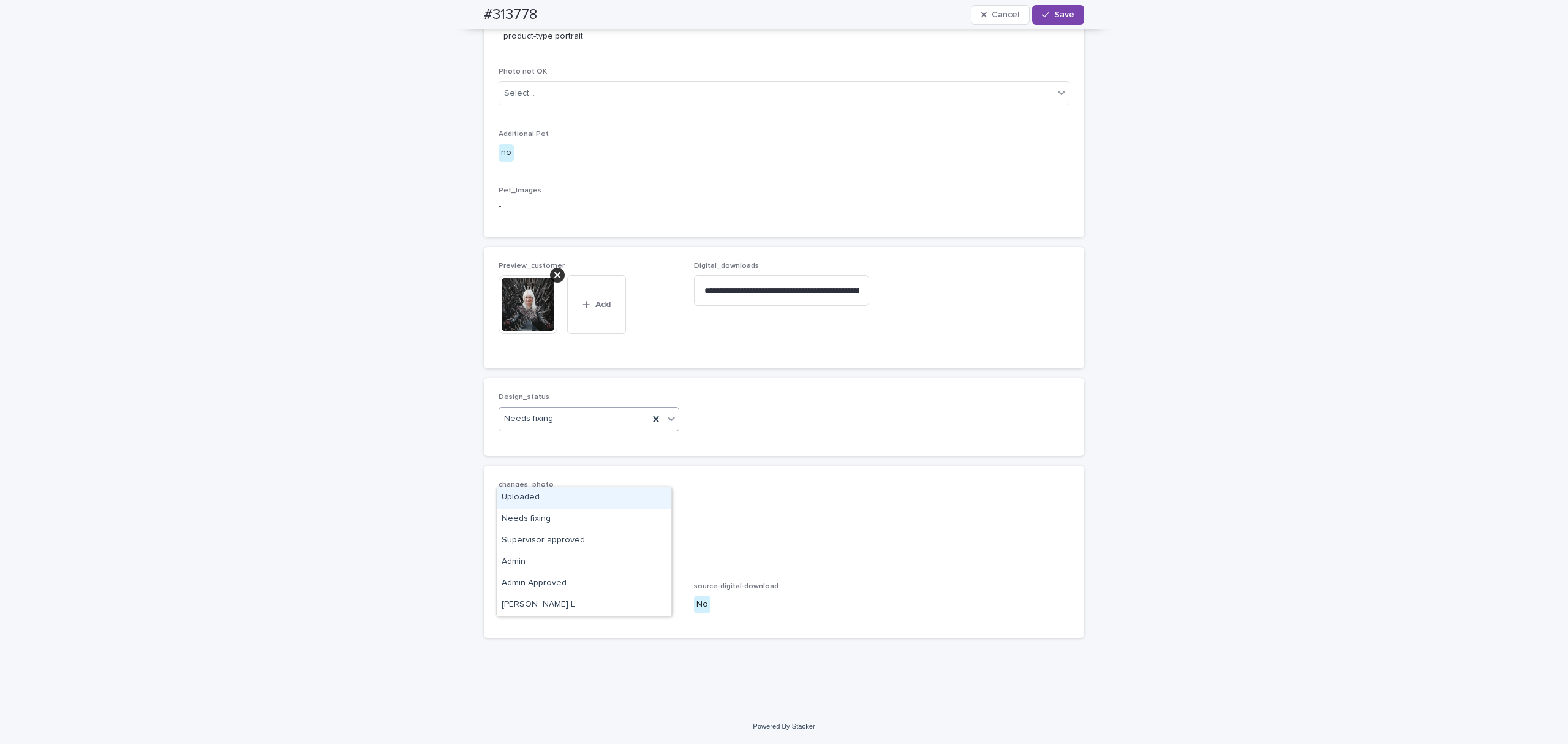
click at [584, 429] on div "Needs fixing" at bounding box center [574, 419] width 150 height 20
click at [541, 496] on div "Uploaded" at bounding box center [584, 498] width 175 height 22
click at [1054, 16] on span "Save" at bounding box center [1064, 15] width 20 height 8
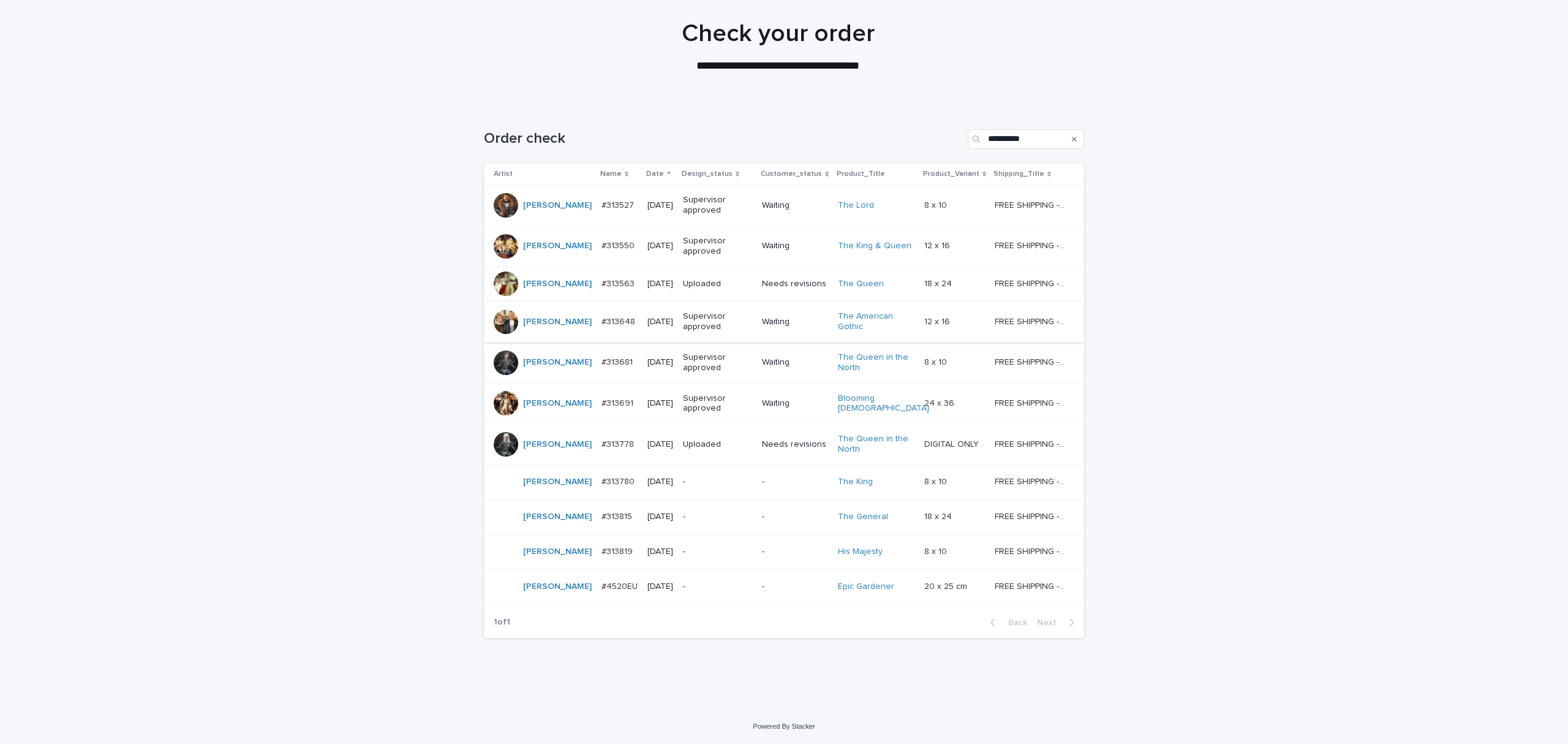
scroll to position [314, 0]
click at [602, 474] on p "#313780" at bounding box center [619, 481] width 36 height 13
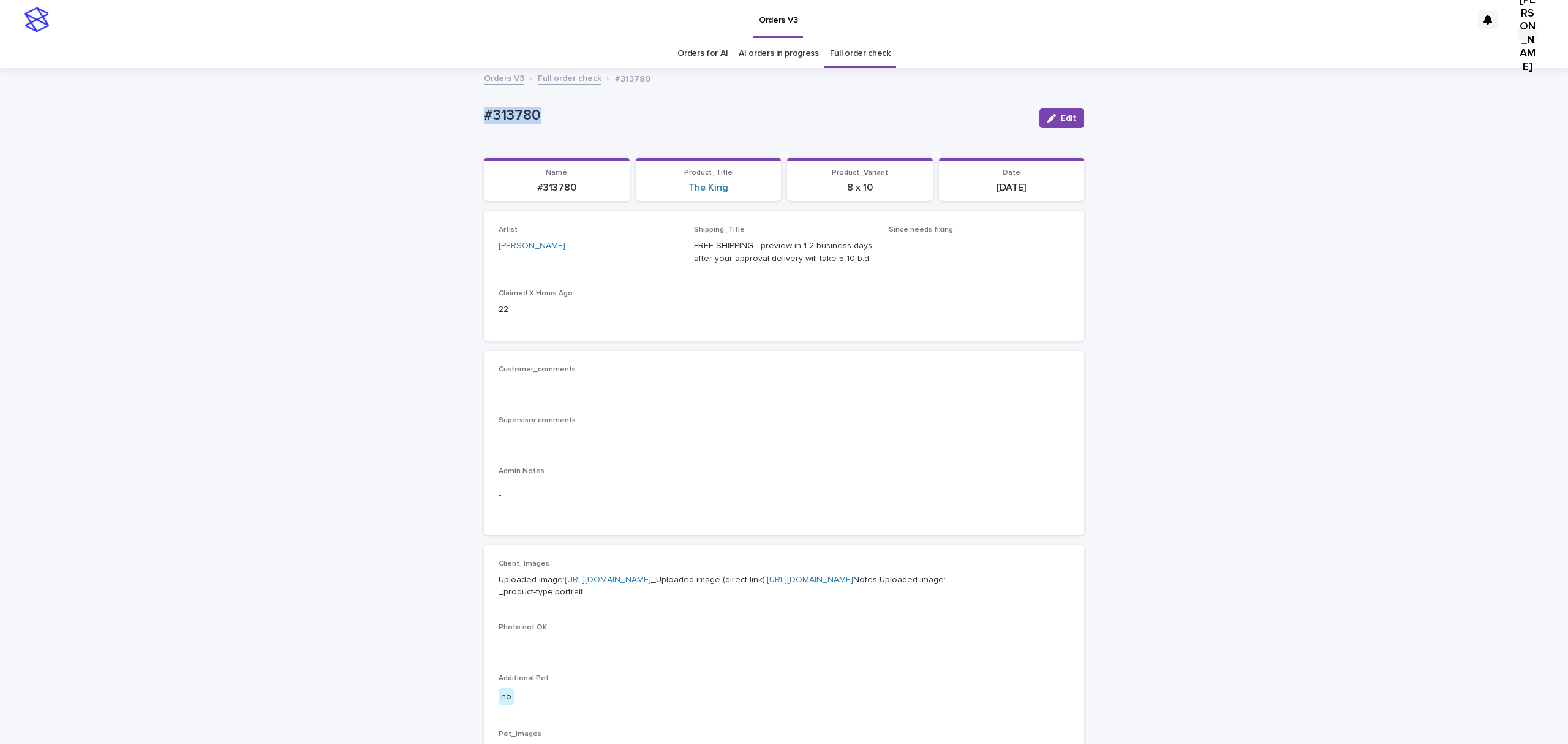
drag, startPoint x: 317, startPoint y: 123, endPoint x: 309, endPoint y: 126, distance: 8.5
click at [309, 126] on div "Loading... Saving… Loading... Saving… #313780 Edit #313780 Edit Sorry, there wa…" at bounding box center [784, 628] width 1568 height 1117
copy p "#313780"
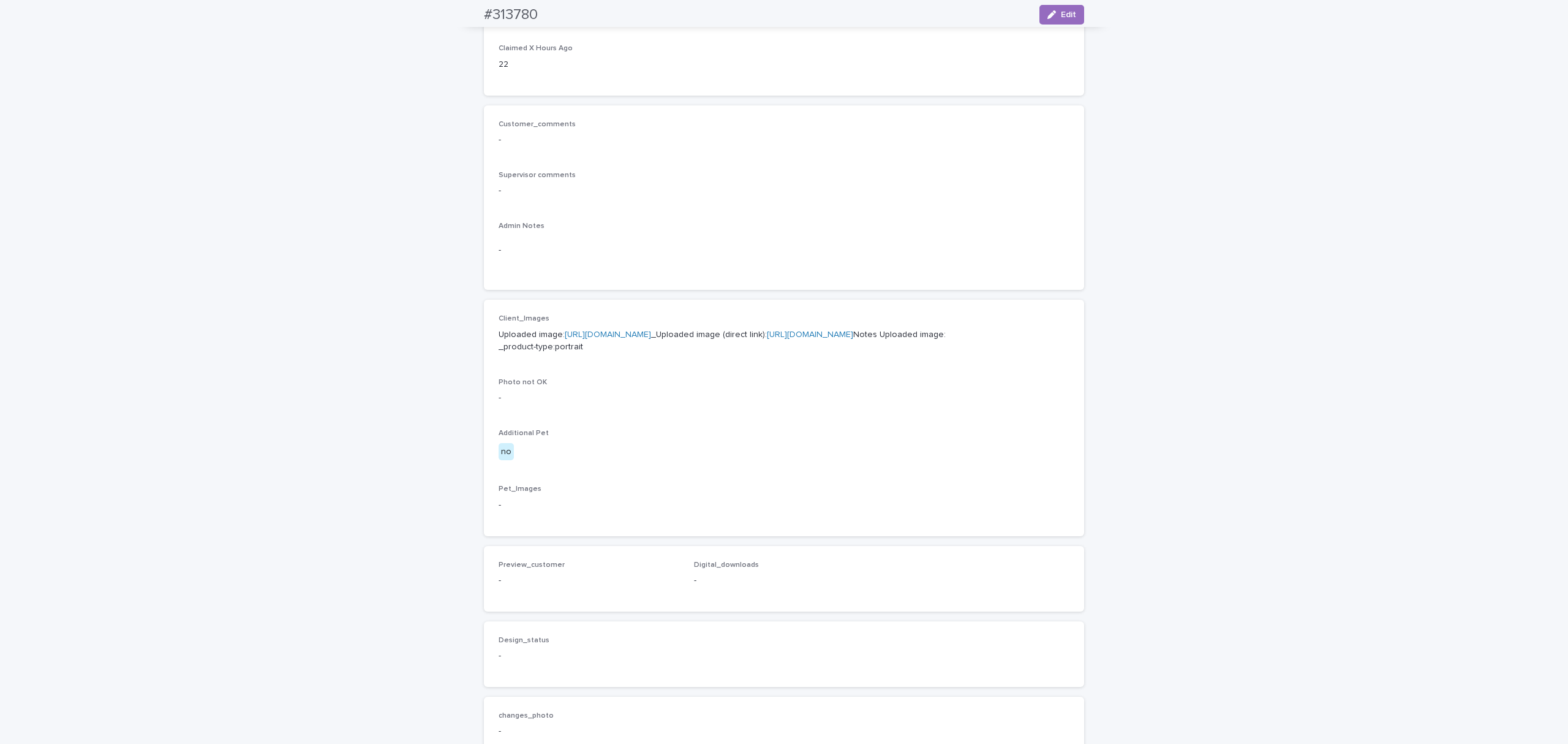
scroll to position [327, 0]
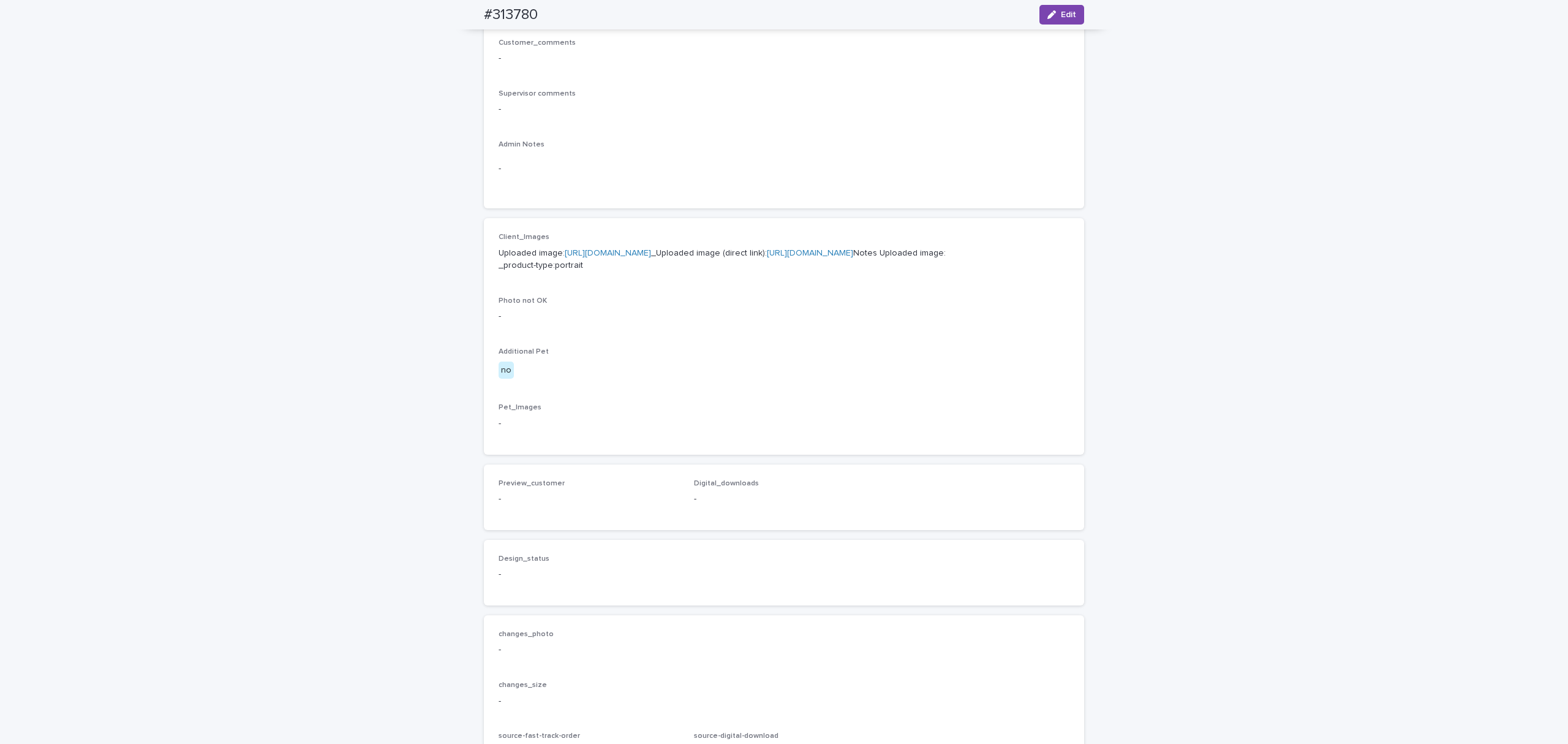
click at [767, 257] on link "[URL][DOMAIN_NAME]" at bounding box center [810, 253] width 86 height 8
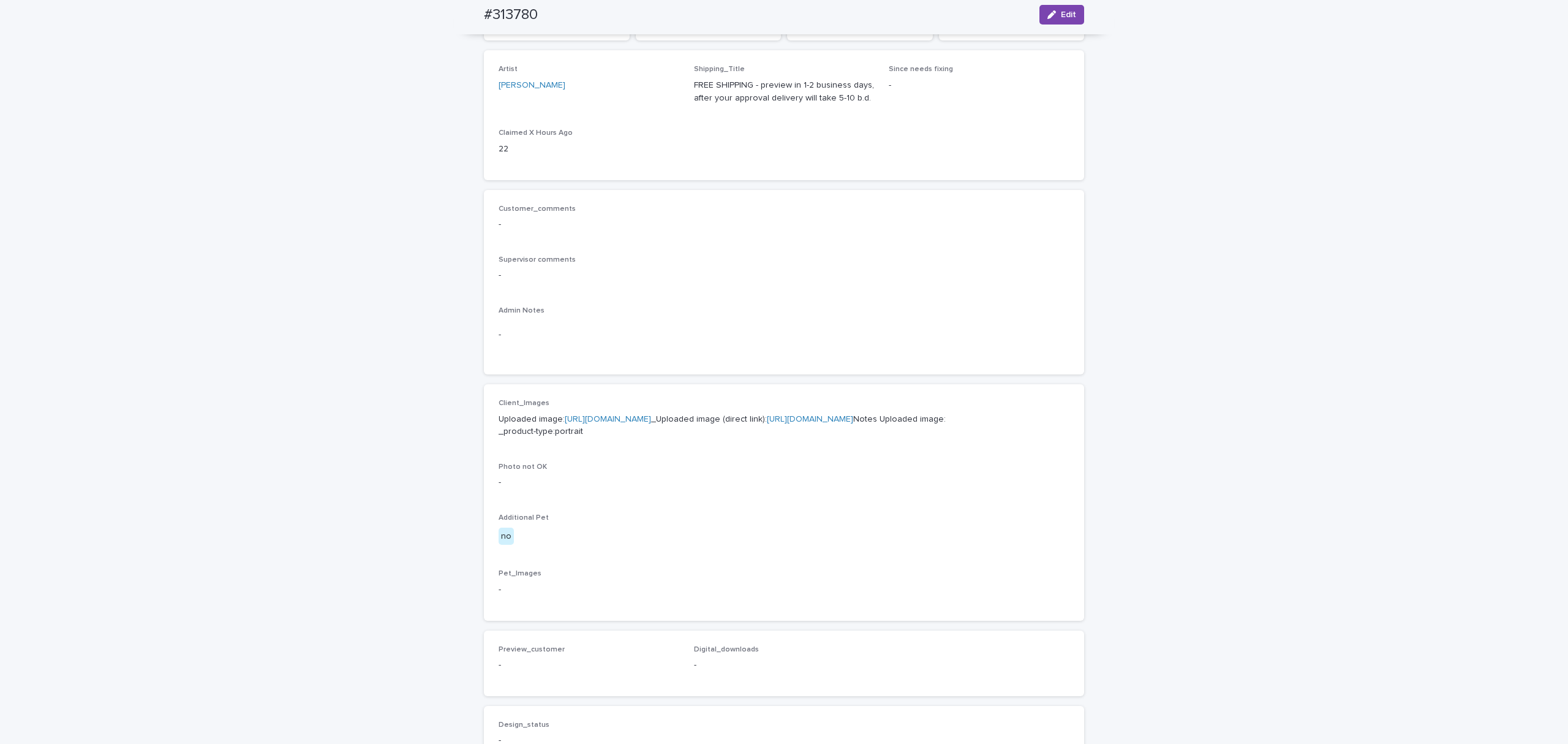
scroll to position [0, 0]
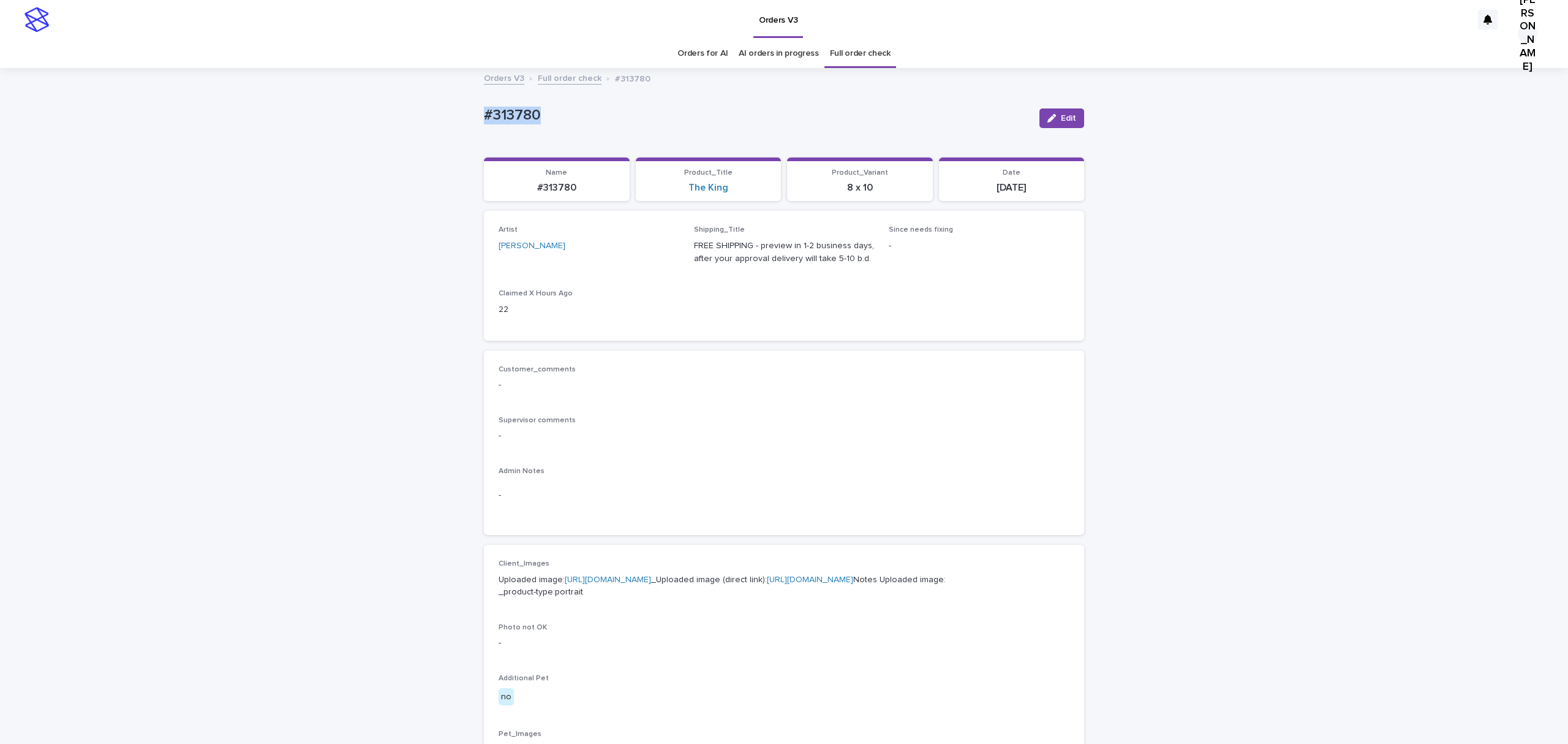
drag, startPoint x: 520, startPoint y: 118, endPoint x: 811, endPoint y: 142, distance: 292.0
click at [811, 142] on div "#313780 Edit" at bounding box center [784, 118] width 600 height 49
drag, startPoint x: 412, startPoint y: 121, endPoint x: 386, endPoint y: 121, distance: 26.0
click at [386, 121] on div "Loading... Saving… Loading... Saving… #313780 Edit #313780 Edit Sorry, there wa…" at bounding box center [784, 628] width 1568 height 1117
click at [1062, 121] on button "Edit" at bounding box center [1062, 118] width 45 height 20
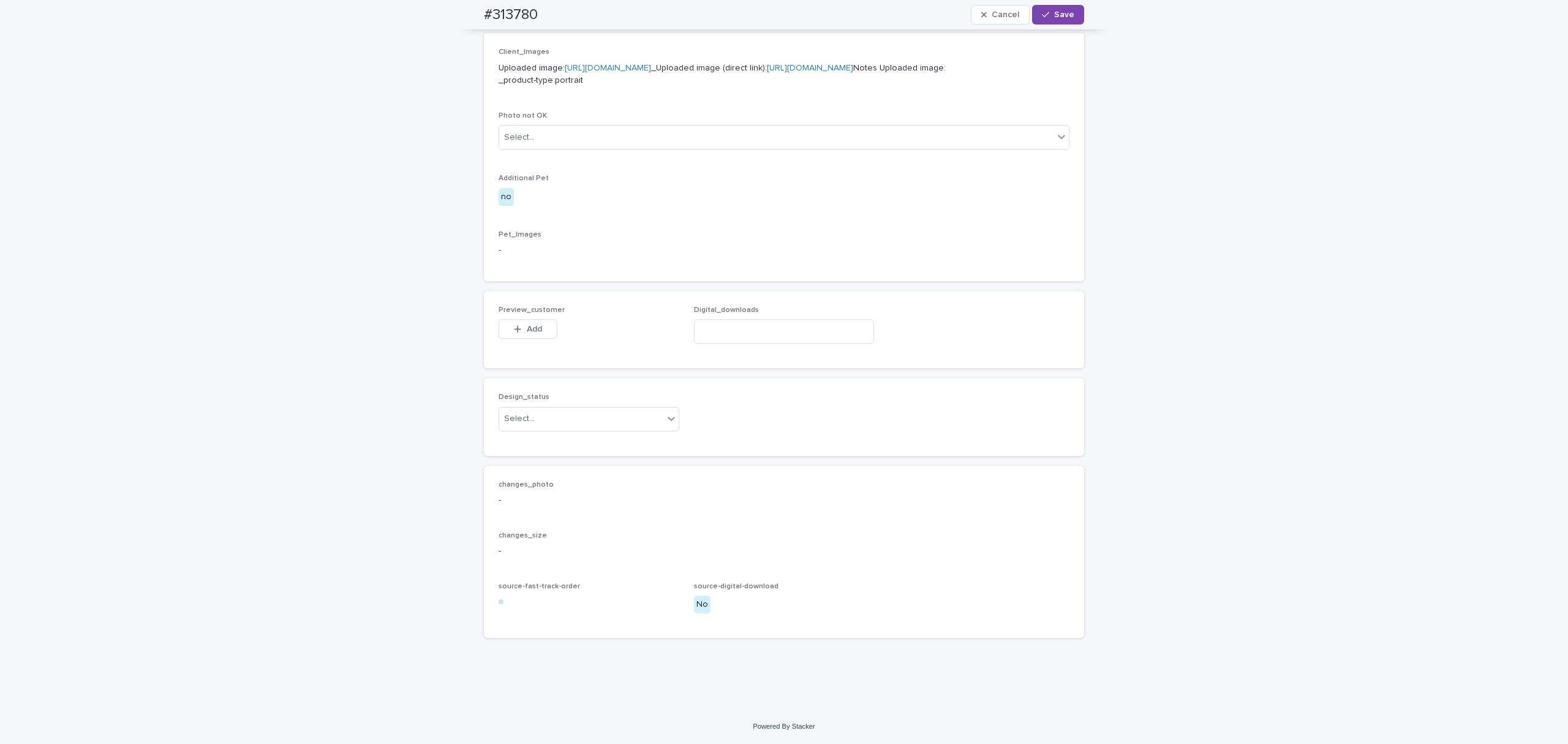
scroll to position [858, 0]
click at [531, 325] on span "Add" at bounding box center [534, 329] width 15 height 8
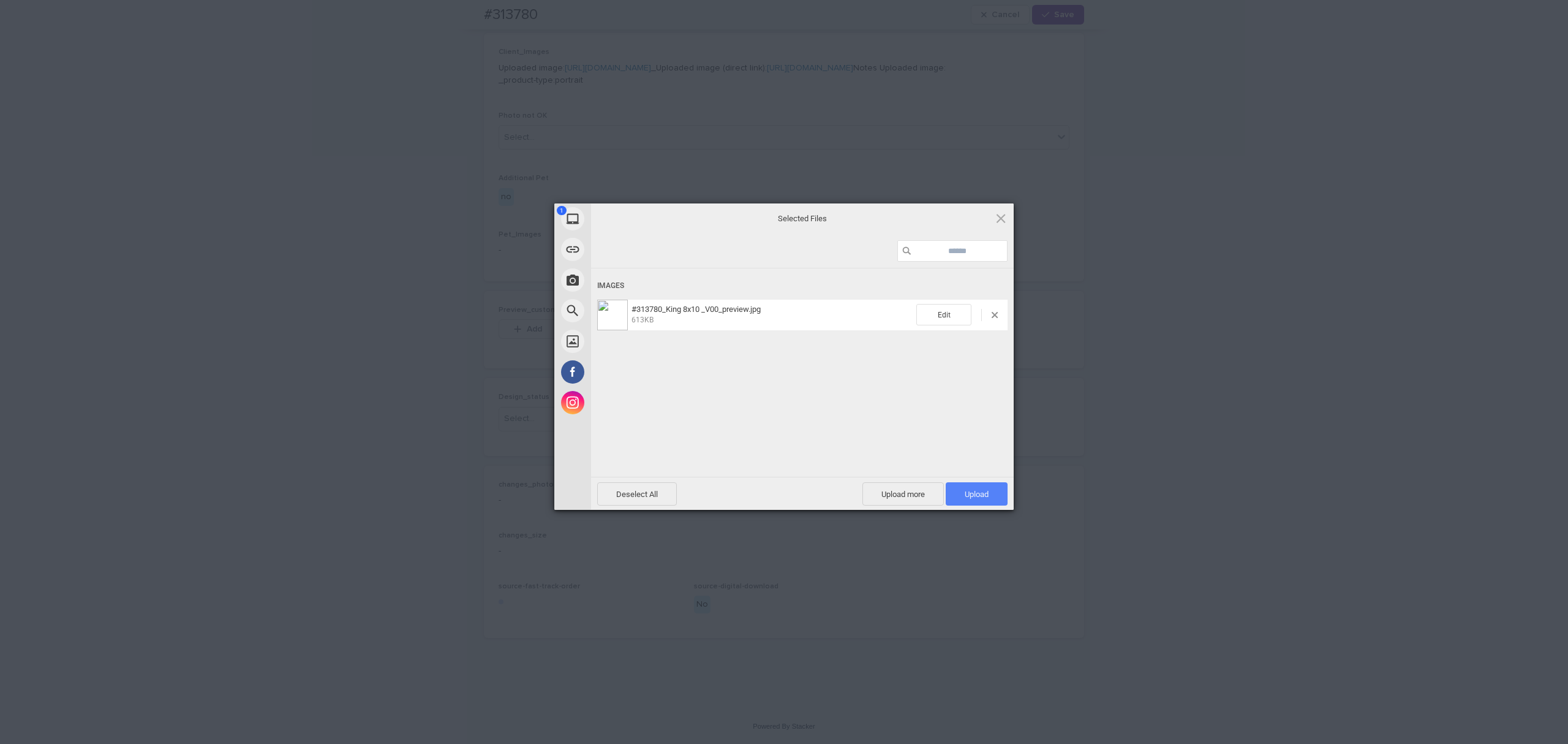
click at [983, 493] on span "Upload 1" at bounding box center [977, 494] width 24 height 9
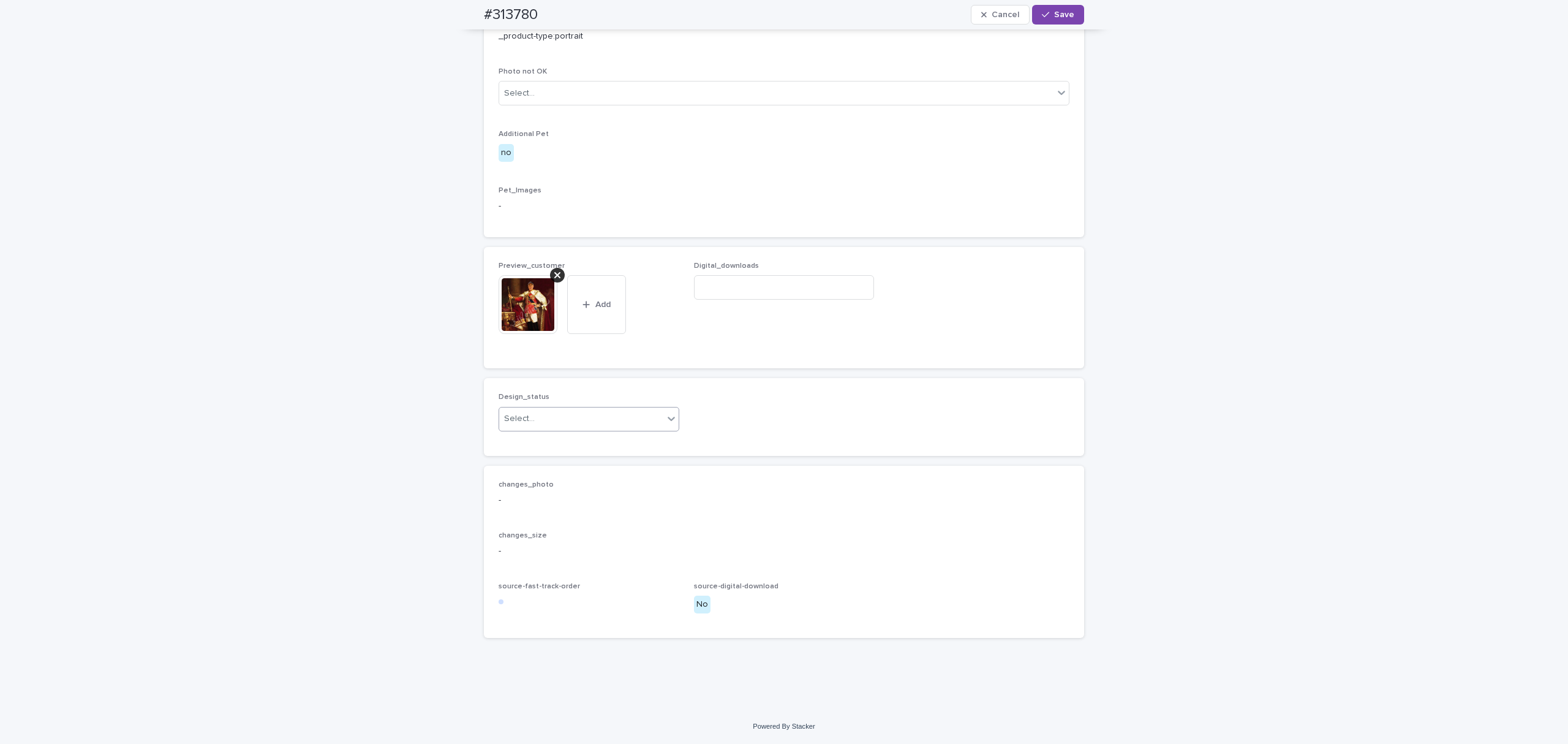
click at [535, 412] on div "Select..." at bounding box center [520, 419] width 31 height 13
click at [534, 428] on div "Uploaded" at bounding box center [584, 426] width 175 height 22
click at [1059, 13] on span "Save" at bounding box center [1064, 15] width 20 height 8
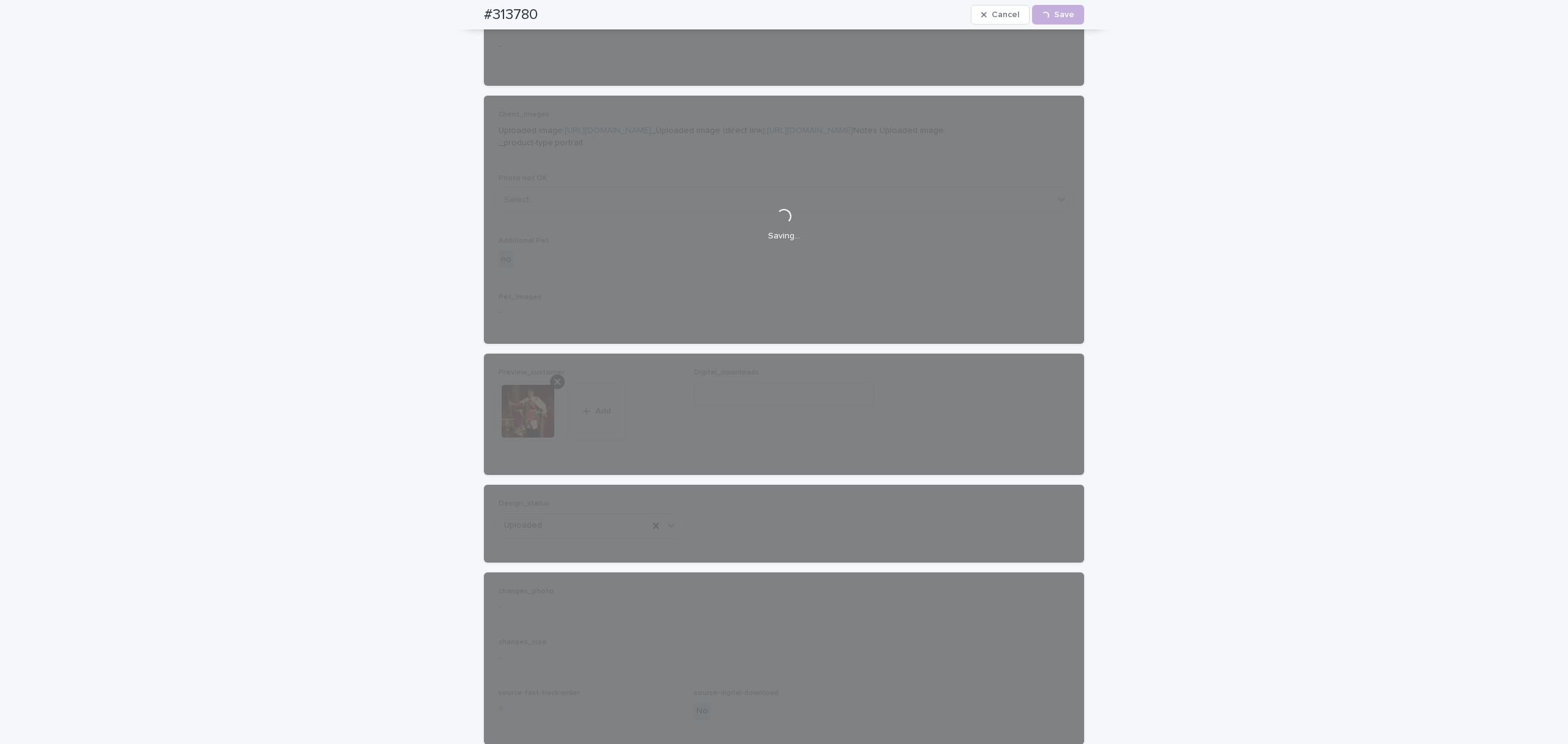
scroll to position [435, 0]
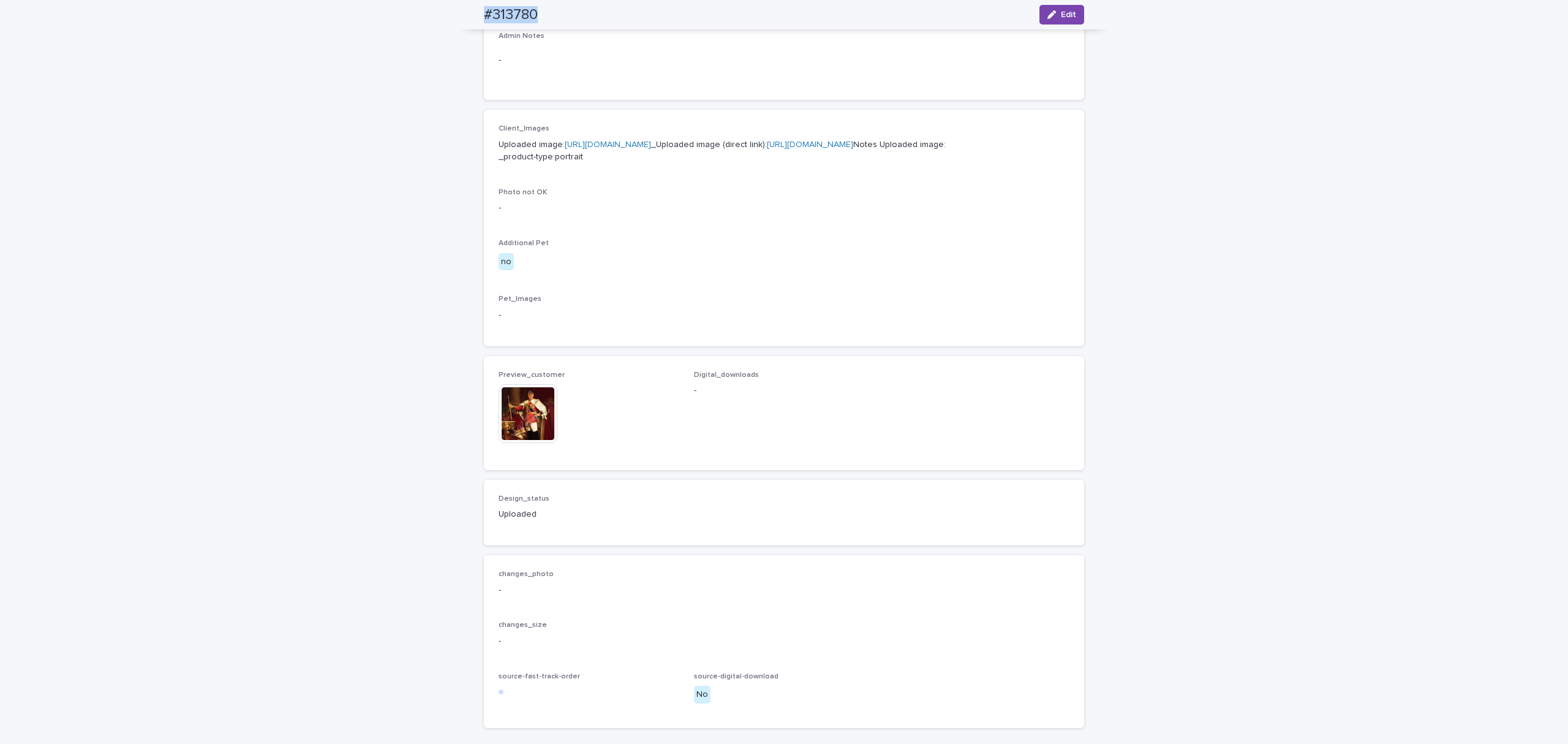
drag, startPoint x: 572, startPoint y: 20, endPoint x: 475, endPoint y: 20, distance: 97.0
click at [475, 20] on div "#313780 Edit" at bounding box center [784, 15] width 659 height 30
copy h2 "#313780"
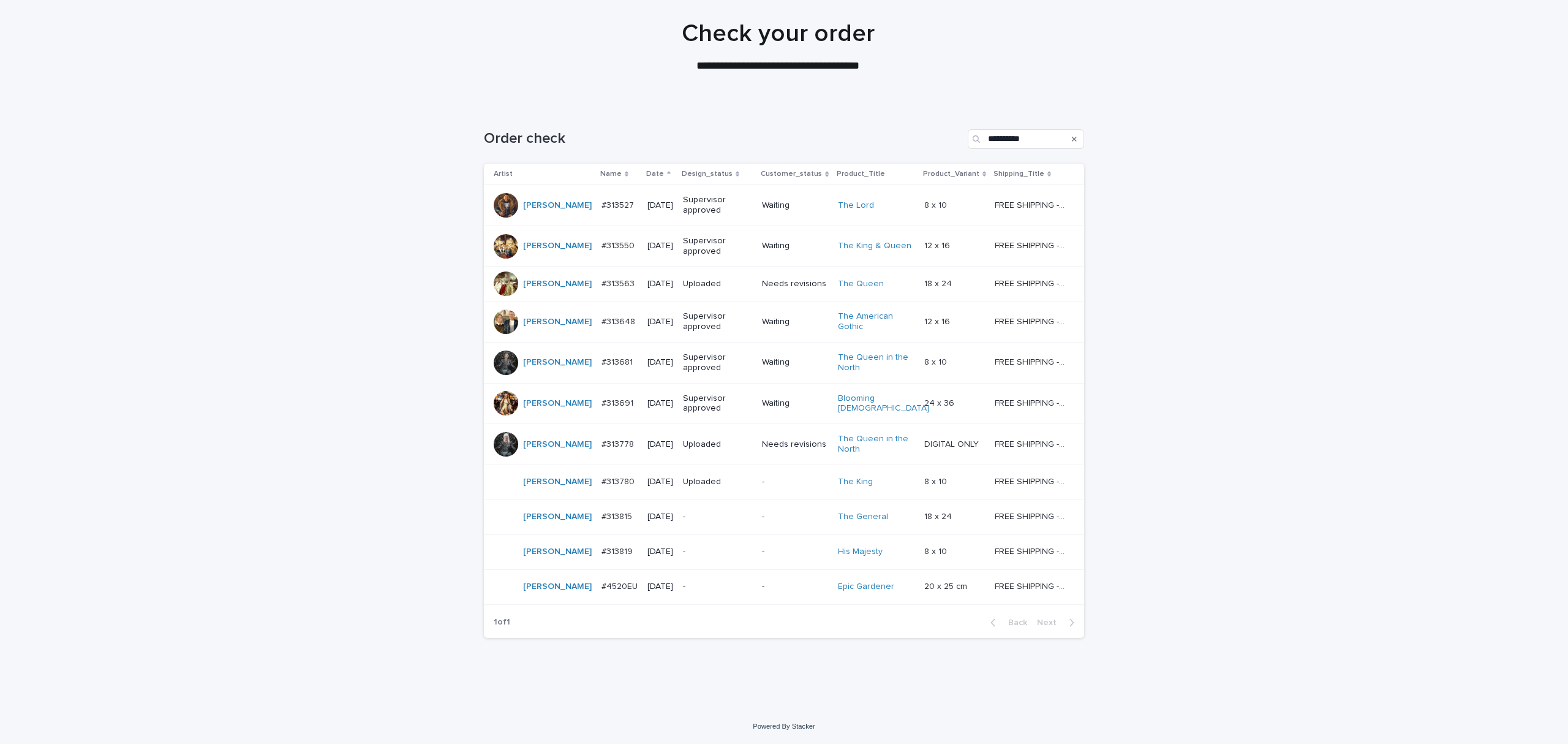
scroll to position [314, 0]
